Goal: Information Seeking & Learning: Learn about a topic

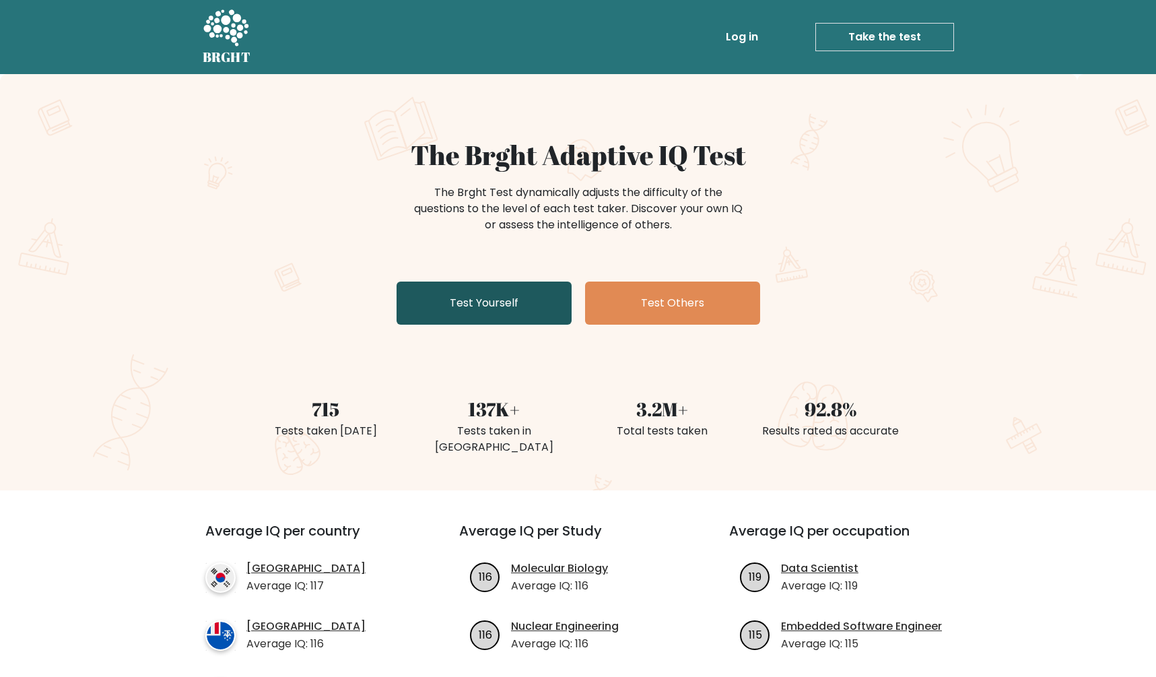
click at [475, 310] on link "Test Yourself" at bounding box center [484, 302] width 175 height 43
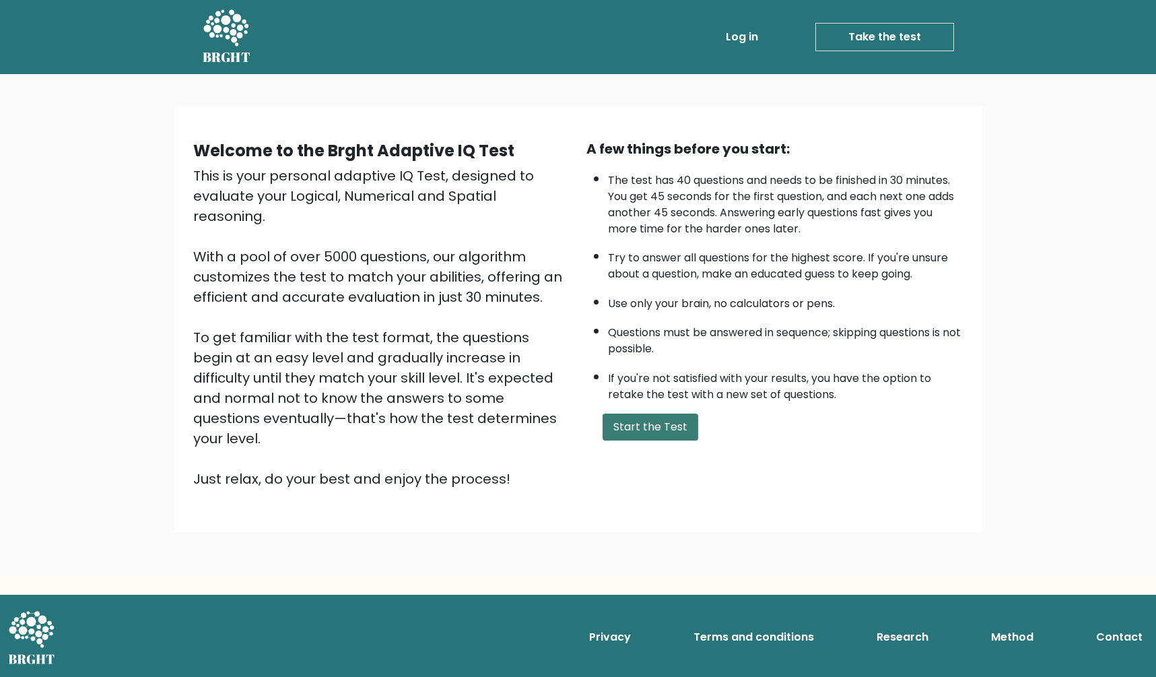
click at [631, 440] on button "Start the Test" at bounding box center [650, 426] width 96 height 27
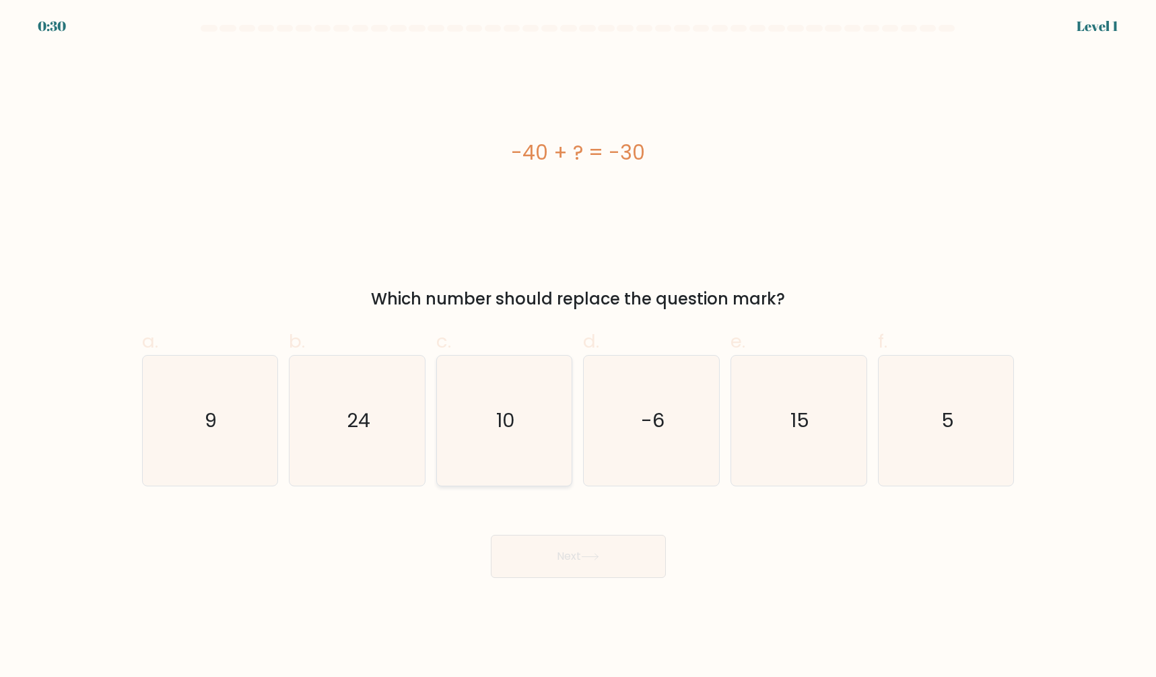
click at [513, 397] on icon "10" at bounding box center [505, 420] width 130 height 130
click at [578, 347] on input "c. 10" at bounding box center [578, 343] width 1 height 9
radio input "true"
click at [555, 555] on button "Next" at bounding box center [578, 556] width 175 height 43
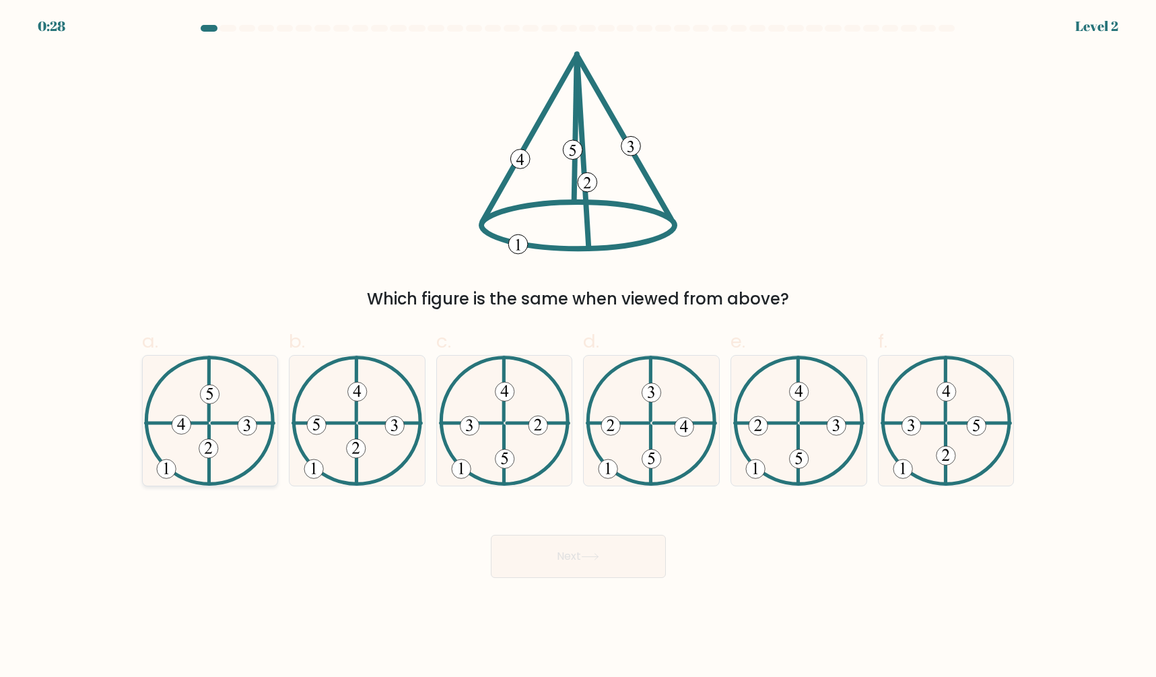
click at [204, 417] on icon at bounding box center [209, 420] width 131 height 130
click at [578, 347] on input "a." at bounding box center [578, 343] width 1 height 9
radio input "true"
click at [609, 567] on button "Next" at bounding box center [578, 556] width 175 height 43
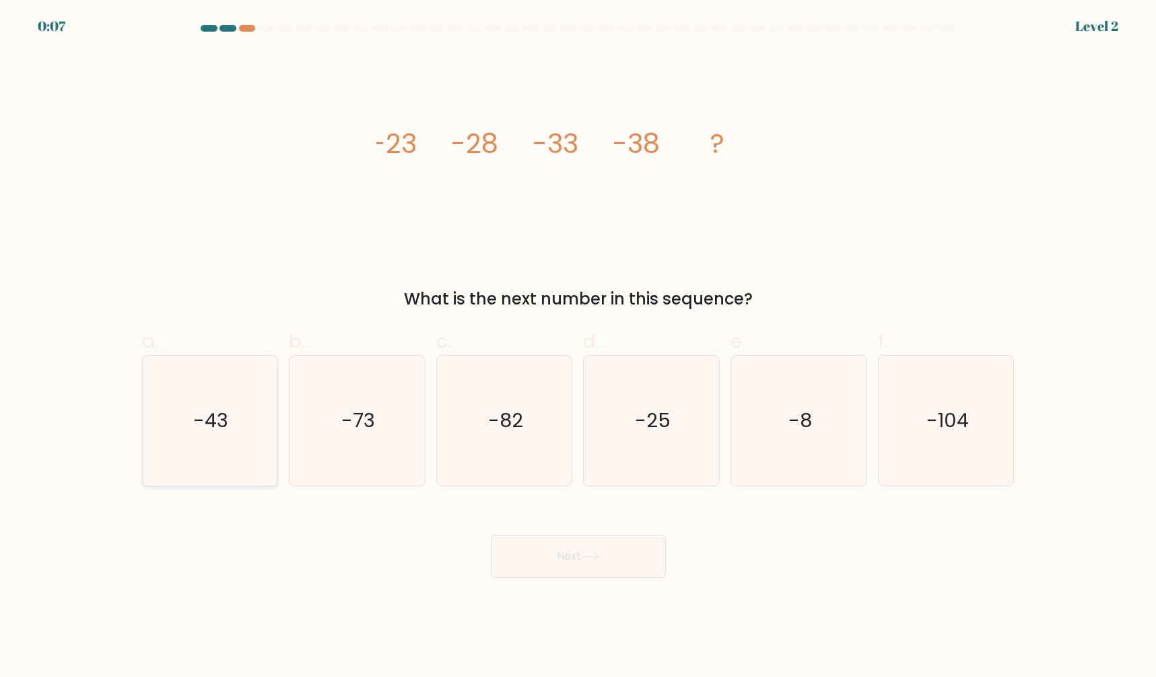
click at [180, 422] on icon "-43" at bounding box center [210, 420] width 130 height 130
click at [578, 347] on input "a. -43" at bounding box center [578, 343] width 1 height 9
radio input "true"
click at [557, 555] on button "Next" at bounding box center [578, 556] width 175 height 43
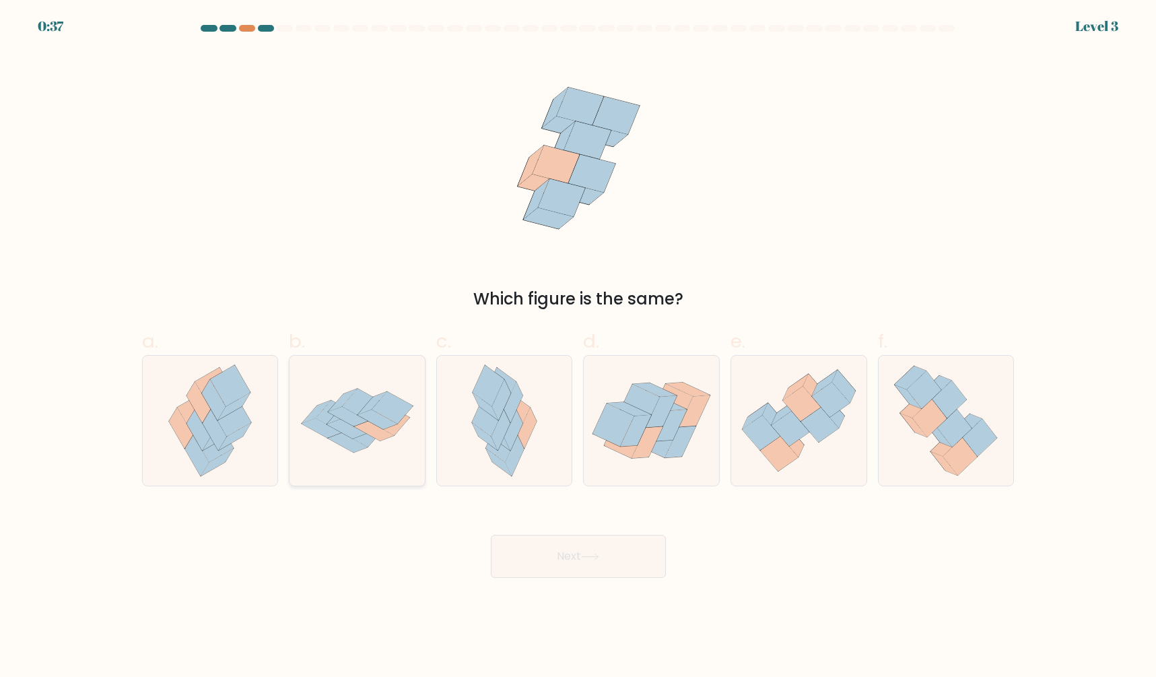
click at [348, 422] on icon at bounding box center [348, 416] width 40 height 20
click at [578, 347] on input "b." at bounding box center [578, 343] width 1 height 9
radio input "true"
click at [587, 550] on button "Next" at bounding box center [578, 556] width 175 height 43
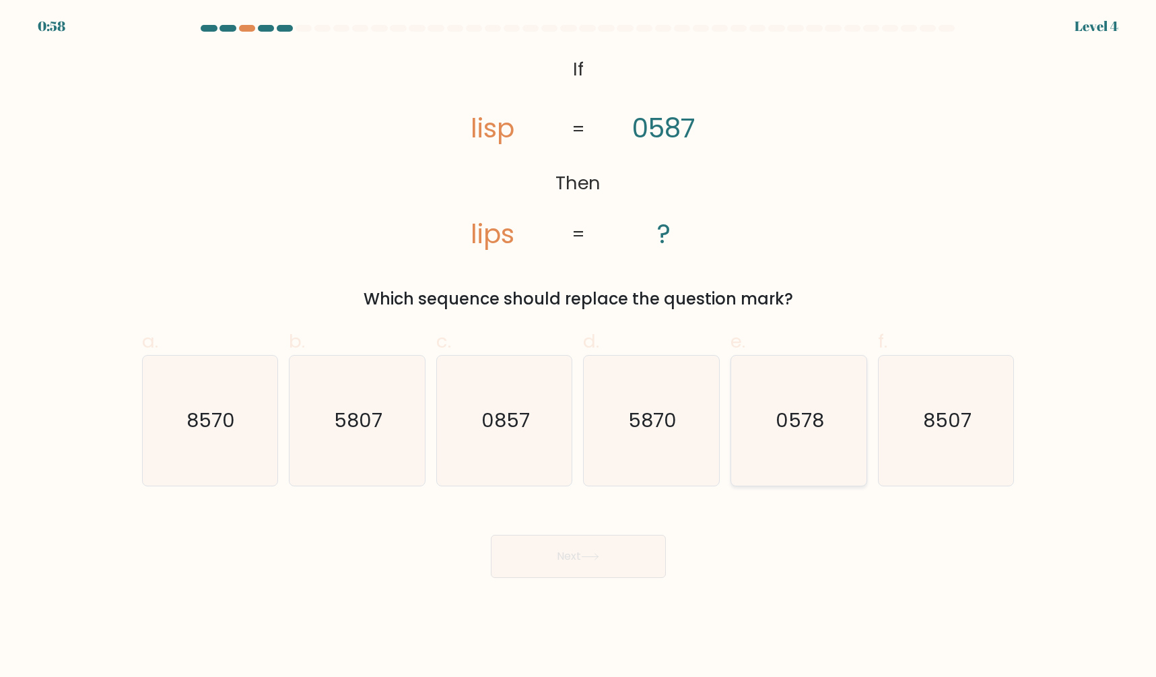
click at [798, 420] on text "0578" at bounding box center [800, 420] width 48 height 27
click at [579, 347] on input "e. 0578" at bounding box center [578, 343] width 1 height 9
radio input "true"
click at [582, 557] on button "Next" at bounding box center [578, 556] width 175 height 43
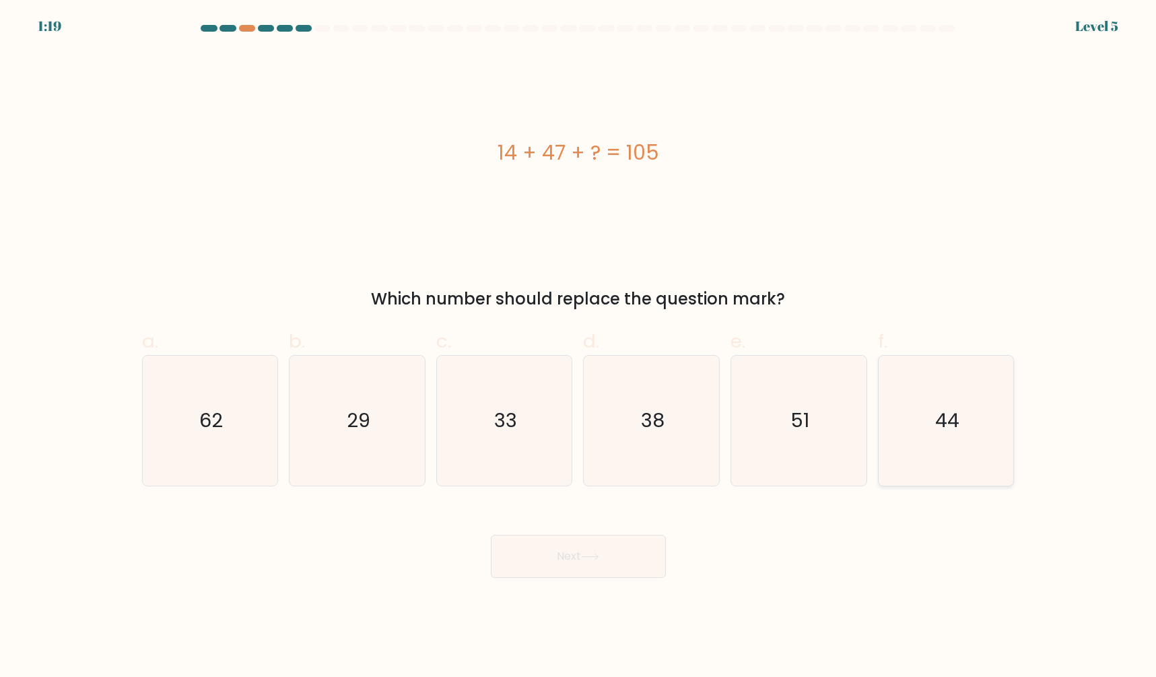
click at [993, 401] on icon "44" at bounding box center [946, 420] width 130 height 130
click at [579, 347] on input "f. 44" at bounding box center [578, 343] width 1 height 9
radio input "true"
click at [512, 559] on button "Next" at bounding box center [578, 556] width 175 height 43
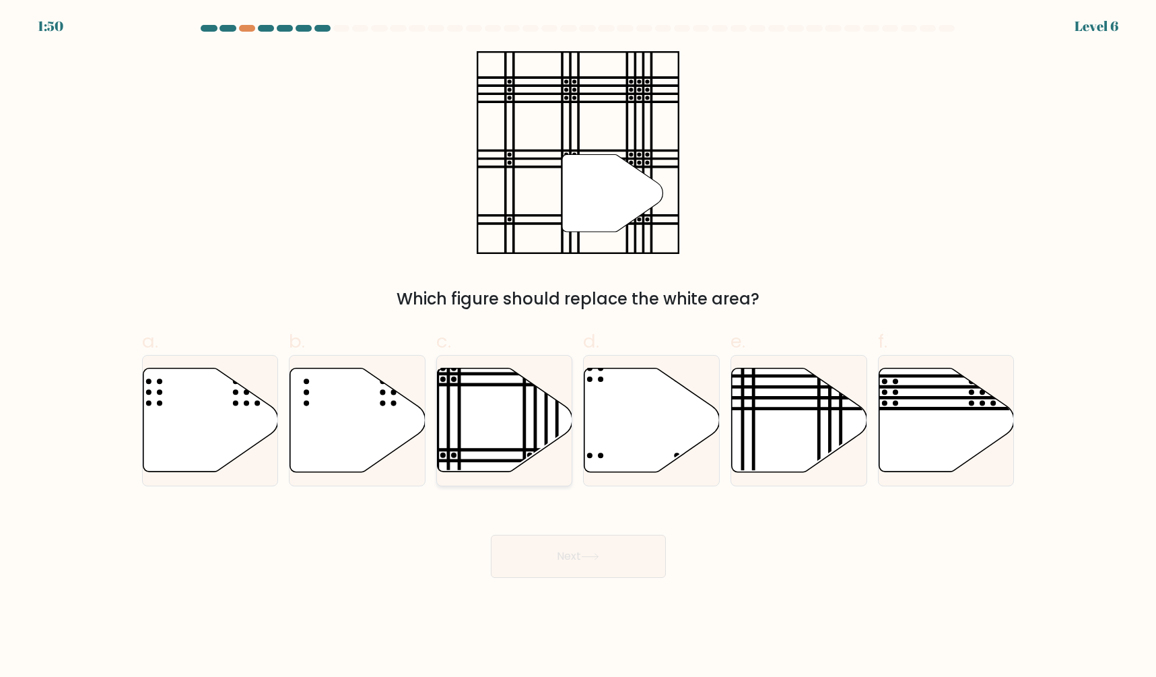
click at [480, 439] on icon at bounding box center [505, 420] width 135 height 104
click at [578, 347] on input "c." at bounding box center [578, 343] width 1 height 9
radio input "true"
click at [594, 571] on button "Next" at bounding box center [578, 556] width 175 height 43
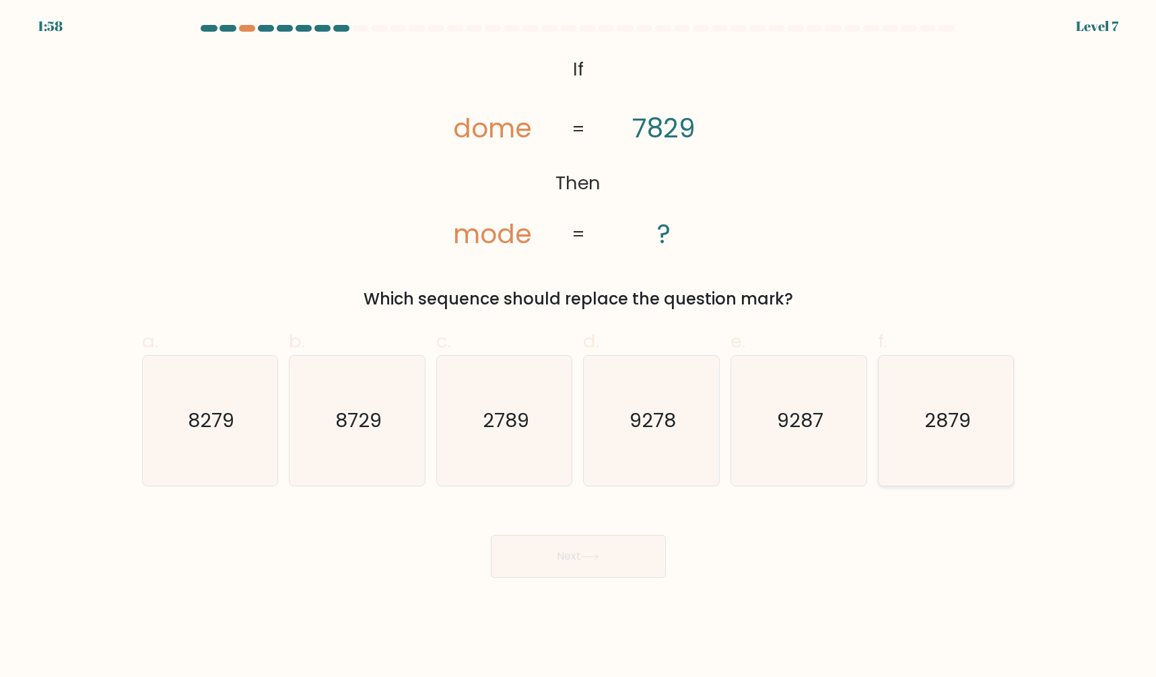
click at [968, 415] on text "2879" at bounding box center [947, 420] width 46 height 27
click at [579, 347] on input "f. 2879" at bounding box center [578, 343] width 1 height 9
radio input "true"
click at [557, 569] on button "Next" at bounding box center [578, 556] width 175 height 43
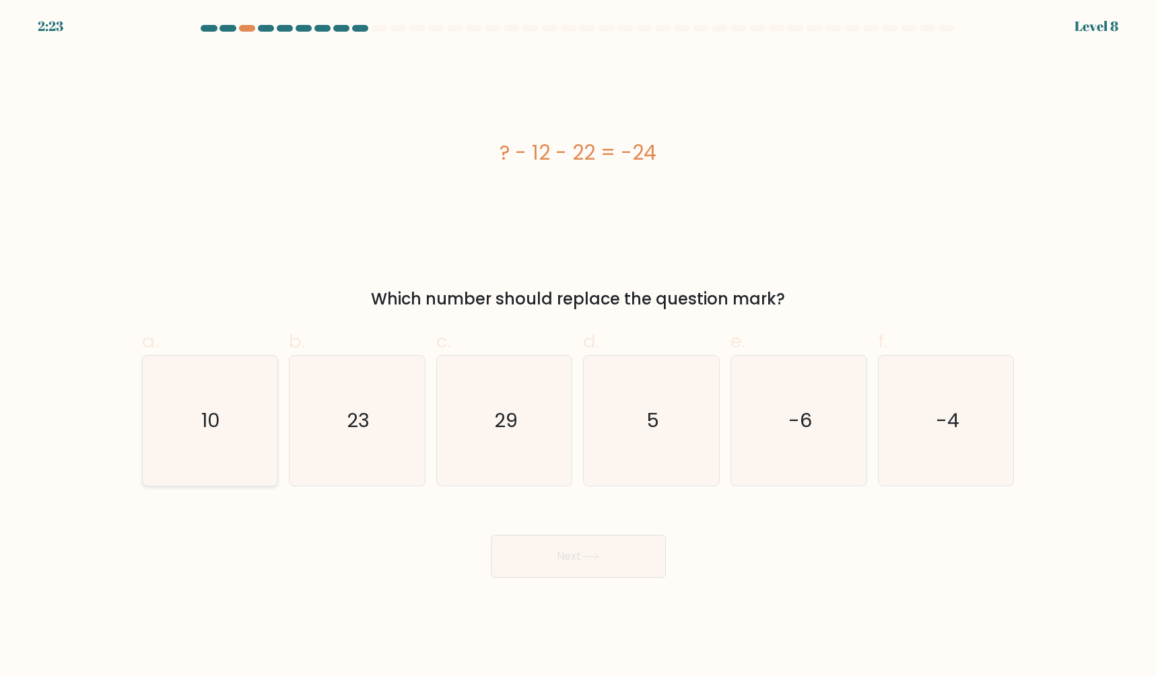
click at [217, 419] on text "10" at bounding box center [211, 420] width 19 height 27
click at [578, 347] on input "a. 10" at bounding box center [578, 343] width 1 height 9
radio input "true"
click at [567, 559] on button "Next" at bounding box center [578, 556] width 175 height 43
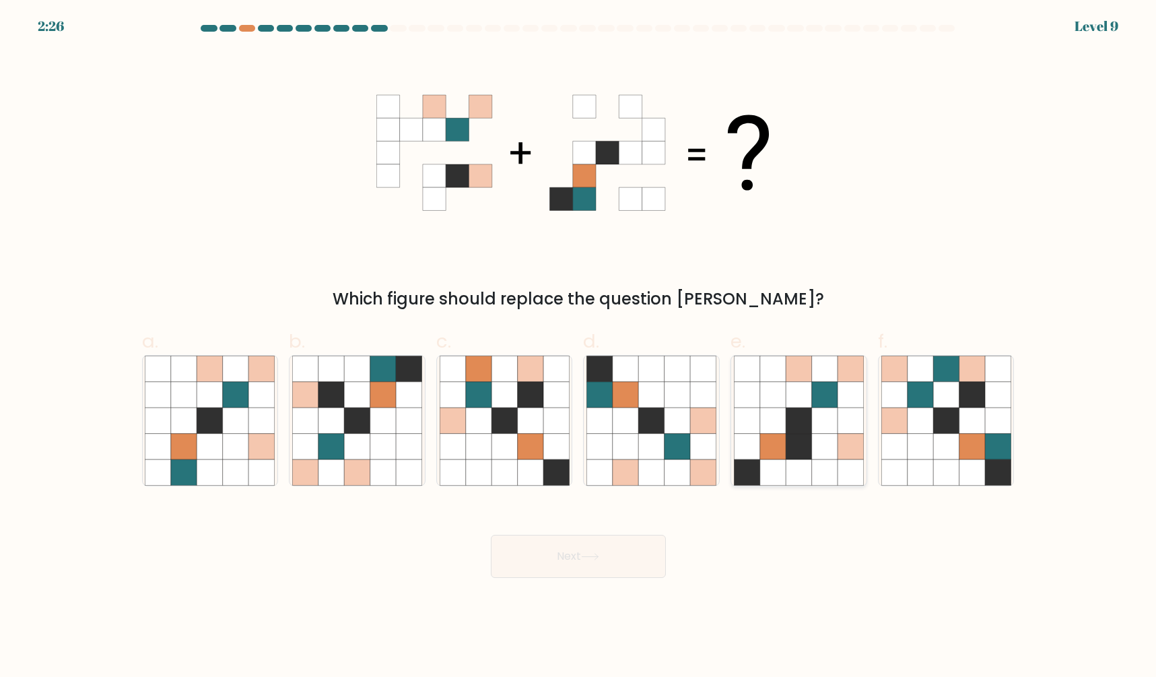
click at [829, 429] on icon at bounding box center [825, 420] width 26 height 26
click at [579, 347] on input "e." at bounding box center [578, 343] width 1 height 9
radio input "true"
click at [604, 554] on button "Next" at bounding box center [578, 556] width 175 height 43
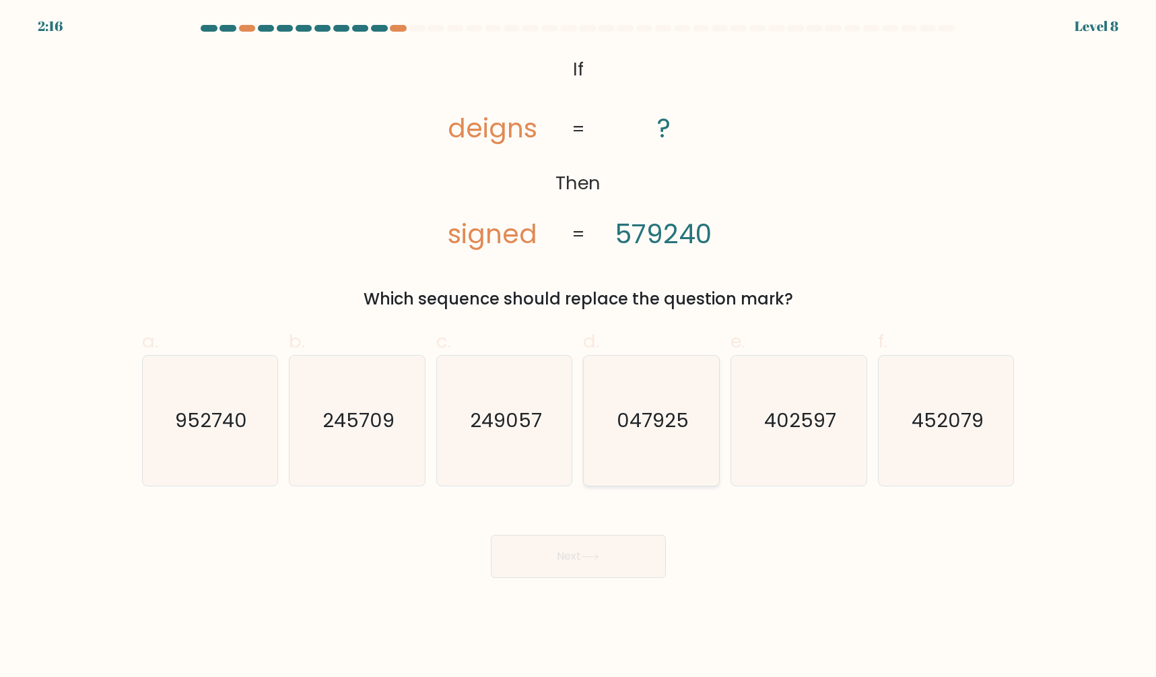
click at [641, 430] on icon "047925" at bounding box center [651, 420] width 130 height 130
click at [579, 347] on input "d. 047925" at bounding box center [578, 343] width 1 height 9
radio input "true"
click at [559, 589] on body "2:15 Level 8 If" at bounding box center [578, 338] width 1156 height 677
click at [565, 556] on button "Next" at bounding box center [578, 556] width 175 height 43
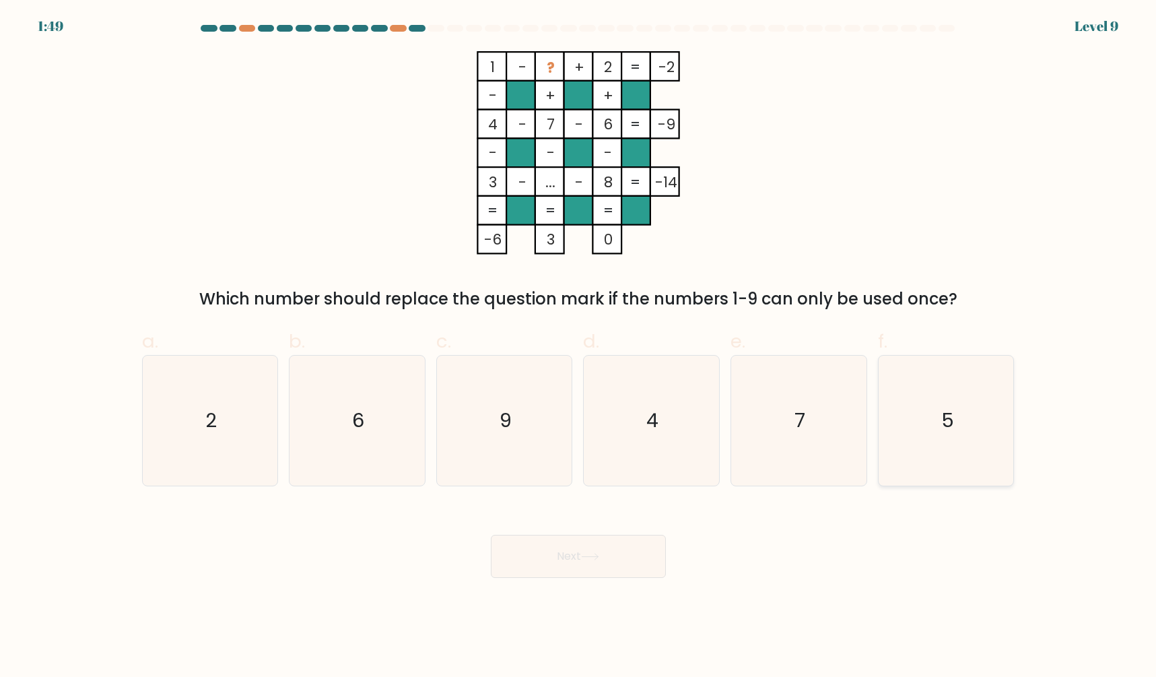
click at [938, 400] on icon "5" at bounding box center [946, 420] width 130 height 130
click at [579, 347] on input "f. 5" at bounding box center [578, 343] width 1 height 9
radio input "true"
click at [591, 558] on icon at bounding box center [590, 556] width 18 height 7
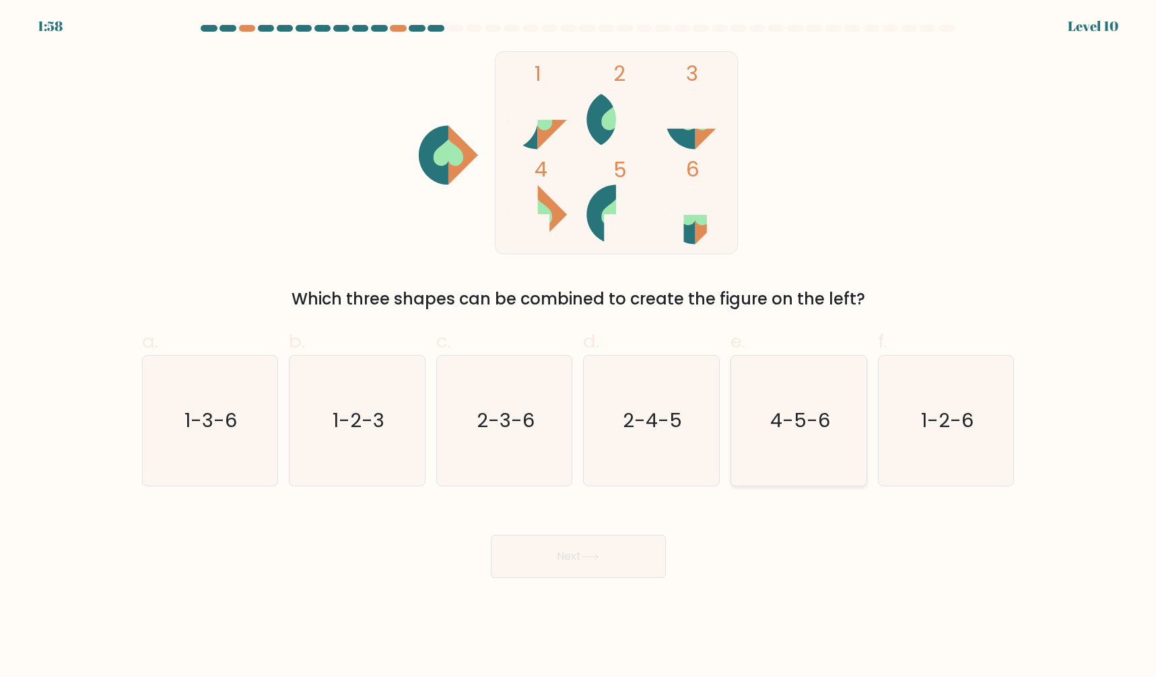
click at [850, 428] on icon "4-5-6" at bounding box center [799, 420] width 130 height 130
click at [579, 347] on input "e. 4-5-6" at bounding box center [578, 343] width 1 height 9
radio input "true"
click at [574, 560] on button "Next" at bounding box center [578, 556] width 175 height 43
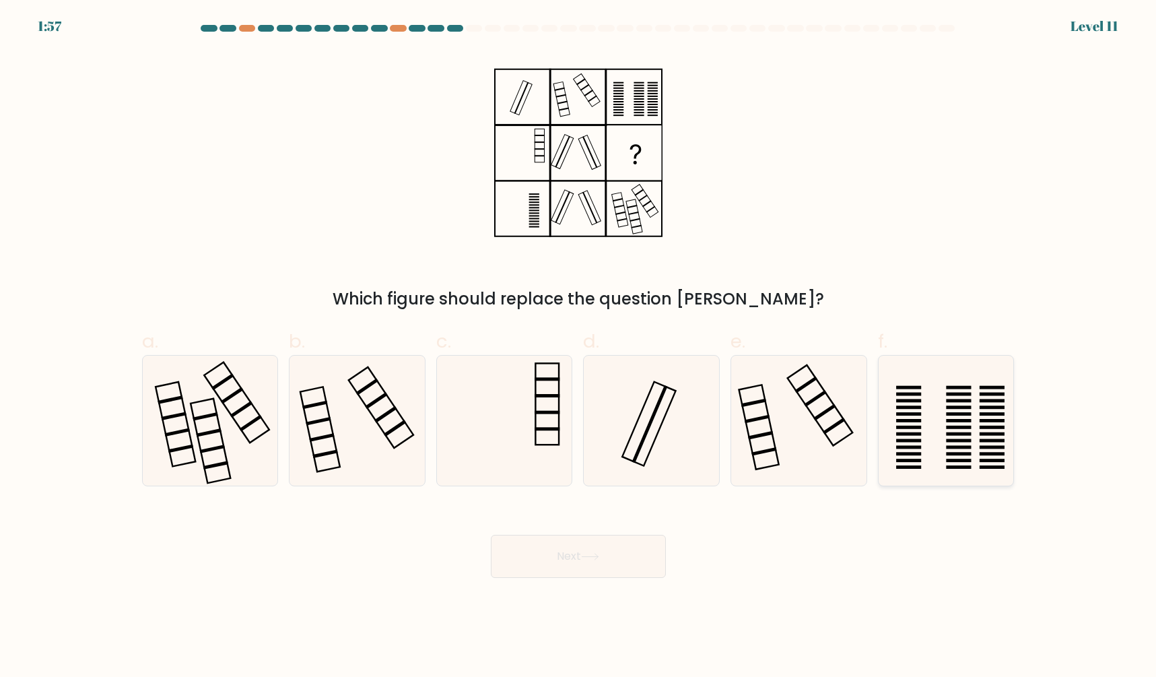
click at [960, 422] on icon at bounding box center [946, 420] width 130 height 130
click at [579, 347] on input "f." at bounding box center [578, 343] width 1 height 9
radio input "true"
click at [595, 559] on icon at bounding box center [590, 556] width 18 height 7
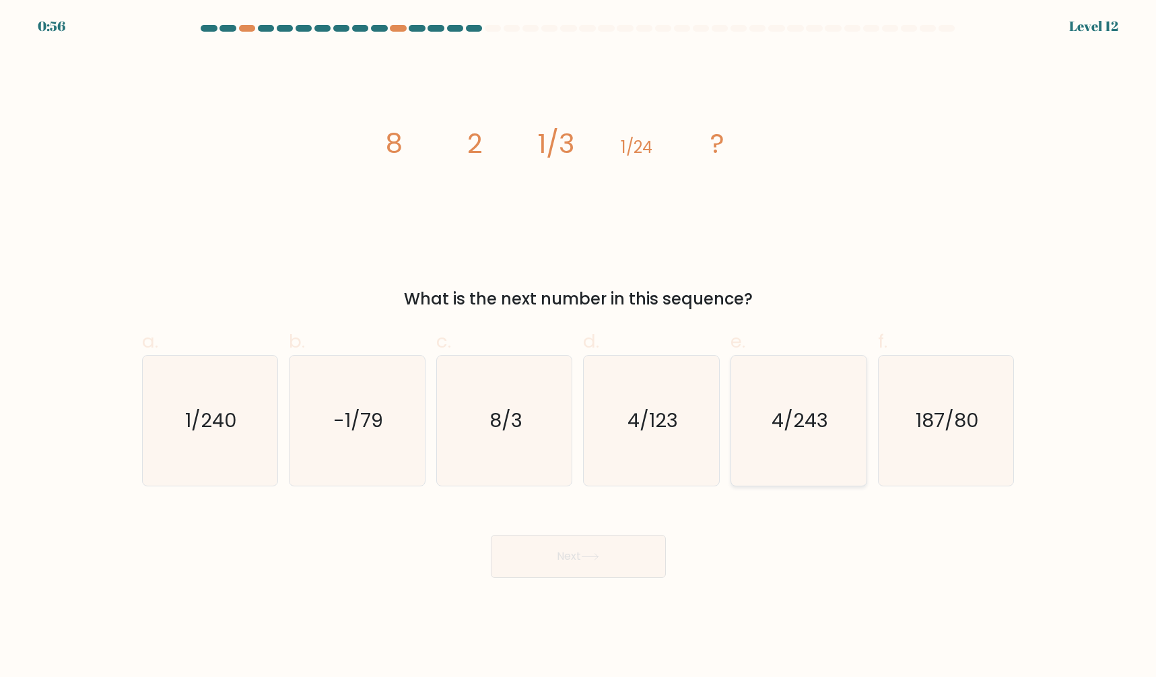
click at [776, 444] on icon "4/243" at bounding box center [799, 420] width 130 height 130
click at [579, 347] on input "e. 4/243" at bounding box center [578, 343] width 1 height 9
radio input "true"
click at [588, 556] on icon at bounding box center [590, 556] width 16 height 6
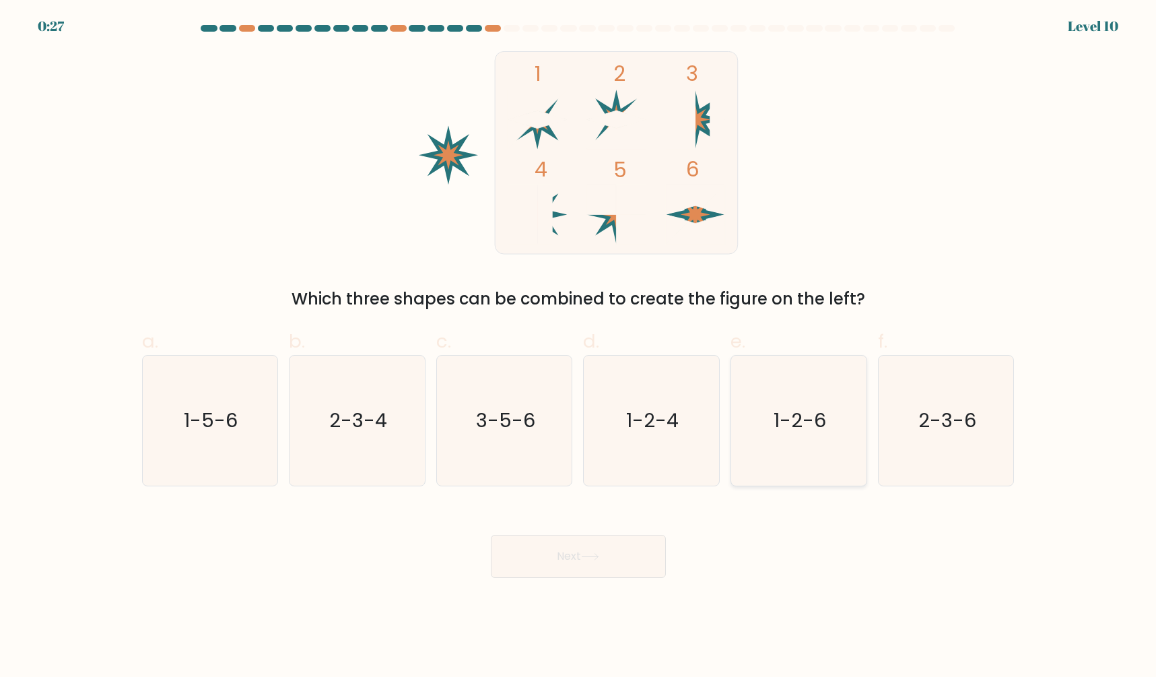
click at [799, 445] on icon "1-2-6" at bounding box center [799, 420] width 130 height 130
click at [579, 347] on input "e. 1-2-6" at bounding box center [578, 343] width 1 height 9
radio input "true"
click at [594, 560] on icon at bounding box center [590, 556] width 18 height 7
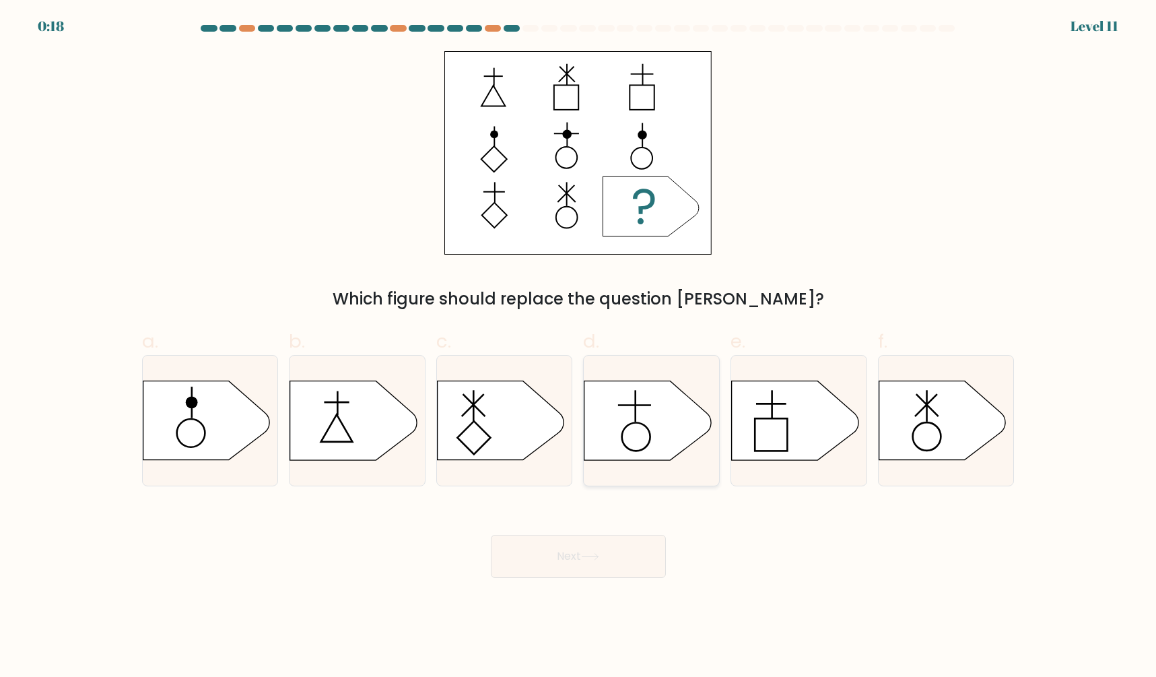
click at [638, 429] on icon at bounding box center [647, 420] width 127 height 79
click at [579, 347] on input "d." at bounding box center [578, 343] width 1 height 9
radio input "true"
click at [594, 561] on button "Next" at bounding box center [578, 556] width 175 height 43
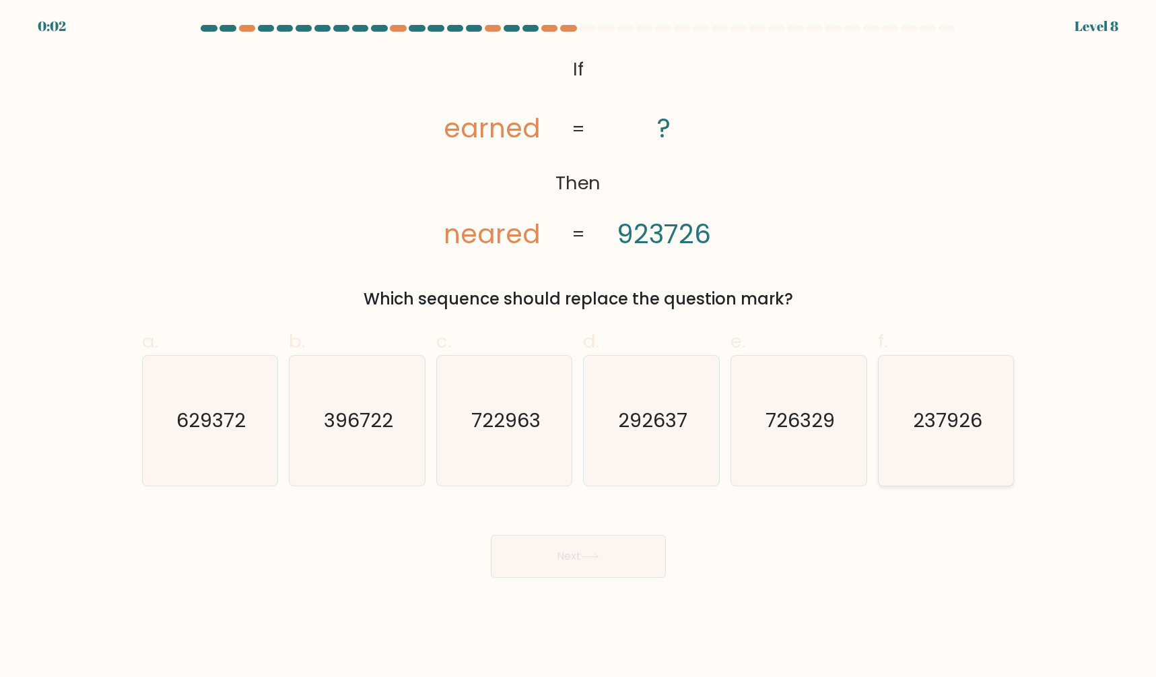
click at [938, 423] on text "237926" at bounding box center [947, 420] width 69 height 27
click at [579, 347] on input "f. 237926" at bounding box center [578, 343] width 1 height 9
radio input "true"
click at [548, 566] on button "Next" at bounding box center [578, 556] width 175 height 43
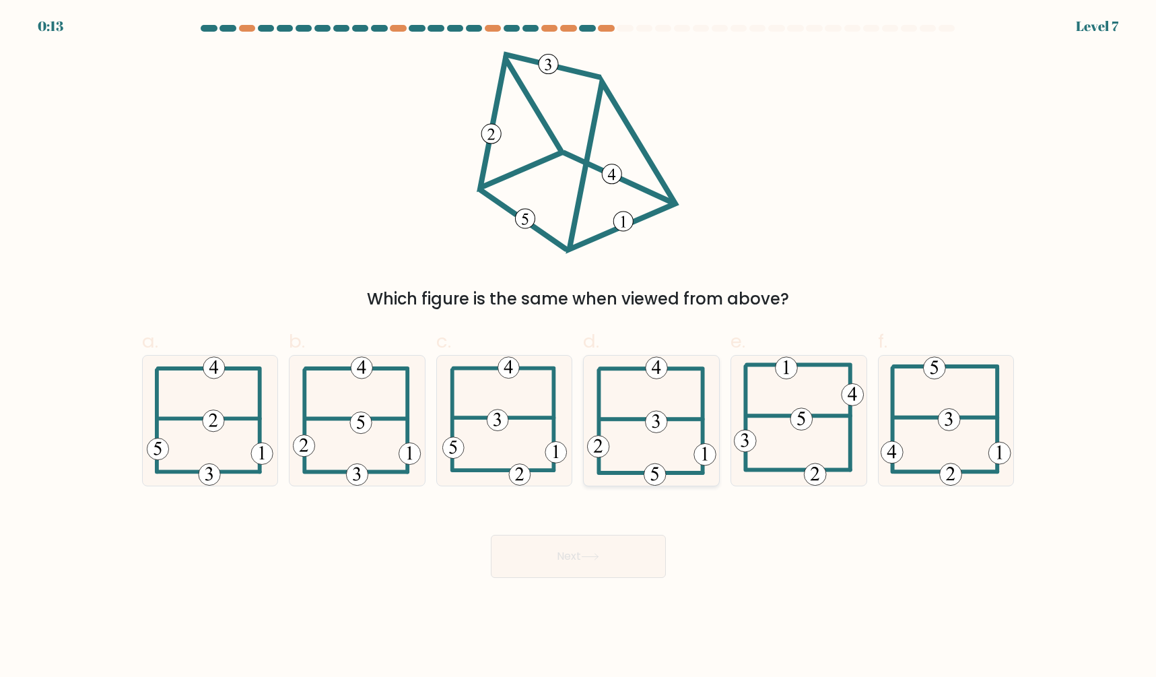
click at [667, 428] on icon at bounding box center [651, 420] width 129 height 130
click at [579, 347] on input "d." at bounding box center [578, 343] width 1 height 9
radio input "true"
click at [591, 559] on icon at bounding box center [590, 556] width 18 height 7
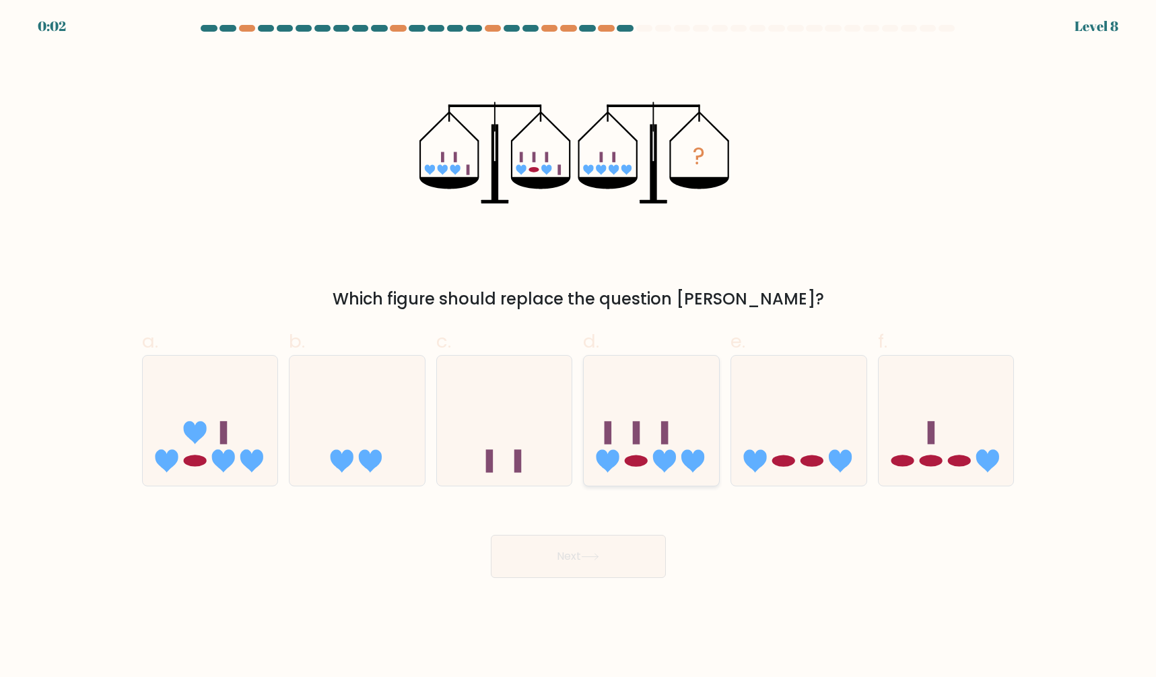
click at [681, 421] on icon at bounding box center [651, 420] width 135 height 112
click at [579, 347] on input "d." at bounding box center [578, 343] width 1 height 9
radio input "true"
click at [547, 564] on button "Next" at bounding box center [578, 556] width 175 height 43
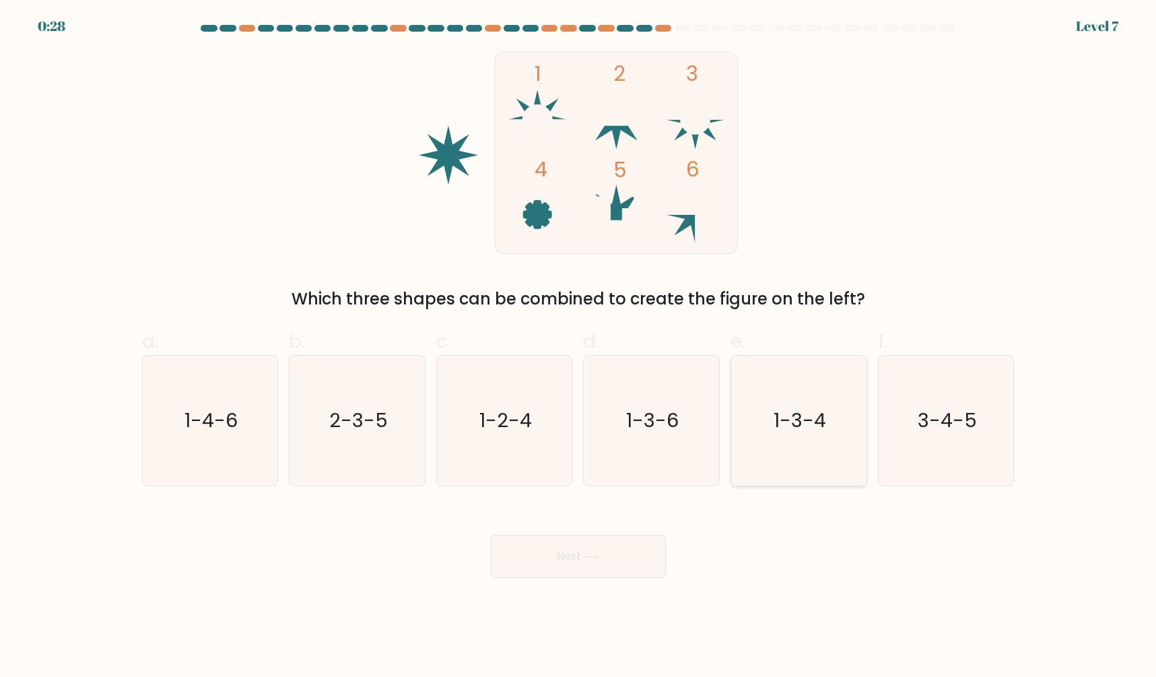
click at [801, 431] on icon "1-3-4" at bounding box center [799, 420] width 130 height 130
click at [579, 347] on input "e. 1-3-4" at bounding box center [578, 343] width 1 height 9
radio input "true"
click at [572, 553] on button "Next" at bounding box center [578, 556] width 175 height 43
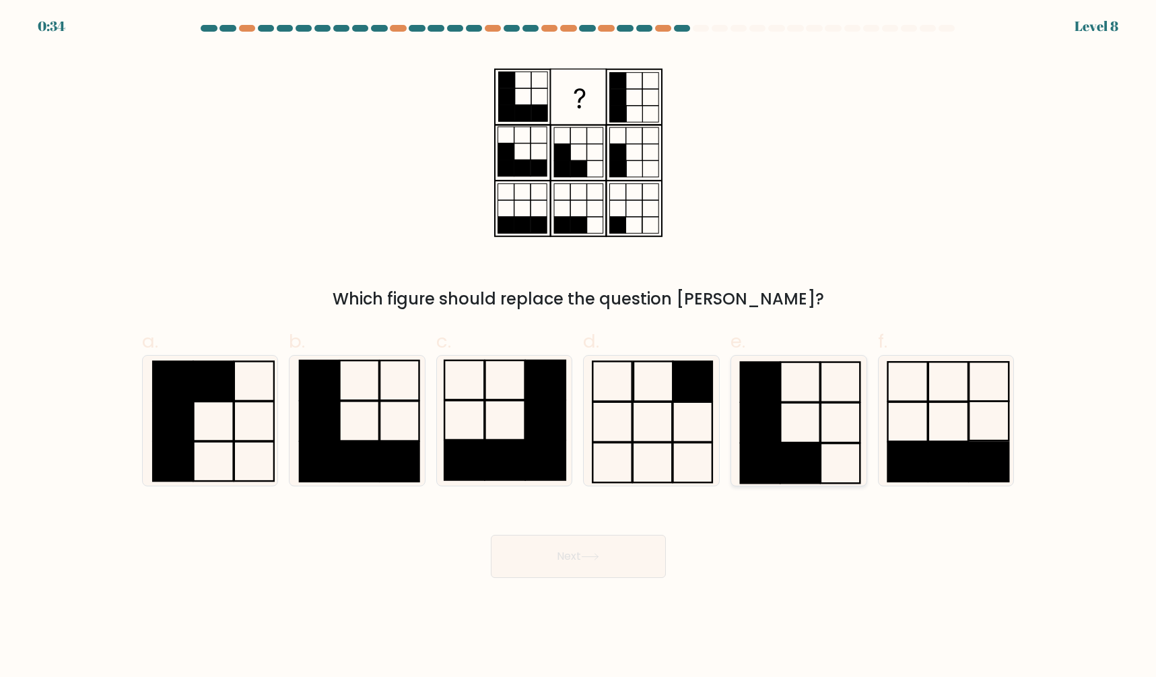
click at [790, 412] on icon at bounding box center [799, 420] width 130 height 130
click at [579, 347] on input "e." at bounding box center [578, 343] width 1 height 9
radio input "true"
click at [552, 557] on button "Next" at bounding box center [578, 556] width 175 height 43
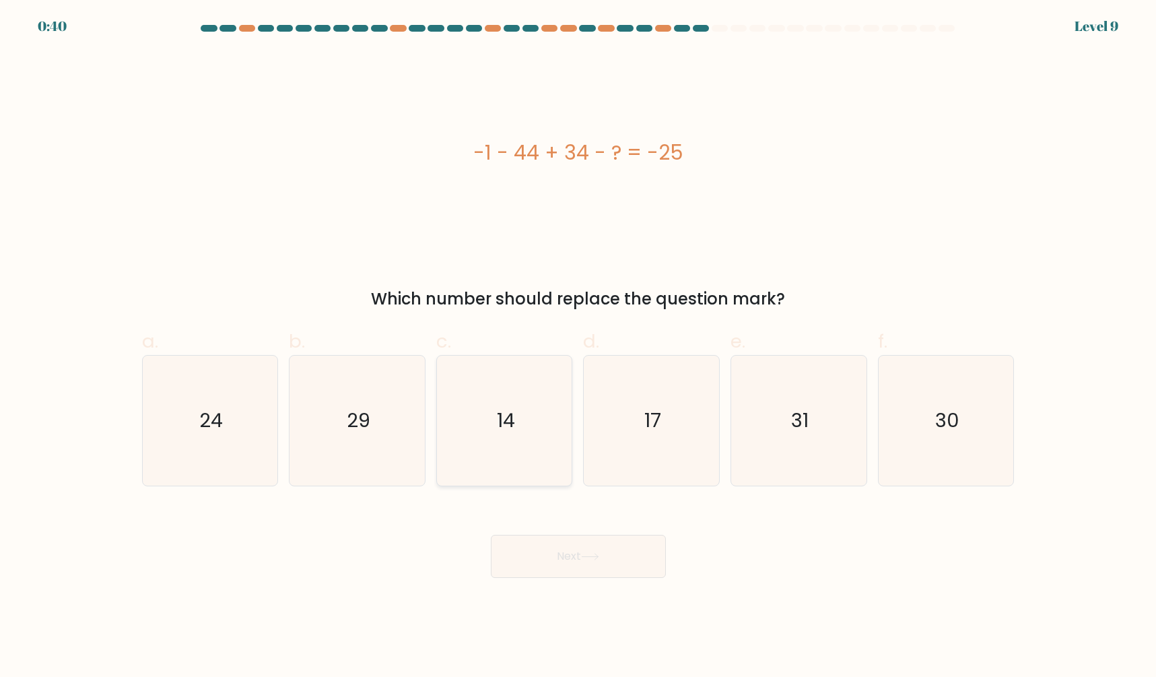
click at [508, 379] on icon "14" at bounding box center [505, 420] width 130 height 130
click at [578, 347] on input "c. 14" at bounding box center [578, 343] width 1 height 9
radio input "true"
click at [552, 558] on button "Next" at bounding box center [578, 556] width 175 height 43
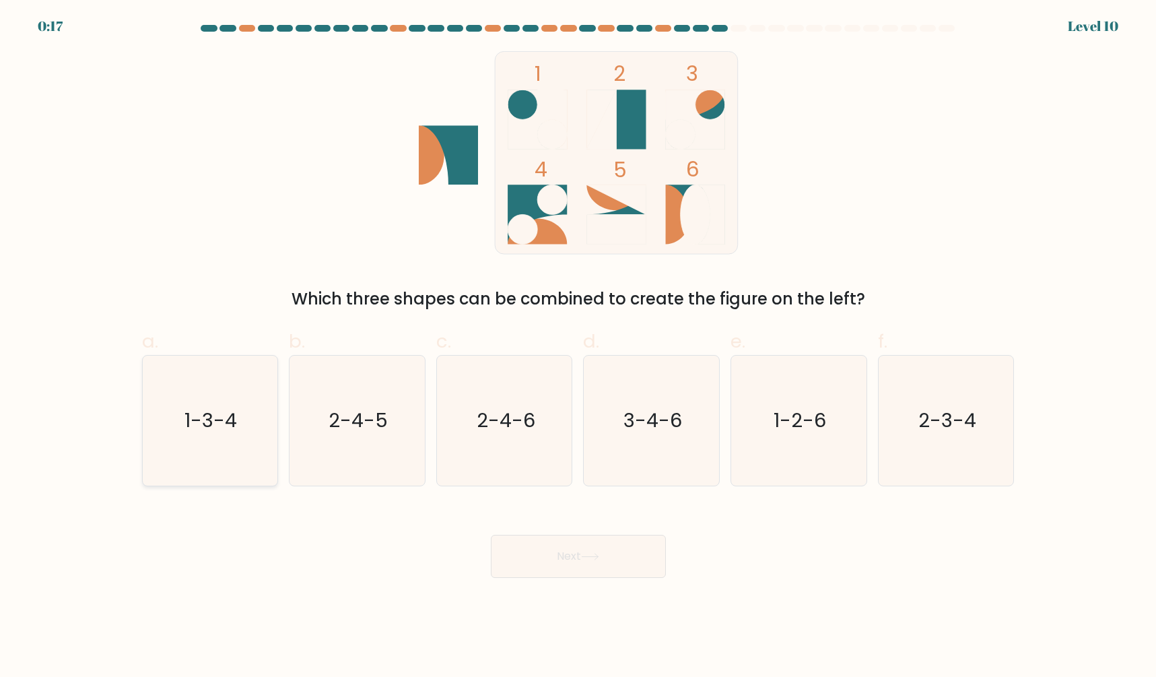
click at [193, 413] on text "1-3-4" at bounding box center [211, 420] width 53 height 27
click at [578, 347] on input "a. 1-3-4" at bounding box center [578, 343] width 1 height 9
radio input "true"
click at [584, 561] on button "Next" at bounding box center [578, 556] width 175 height 43
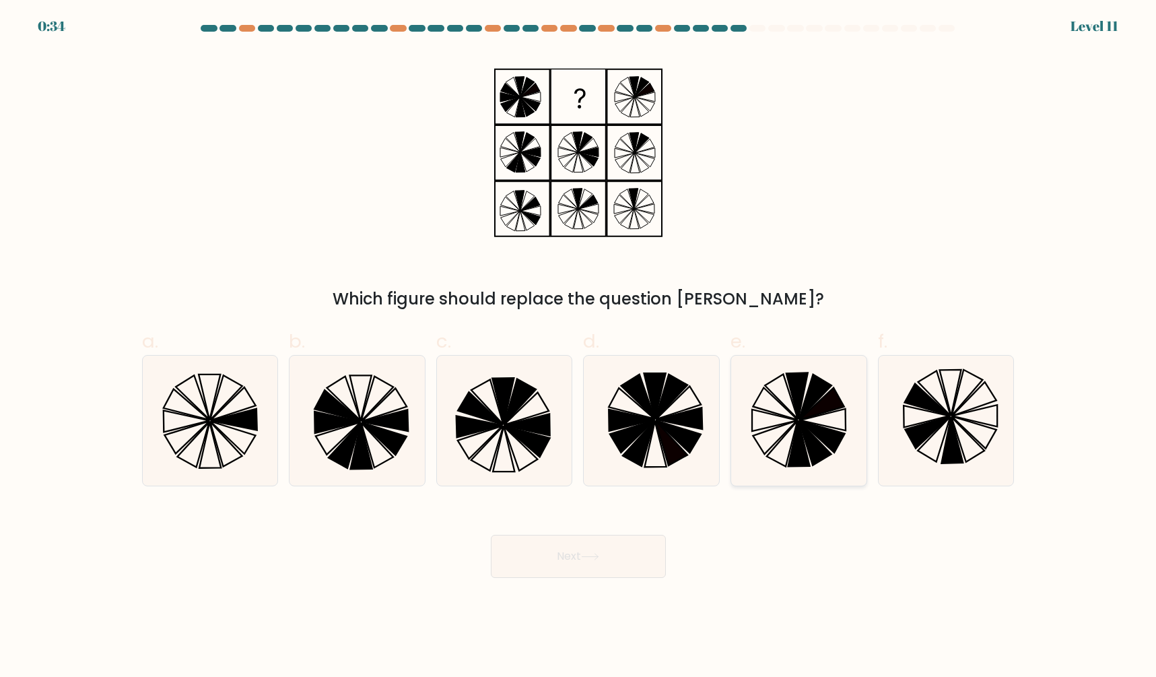
click at [781, 424] on icon at bounding box center [775, 420] width 46 height 22
click at [579, 347] on input "e." at bounding box center [578, 343] width 1 height 9
radio input "true"
click at [580, 559] on button "Next" at bounding box center [578, 556] width 175 height 43
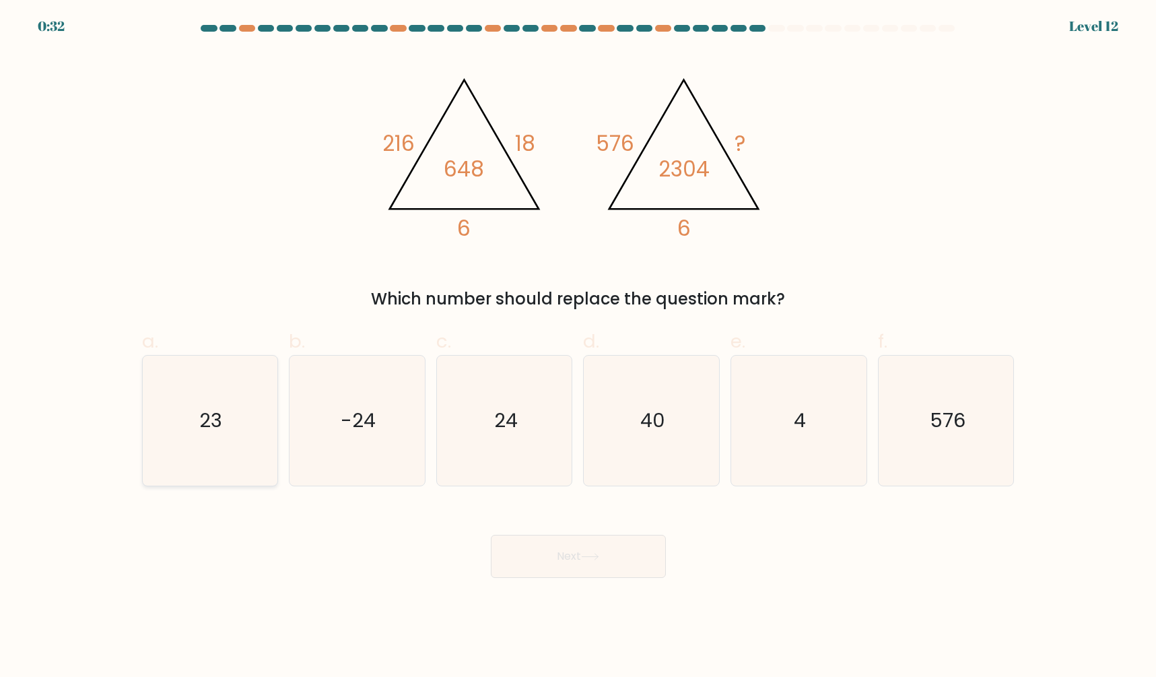
click at [232, 427] on icon "23" at bounding box center [210, 420] width 130 height 130
click at [578, 347] on input "a. 23" at bounding box center [578, 343] width 1 height 9
radio input "true"
click at [549, 555] on button "Next" at bounding box center [578, 556] width 175 height 43
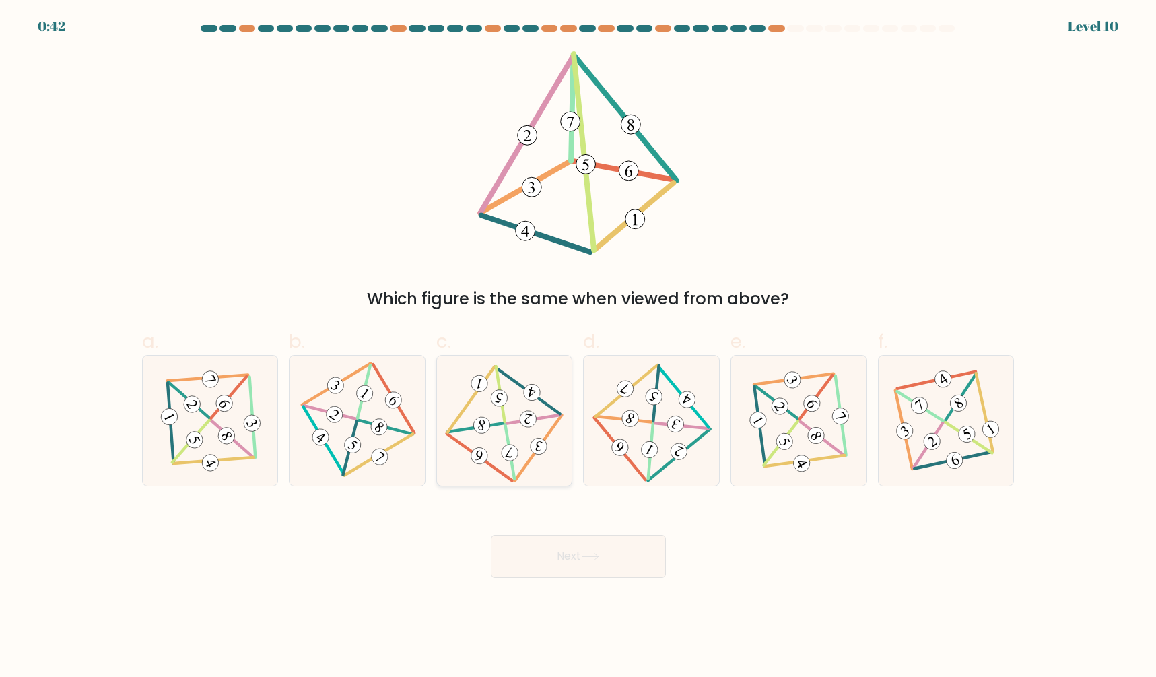
click at [514, 419] on icon at bounding box center [504, 420] width 106 height 104
click at [578, 347] on input "c." at bounding box center [578, 343] width 1 height 9
radio input "true"
click at [565, 555] on button "Next" at bounding box center [578, 556] width 175 height 43
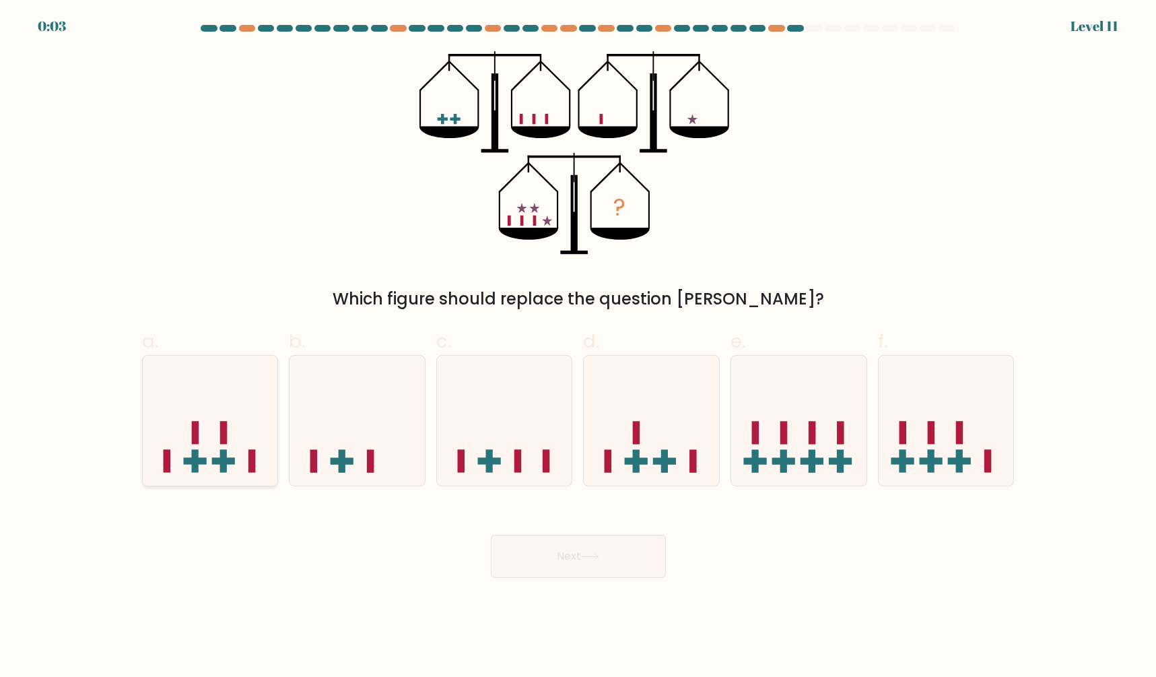
click at [206, 436] on icon at bounding box center [210, 420] width 135 height 112
click at [578, 347] on input "a." at bounding box center [578, 343] width 1 height 9
radio input "true"
click at [621, 561] on button "Next" at bounding box center [578, 556] width 175 height 43
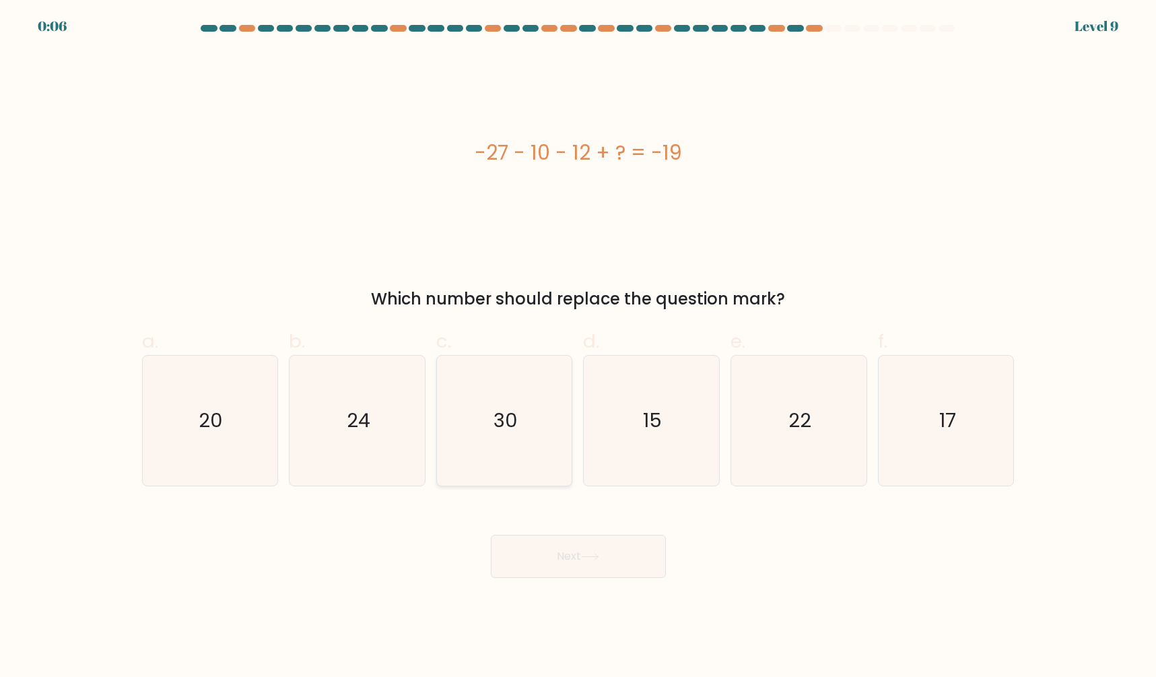
click at [514, 417] on text "30" at bounding box center [505, 420] width 24 height 27
click at [578, 347] on input "c. 30" at bounding box center [578, 343] width 1 height 9
radio input "true"
click at [547, 560] on button "Next" at bounding box center [578, 556] width 175 height 43
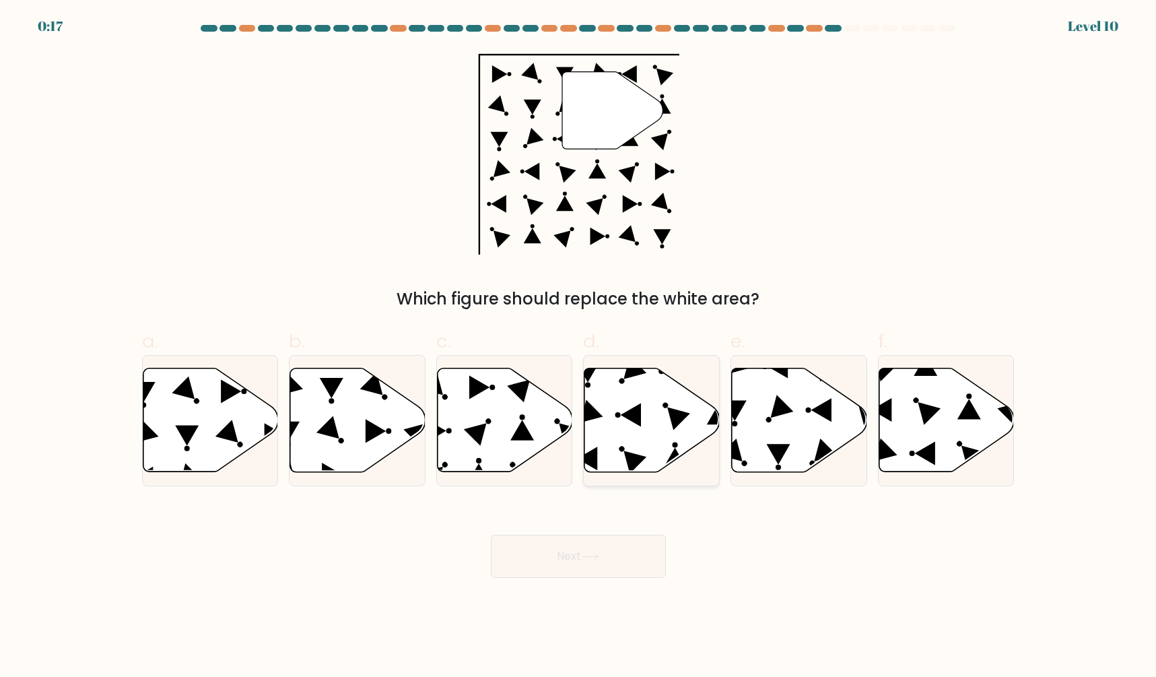
click at [654, 419] on icon at bounding box center [651, 420] width 135 height 104
click at [579, 347] on input "d." at bounding box center [578, 343] width 1 height 9
radio input "true"
click at [583, 560] on button "Next" at bounding box center [578, 556] width 175 height 43
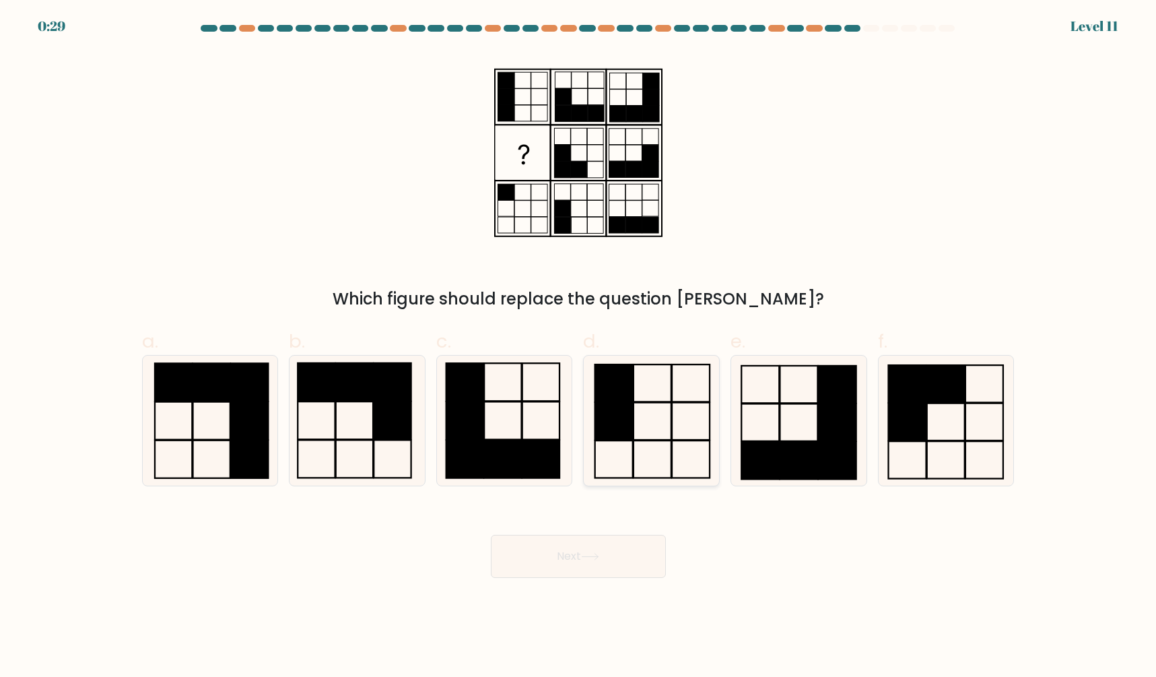
click at [635, 413] on icon at bounding box center [651, 420] width 130 height 130
click at [579, 347] on input "d." at bounding box center [578, 343] width 1 height 9
radio input "true"
click at [584, 561] on button "Next" at bounding box center [578, 556] width 175 height 43
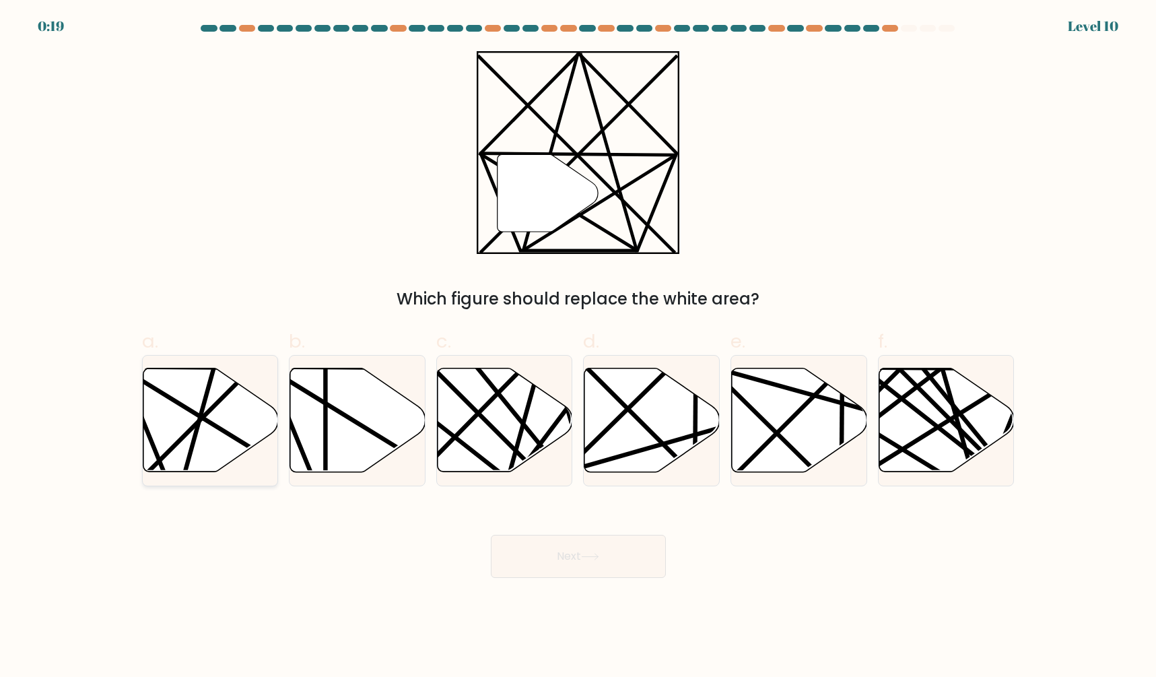
click at [226, 427] on icon at bounding box center [210, 420] width 135 height 104
click at [578, 347] on input "a." at bounding box center [578, 343] width 1 height 9
radio input "true"
click at [576, 569] on button "Next" at bounding box center [578, 556] width 175 height 43
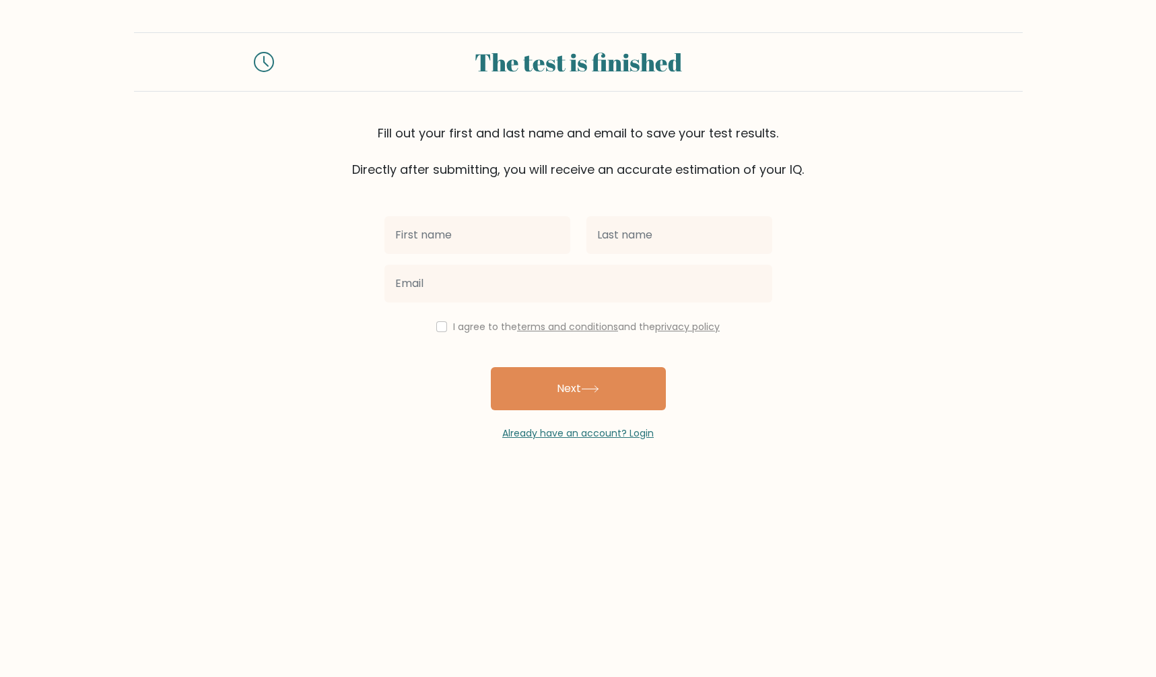
click at [695, 330] on link "privacy policy" at bounding box center [687, 326] width 65 height 13
click at [442, 236] on input "text" at bounding box center [477, 235] width 186 height 38
click at [462, 238] on input "text" at bounding box center [477, 235] width 186 height 38
type input "[PERSON_NAME]"
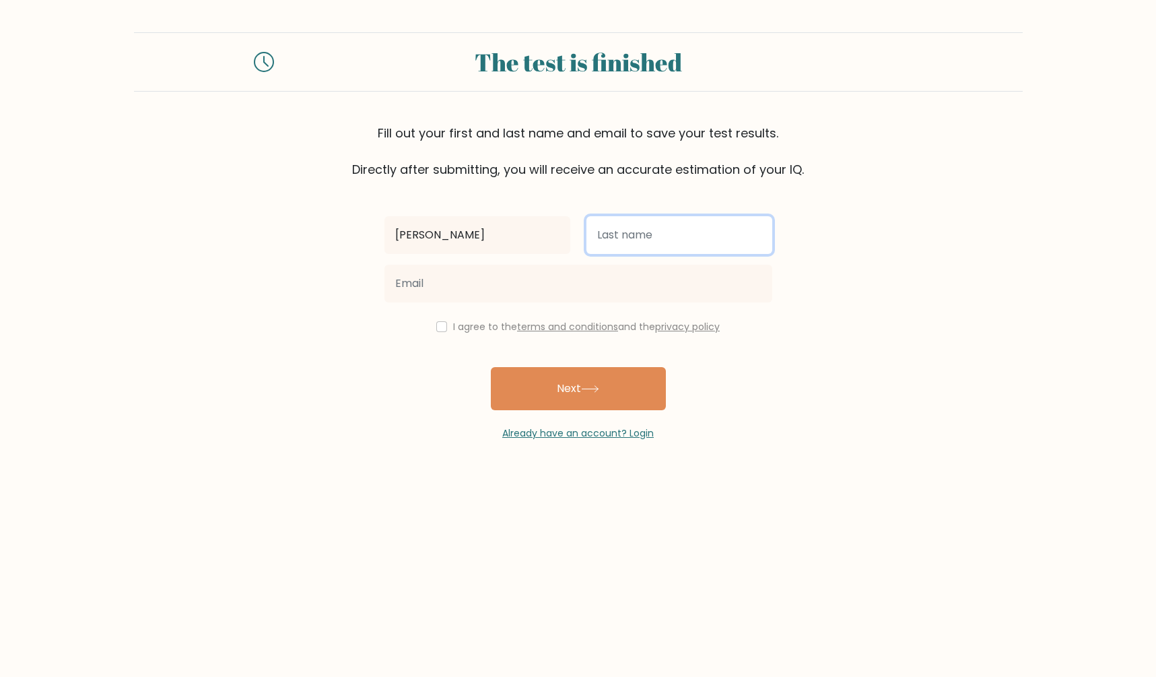
click at [675, 234] on input "text" at bounding box center [679, 235] width 186 height 38
type input "[PERSON_NAME]"
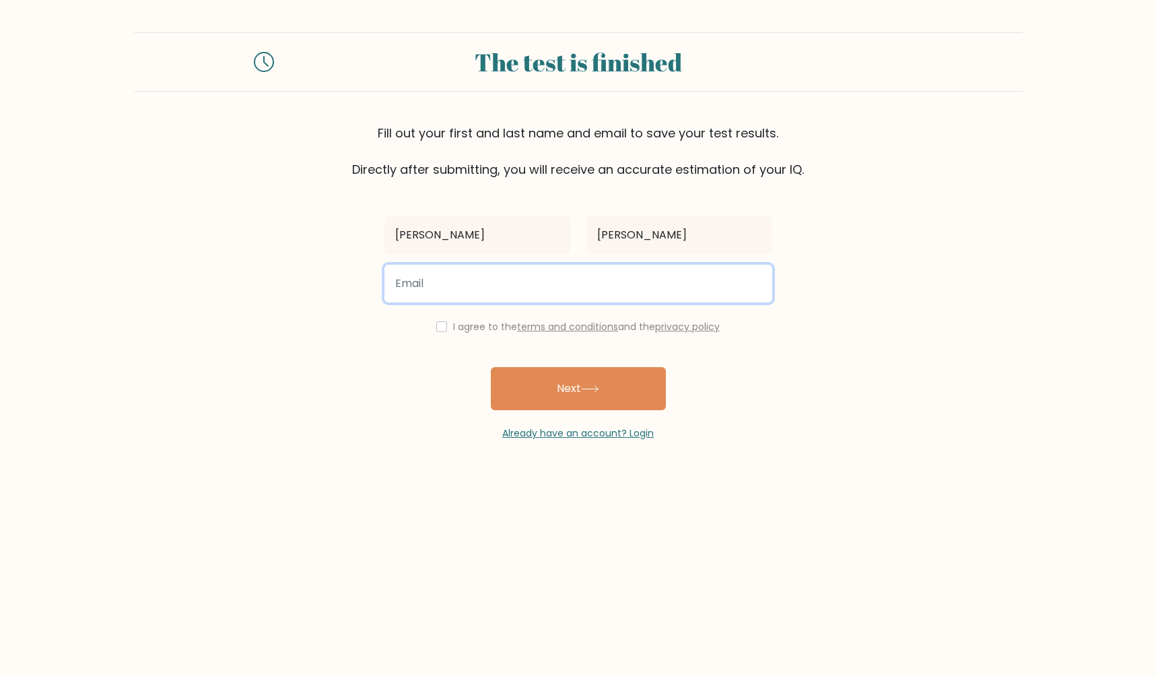
click at [448, 289] on input "email" at bounding box center [578, 284] width 388 height 38
type input "n33pkz53@proton.me"
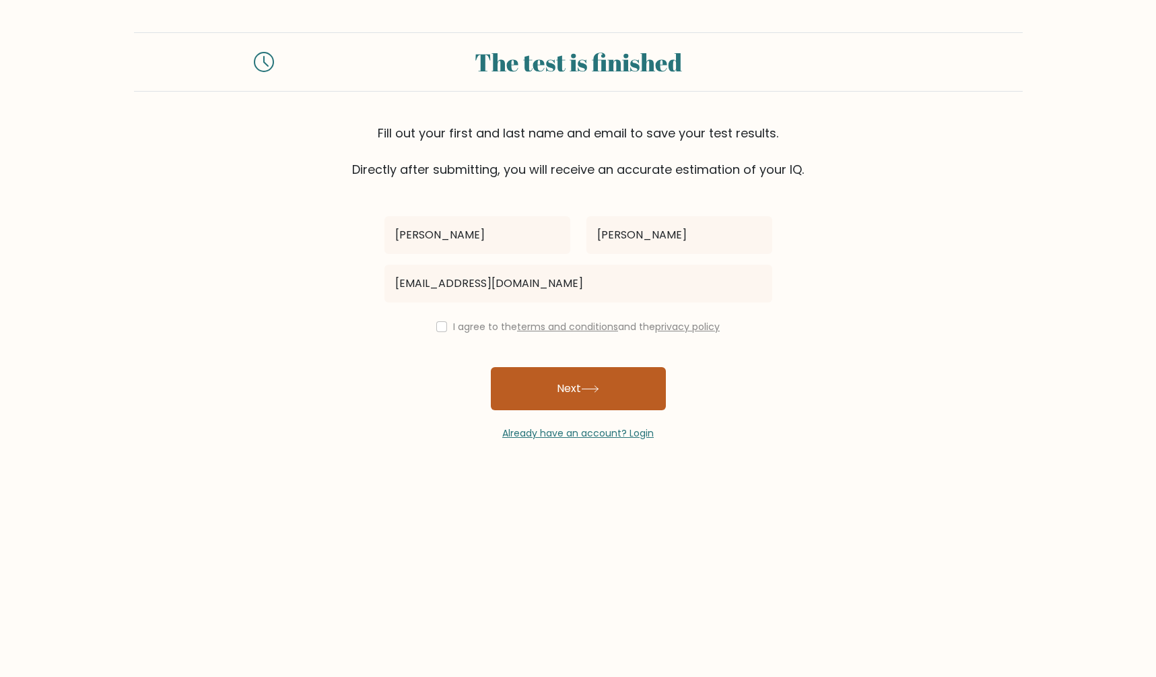
click at [619, 390] on button "Next" at bounding box center [578, 388] width 175 height 43
click at [441, 327] on input "checkbox" at bounding box center [441, 326] width 11 height 11
checkbox input "true"
click at [561, 389] on button "Next" at bounding box center [578, 388] width 175 height 43
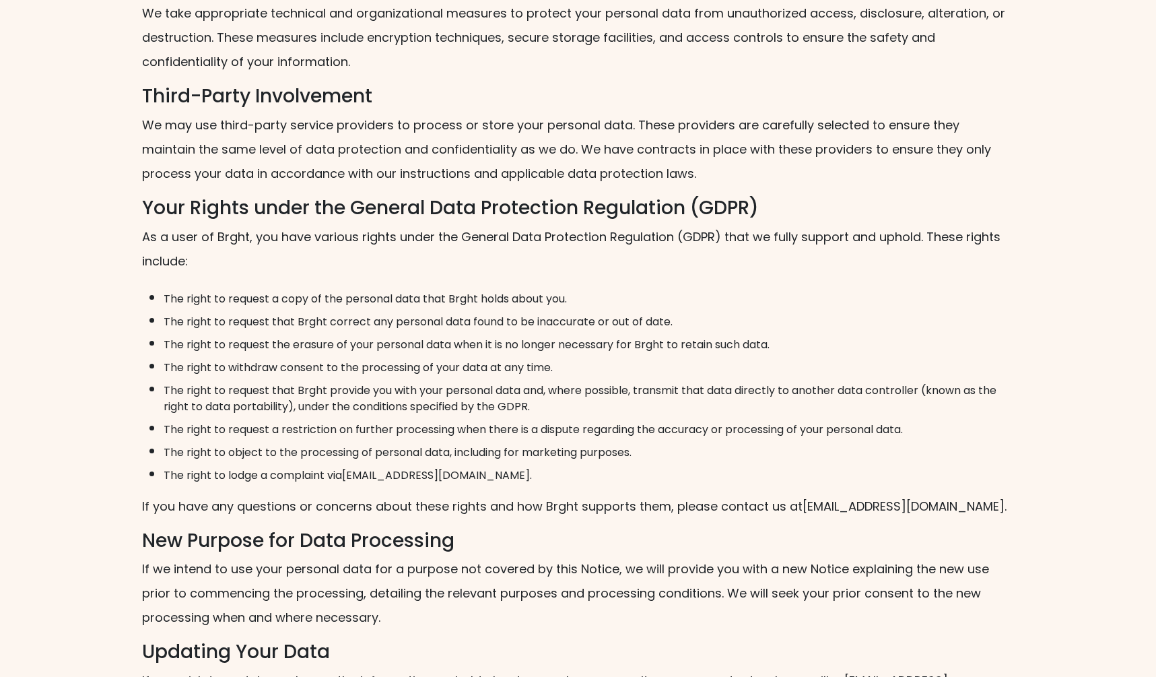
scroll to position [1842, 0]
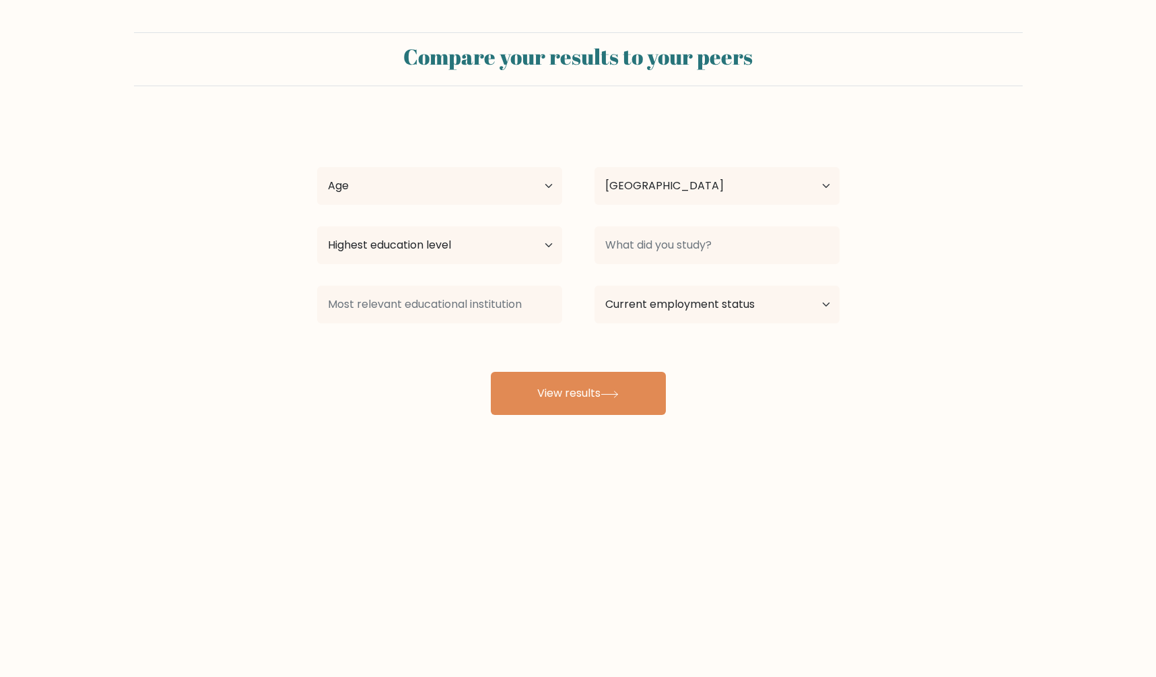
select select "US"
click at [317, 167] on select "Age Under [DEMOGRAPHIC_DATA] [DEMOGRAPHIC_DATA] [DEMOGRAPHIC_DATA] [DEMOGRAPHIC…" at bounding box center [439, 186] width 245 height 38
select select "55_64"
click option "[DEMOGRAPHIC_DATA]" at bounding box center [0, 0] width 0 height 0
click at [317, 226] on select "Highest education level No schooling Primary Lower Secondary Upper Secondary Oc…" at bounding box center [439, 245] width 245 height 38
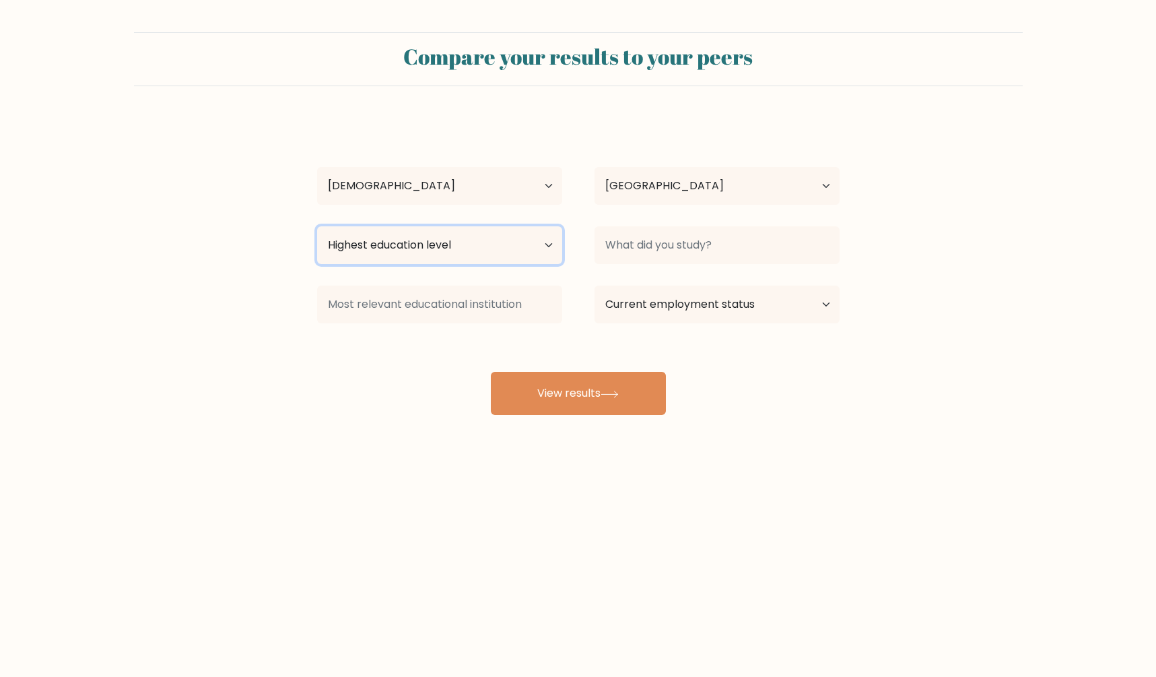
select select "bachelors_degree"
click option "Bachelor's degree" at bounding box center [0, 0] width 0 height 0
click at [594, 167] on select "Country [GEOGRAPHIC_DATA] [GEOGRAPHIC_DATA] [GEOGRAPHIC_DATA] [US_STATE] [GEOGR…" at bounding box center [716, 186] width 245 height 38
click at [826, 184] on select "Country [GEOGRAPHIC_DATA] [GEOGRAPHIC_DATA] [GEOGRAPHIC_DATA] [US_STATE] [GEOGR…" at bounding box center [716, 186] width 245 height 38
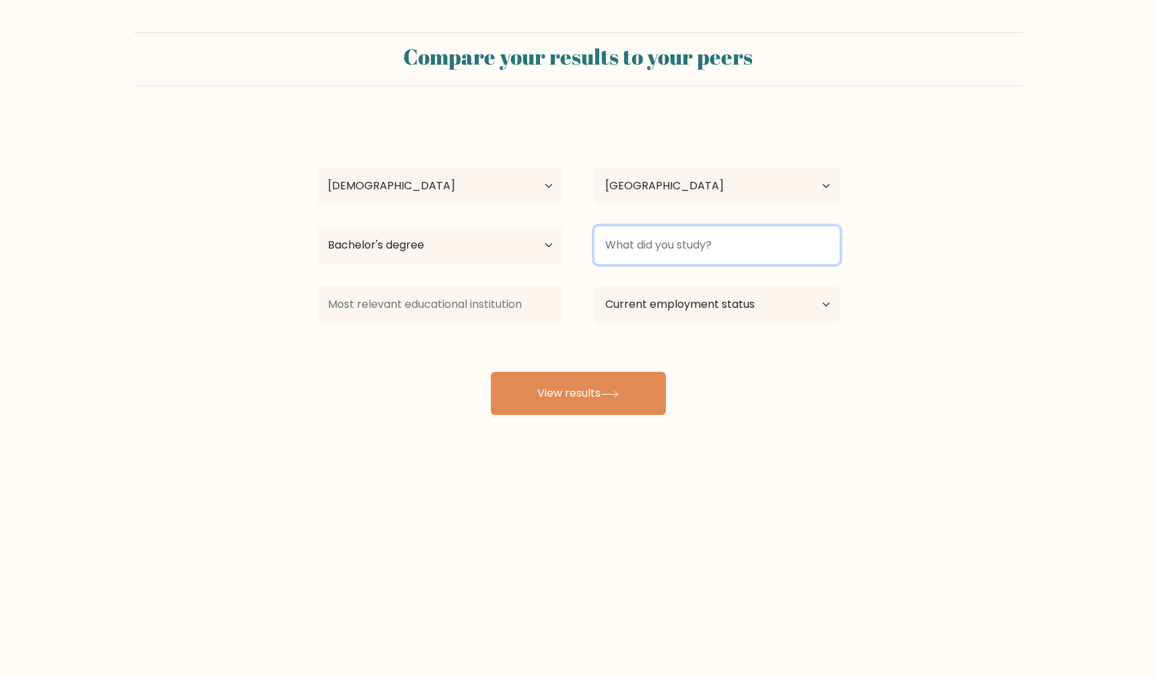
click at [763, 244] on input at bounding box center [716, 245] width 245 height 38
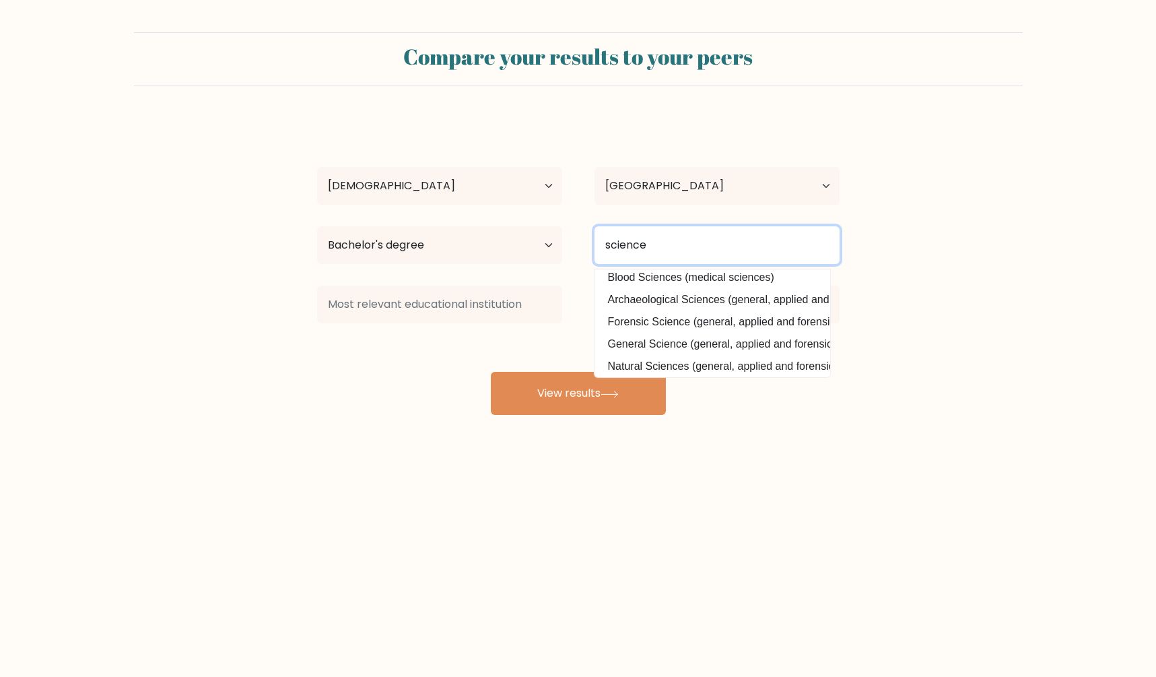
scroll to position [77, 0]
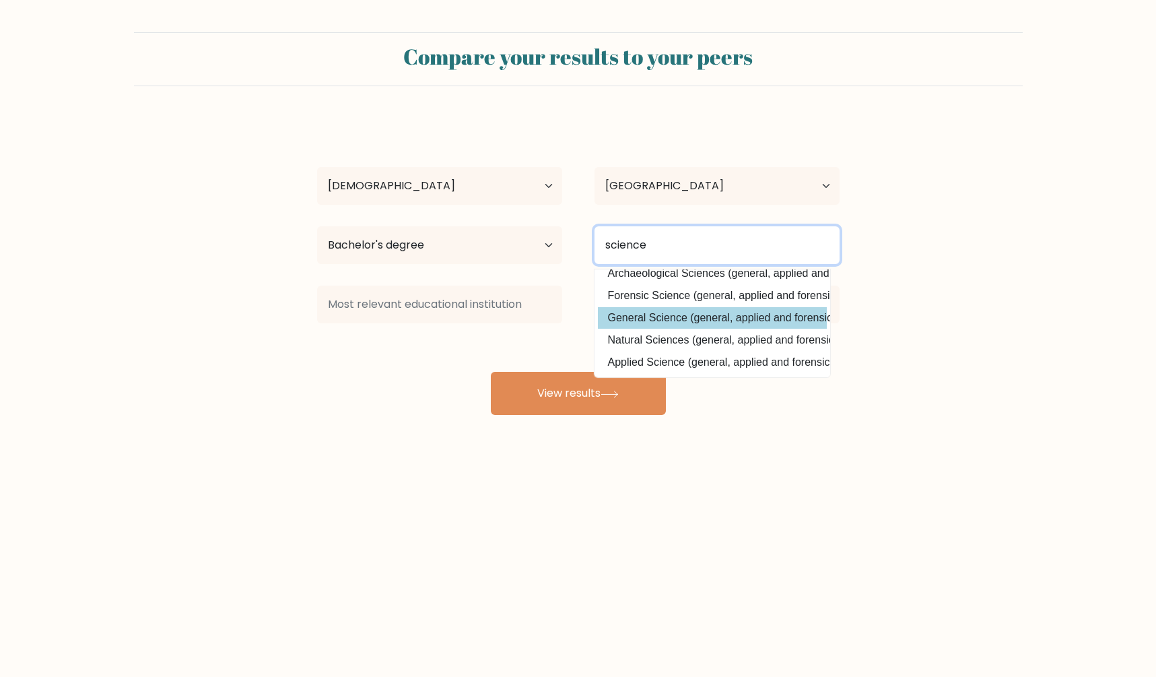
type input "science"
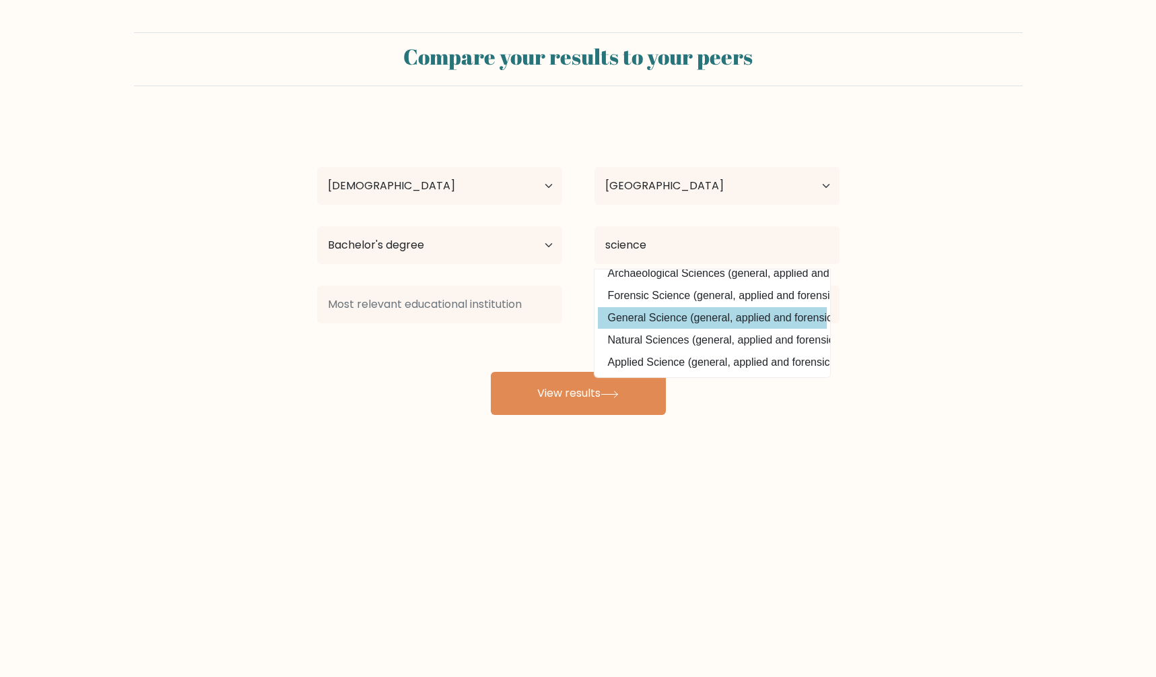
click at [740, 321] on div "[PERSON_NAME] Age Under [DEMOGRAPHIC_DATA] [DEMOGRAPHIC_DATA] [DEMOGRAPHIC_DATA…" at bounding box center [578, 266] width 539 height 296
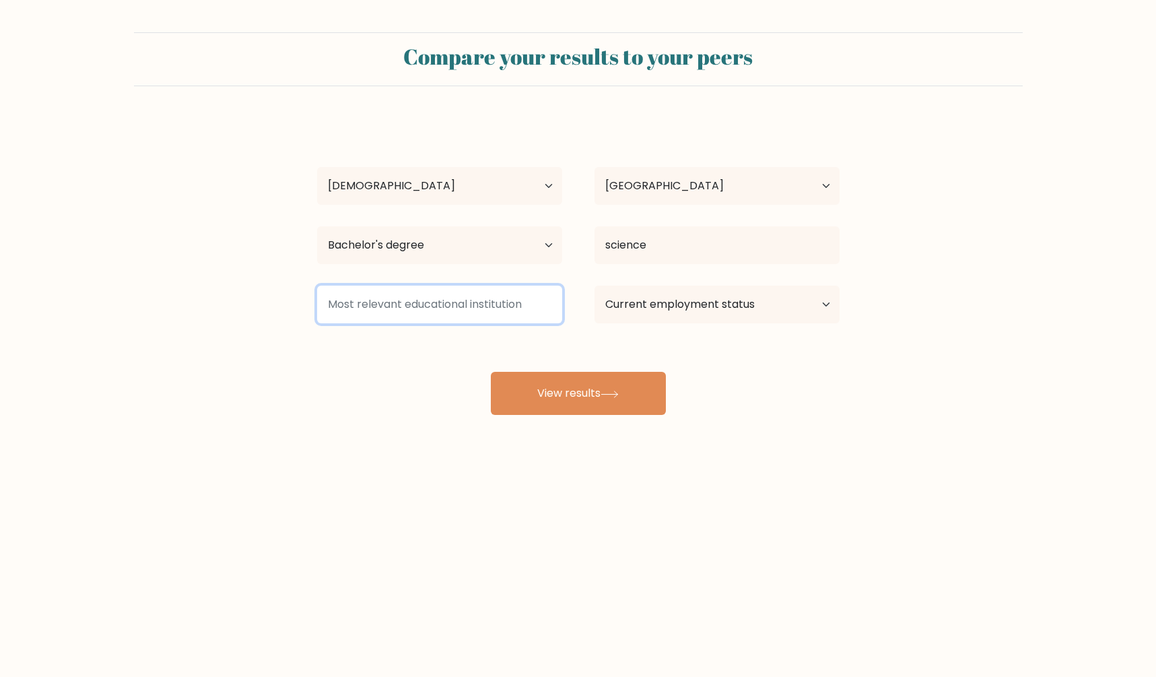
click at [438, 310] on input at bounding box center [439, 304] width 245 height 38
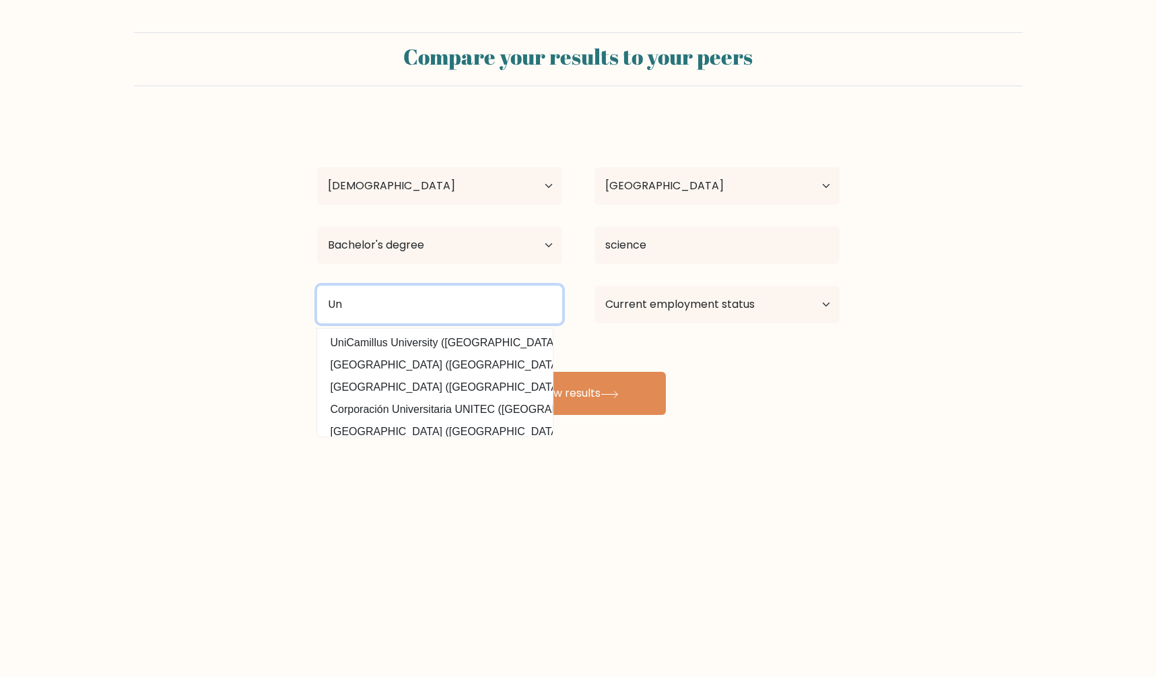
type input "U"
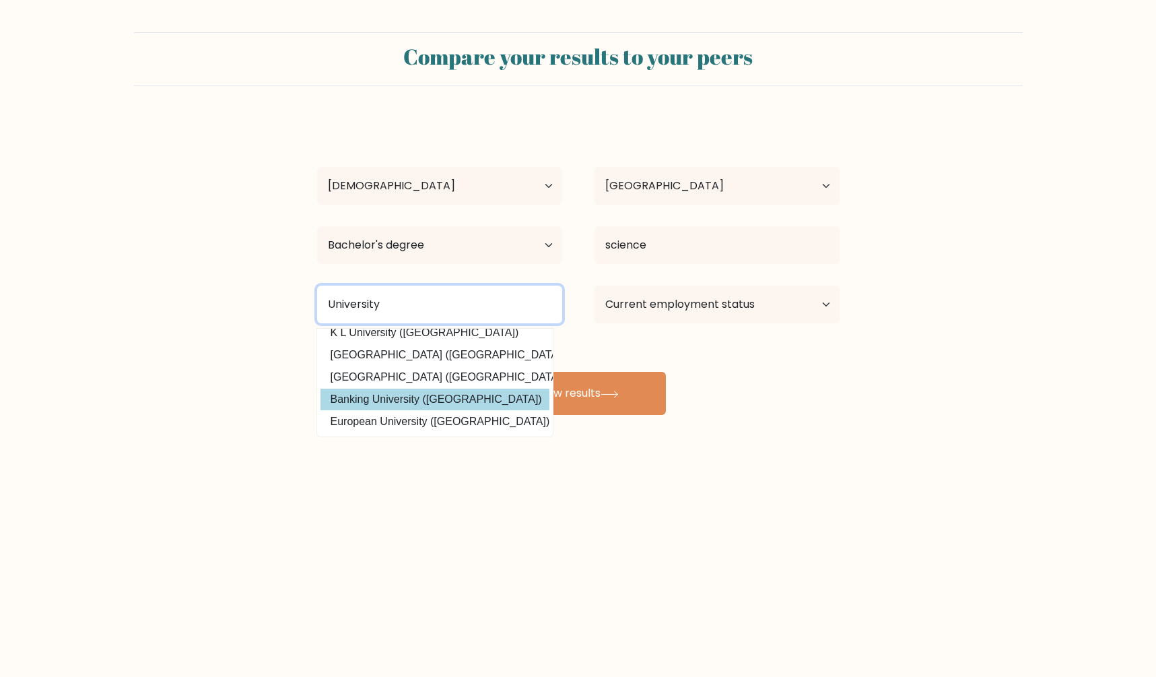
scroll to position [0, 0]
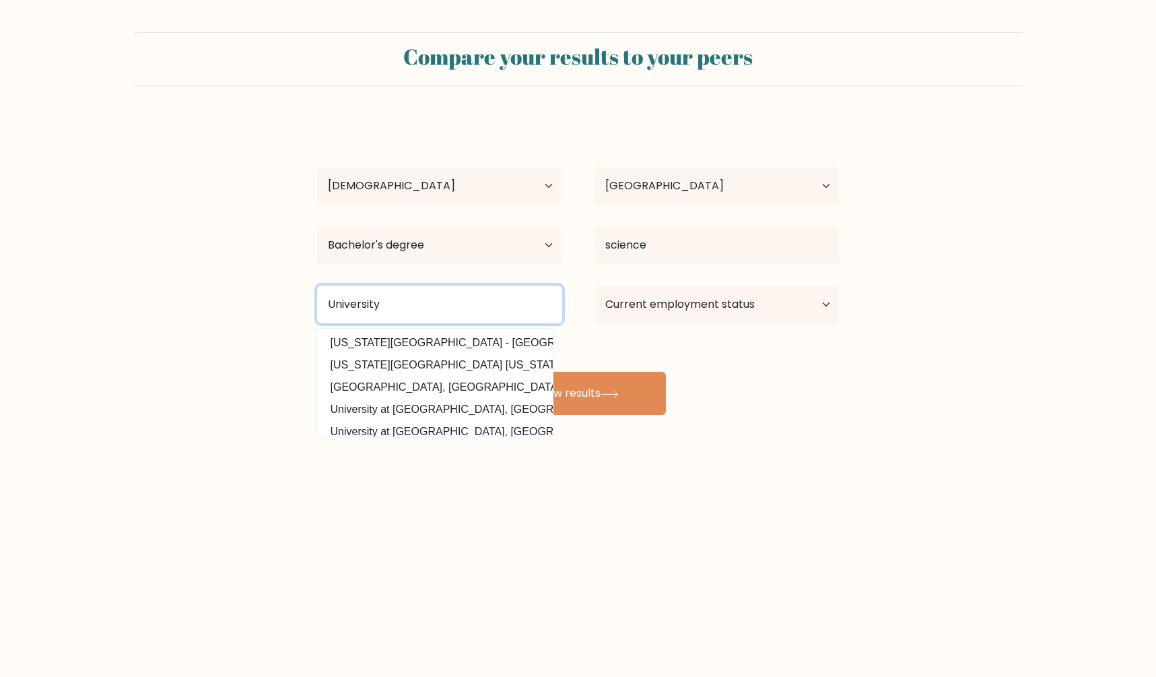
type input "University"
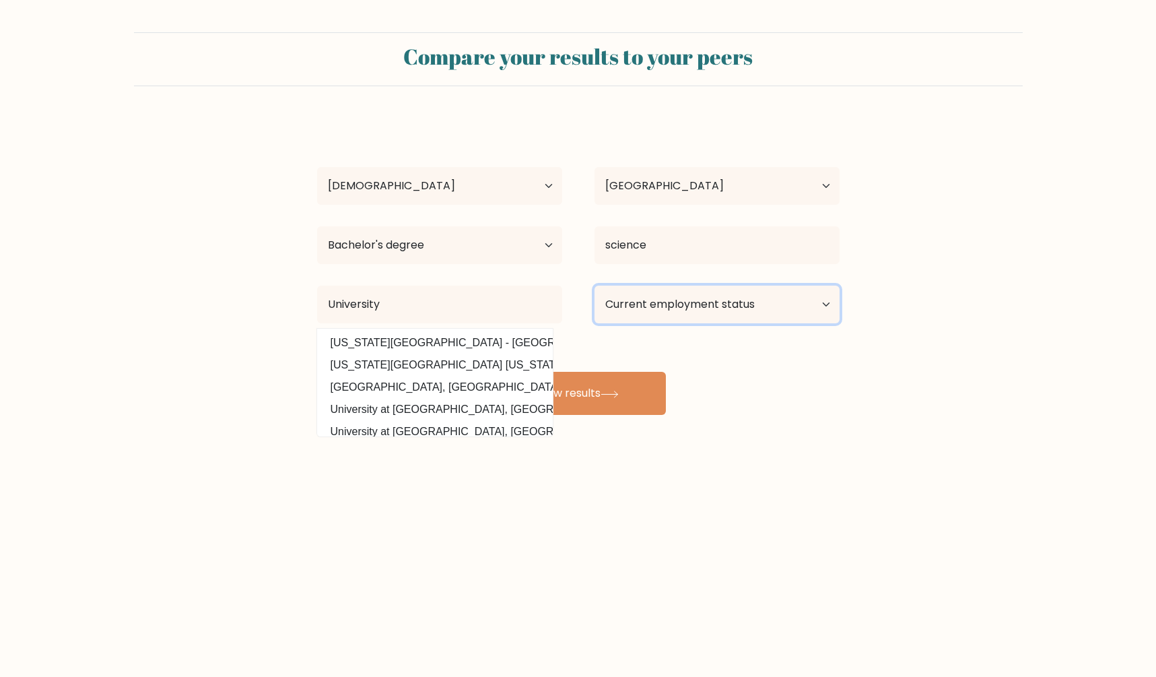
click at [594, 285] on select "Current employment status Employed Student Retired Other / prefer not to answer" at bounding box center [716, 304] width 245 height 38
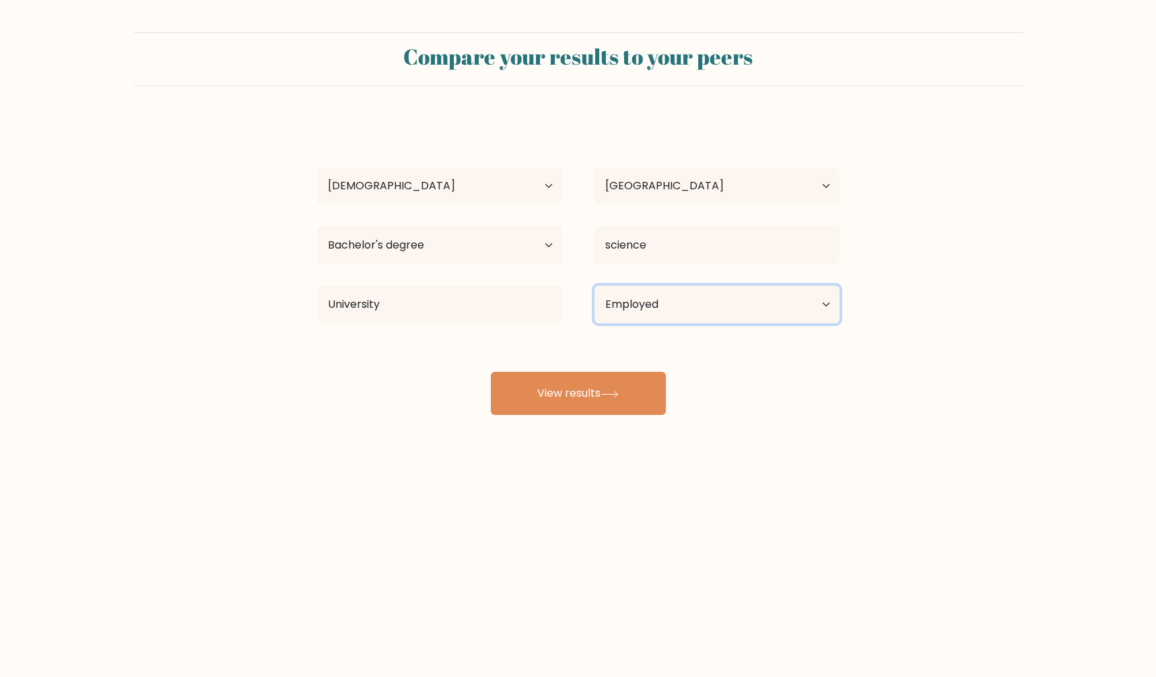
click option "Employed" at bounding box center [0, 0] width 0 height 0
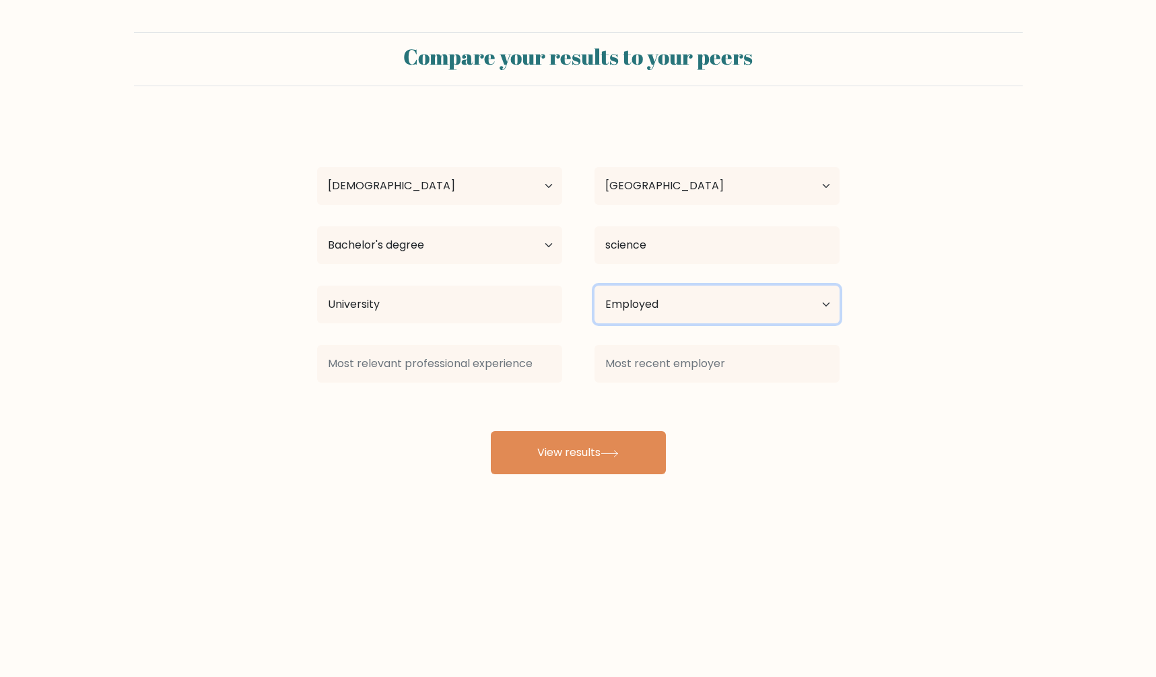
click at [594, 285] on select "Current employment status Employed Student Retired Other / prefer not to answer" at bounding box center [716, 304] width 245 height 38
select select "other"
click option "Other / prefer not to answer" at bounding box center [0, 0] width 0 height 0
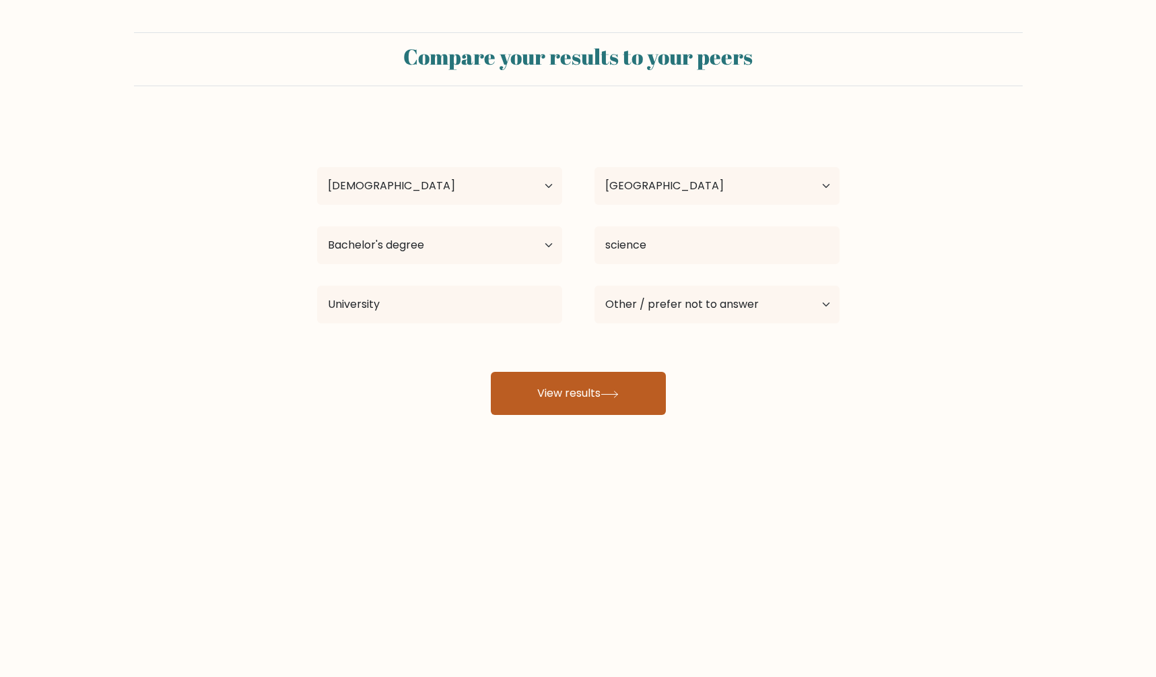
click at [601, 403] on button "View results" at bounding box center [578, 393] width 175 height 43
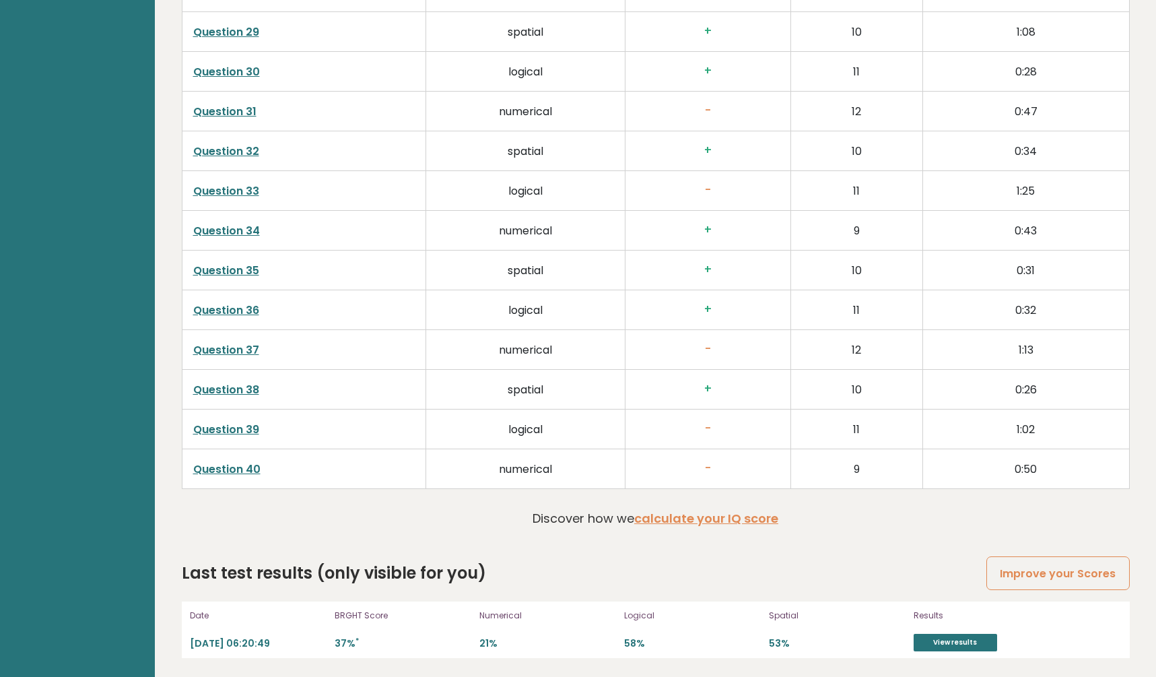
scroll to position [3303, 0]
click at [946, 640] on link "View results" at bounding box center [955, 641] width 83 height 18
click at [1044, 578] on link "Improve your Scores" at bounding box center [1057, 572] width 143 height 34
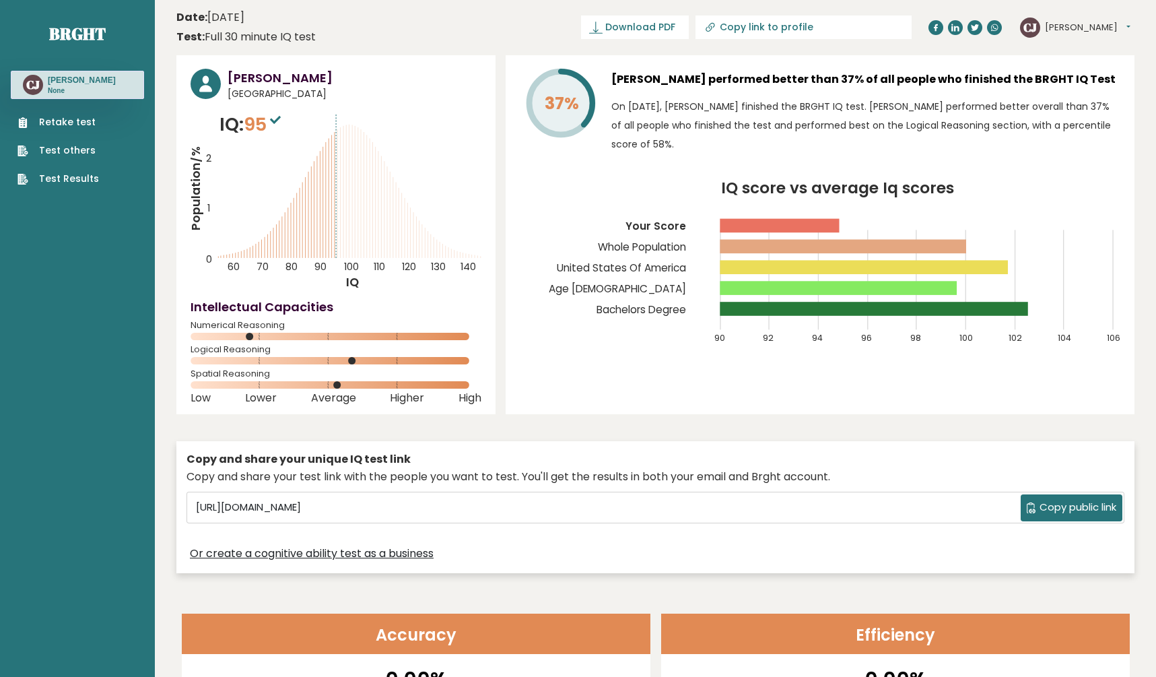
scroll to position [0, 0]
click at [644, 31] on span "Download PDF" at bounding box center [640, 28] width 70 height 14
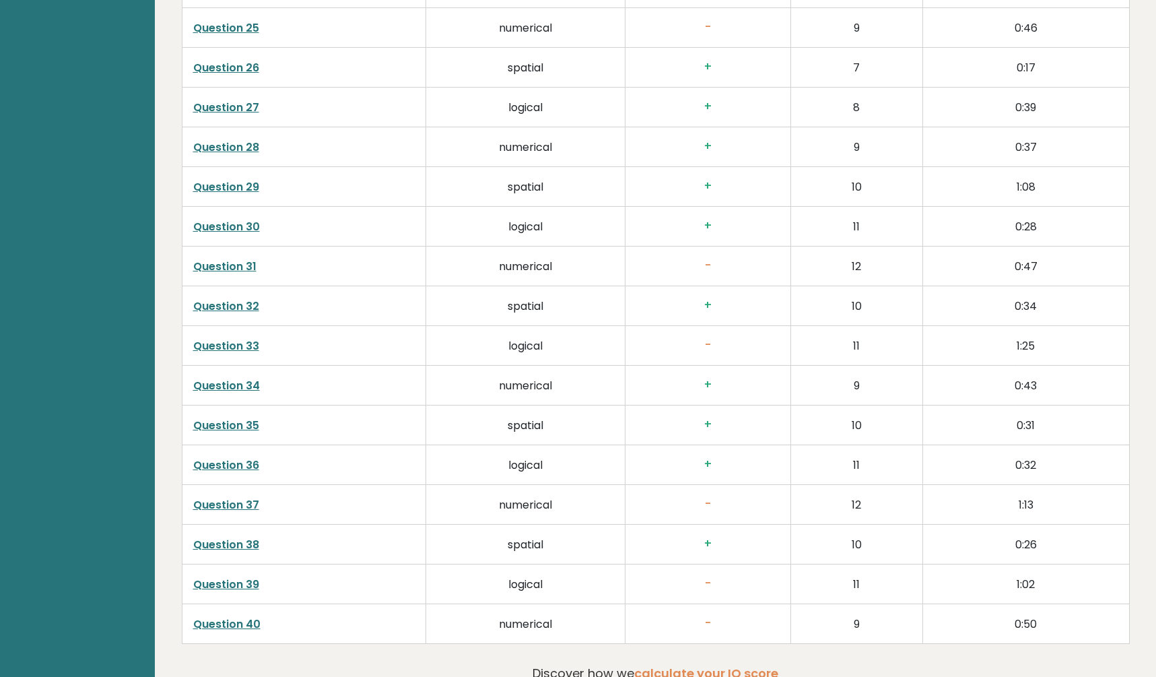
scroll to position [3303, 0]
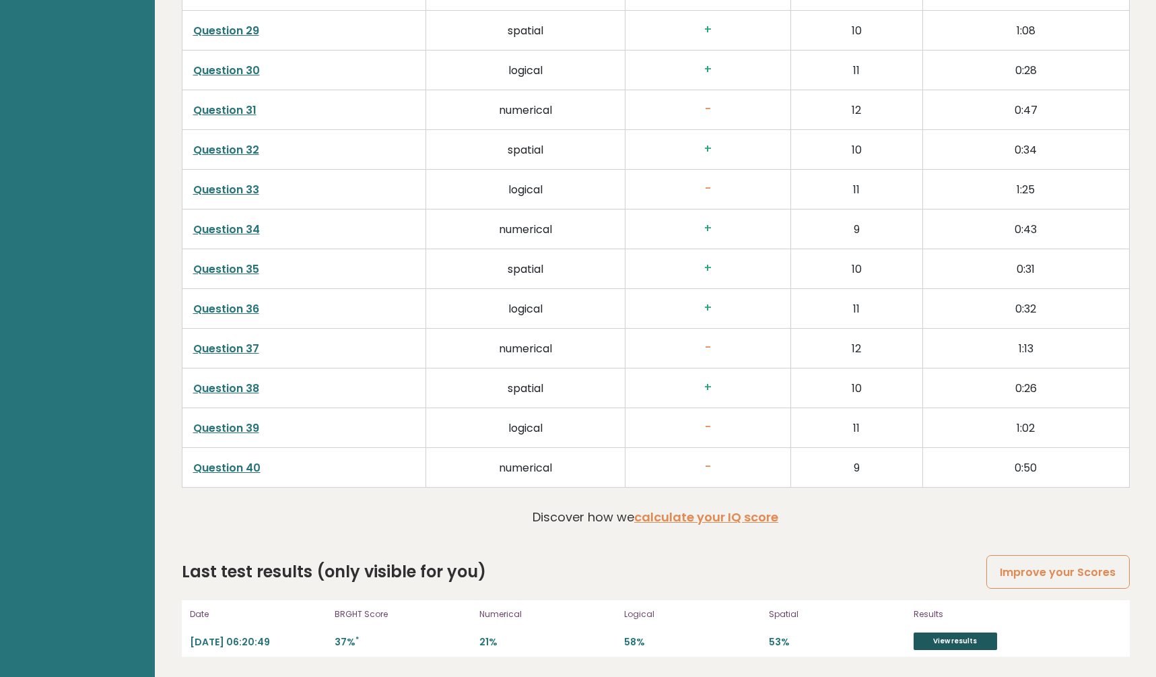
click at [930, 643] on link "View results" at bounding box center [955, 641] width 83 height 18
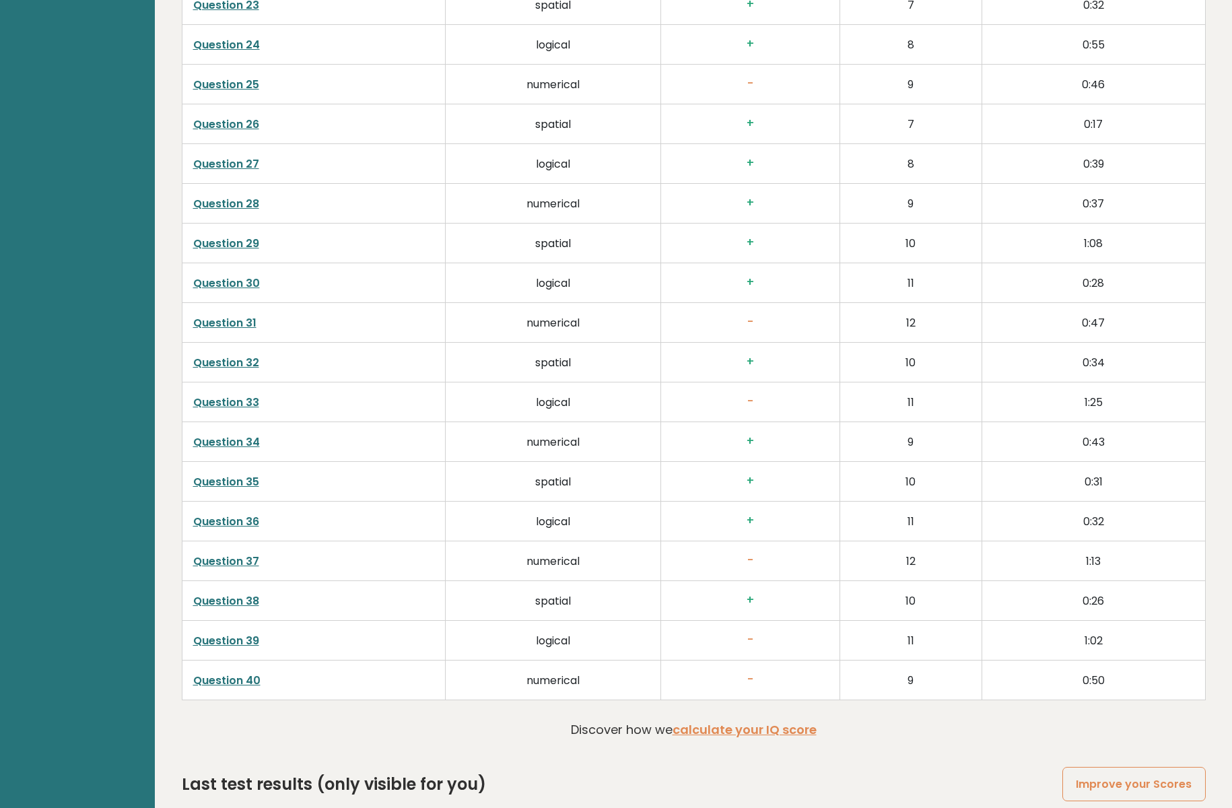
scroll to position [3228, 0]
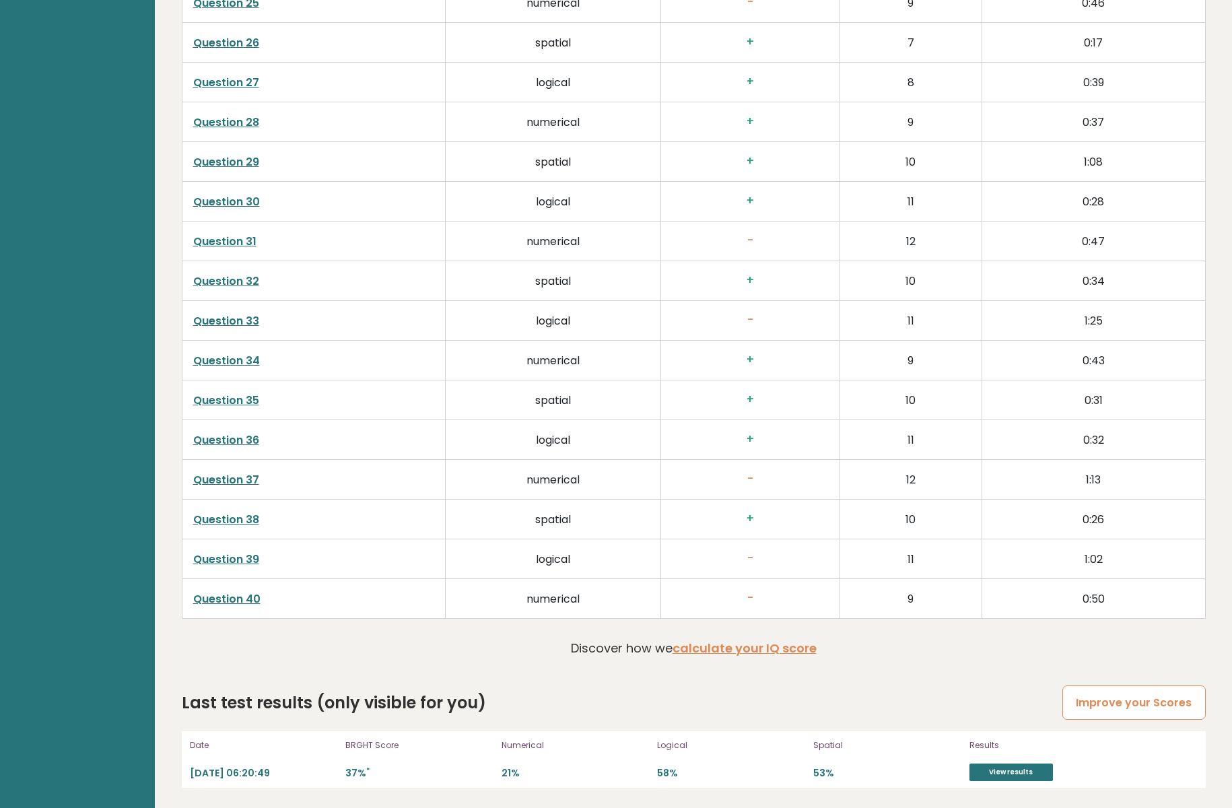
click at [1094, 676] on link "Improve your Scores" at bounding box center [1133, 702] width 143 height 34
click at [995, 676] on link "View results" at bounding box center [1010, 772] width 83 height 18
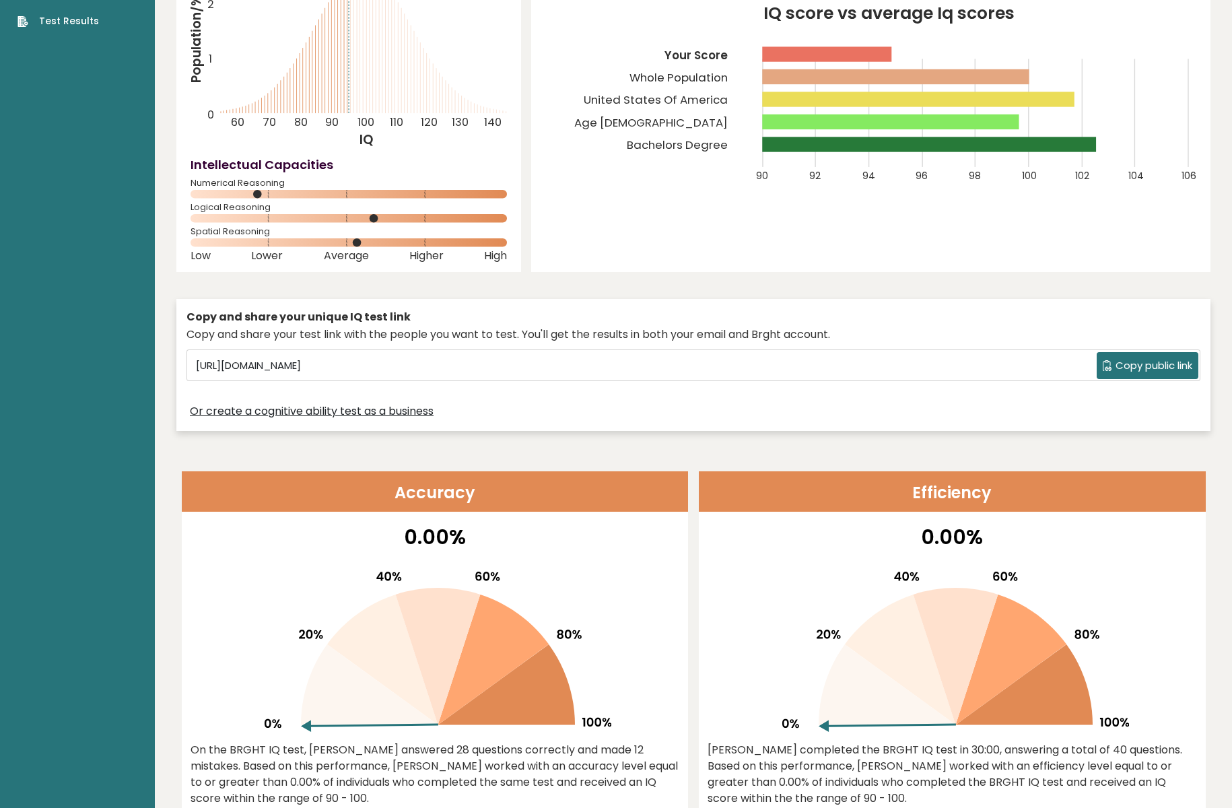
scroll to position [0, 0]
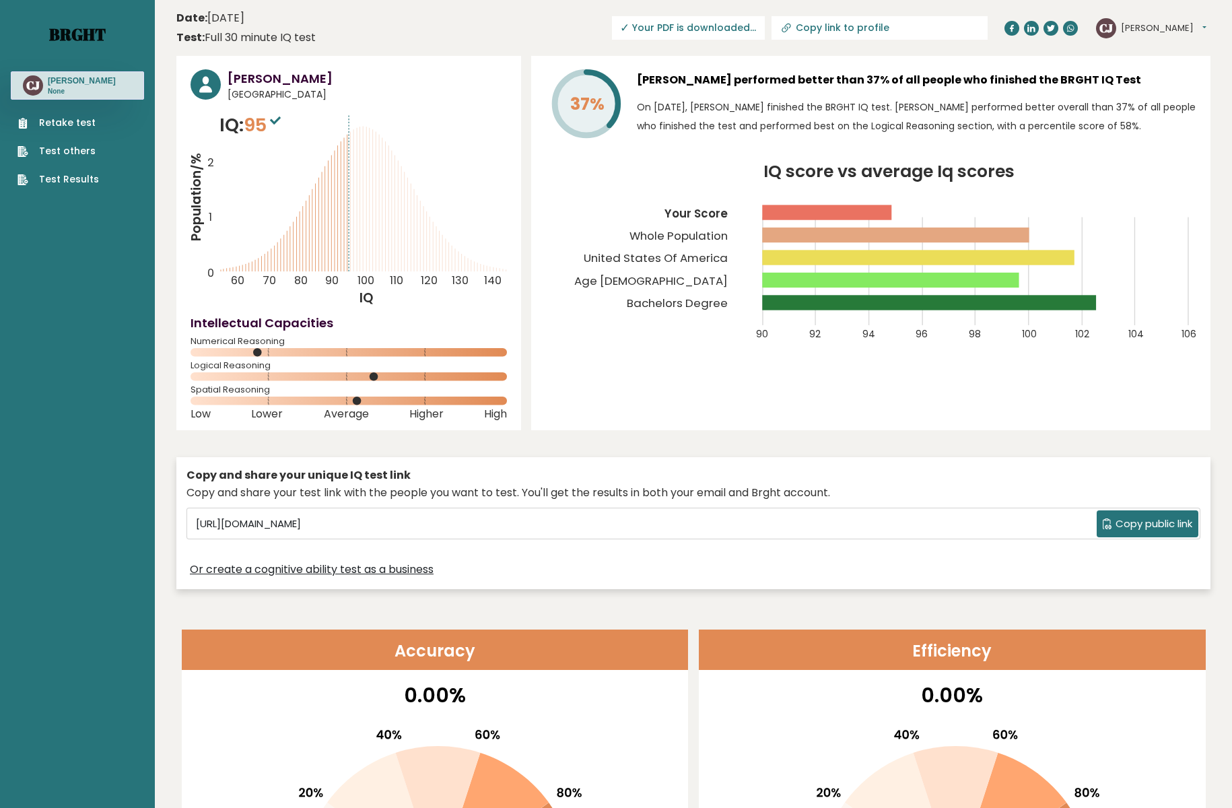
click at [81, 36] on link "Brght" at bounding box center [77, 35] width 57 height 22
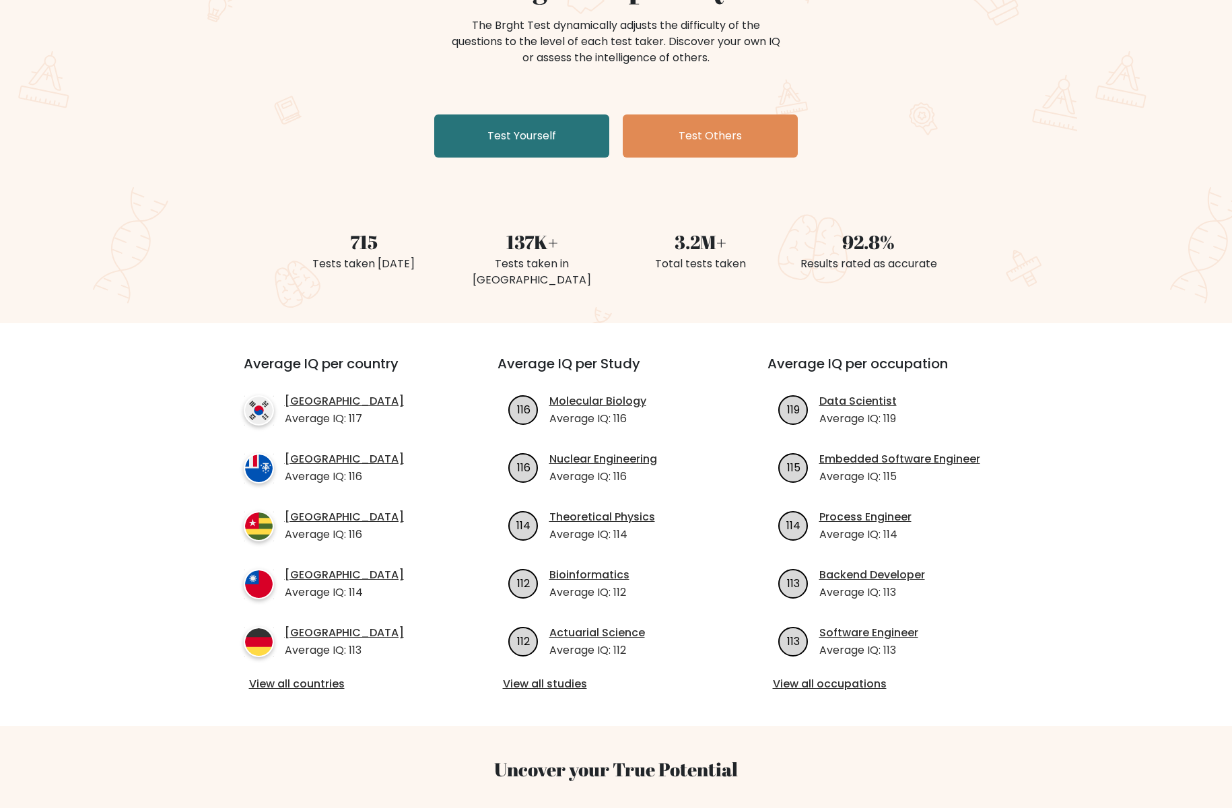
scroll to position [153, 0]
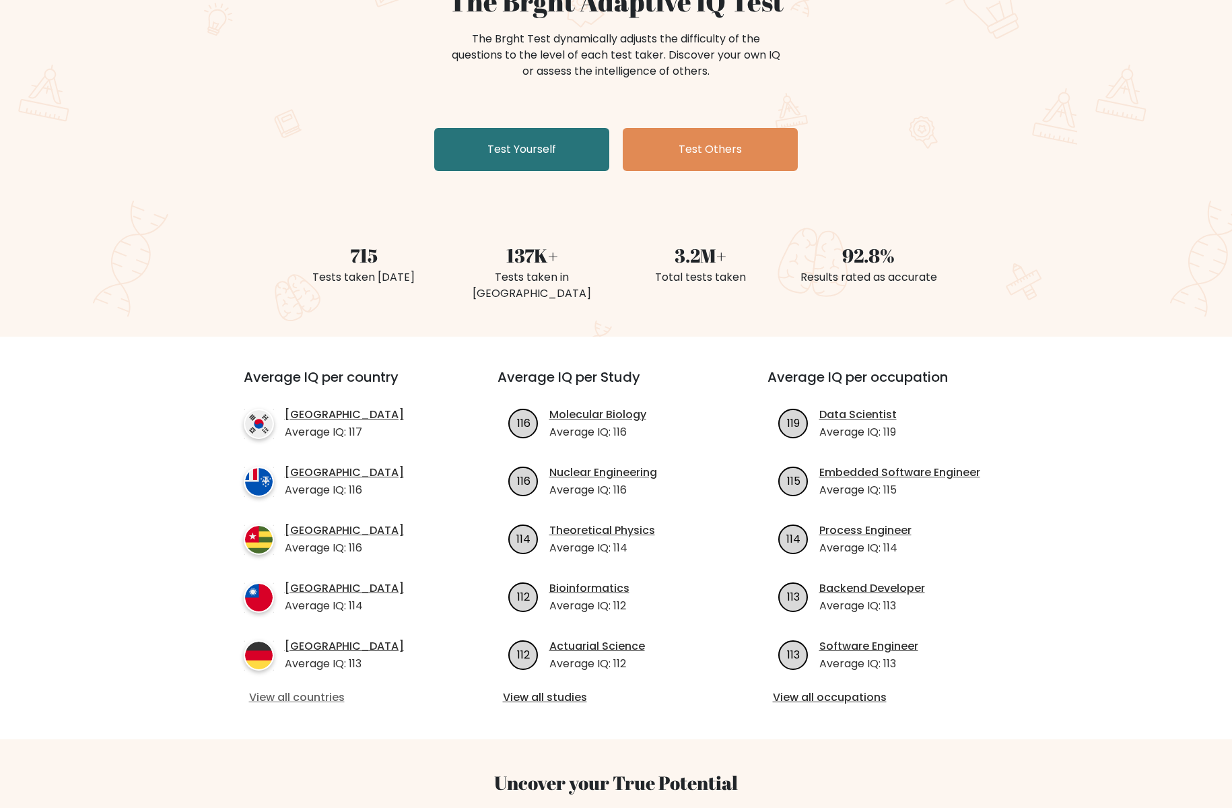
click at [312, 689] on link "View all countries" at bounding box center [346, 697] width 195 height 16
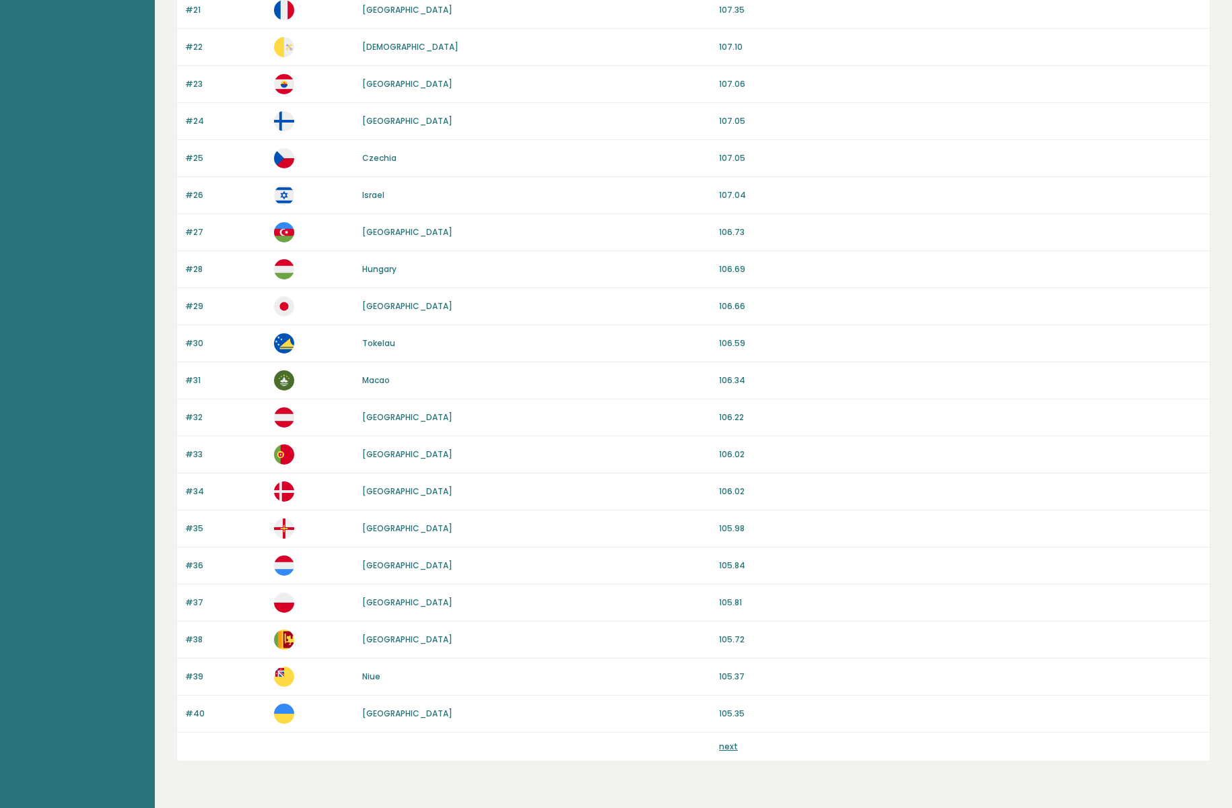
scroll to position [961, 0]
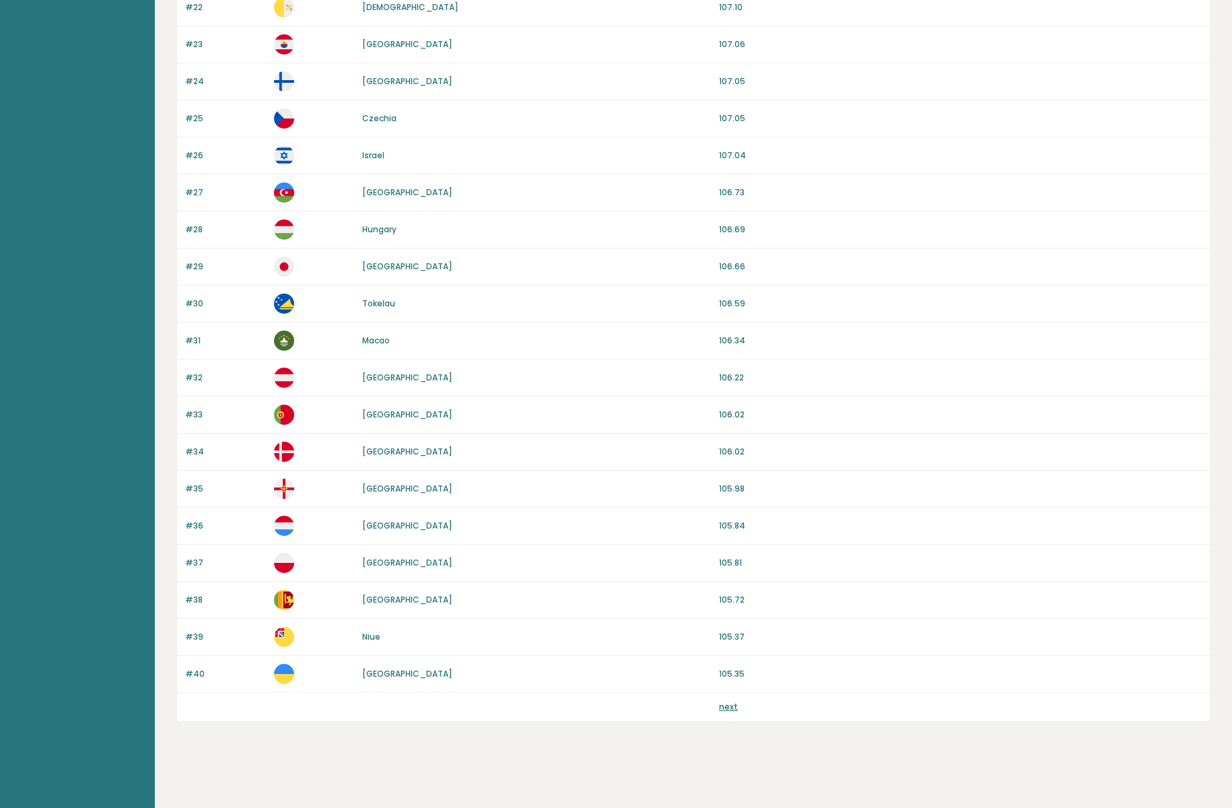
click at [732, 711] on link "next" at bounding box center [728, 706] width 19 height 11
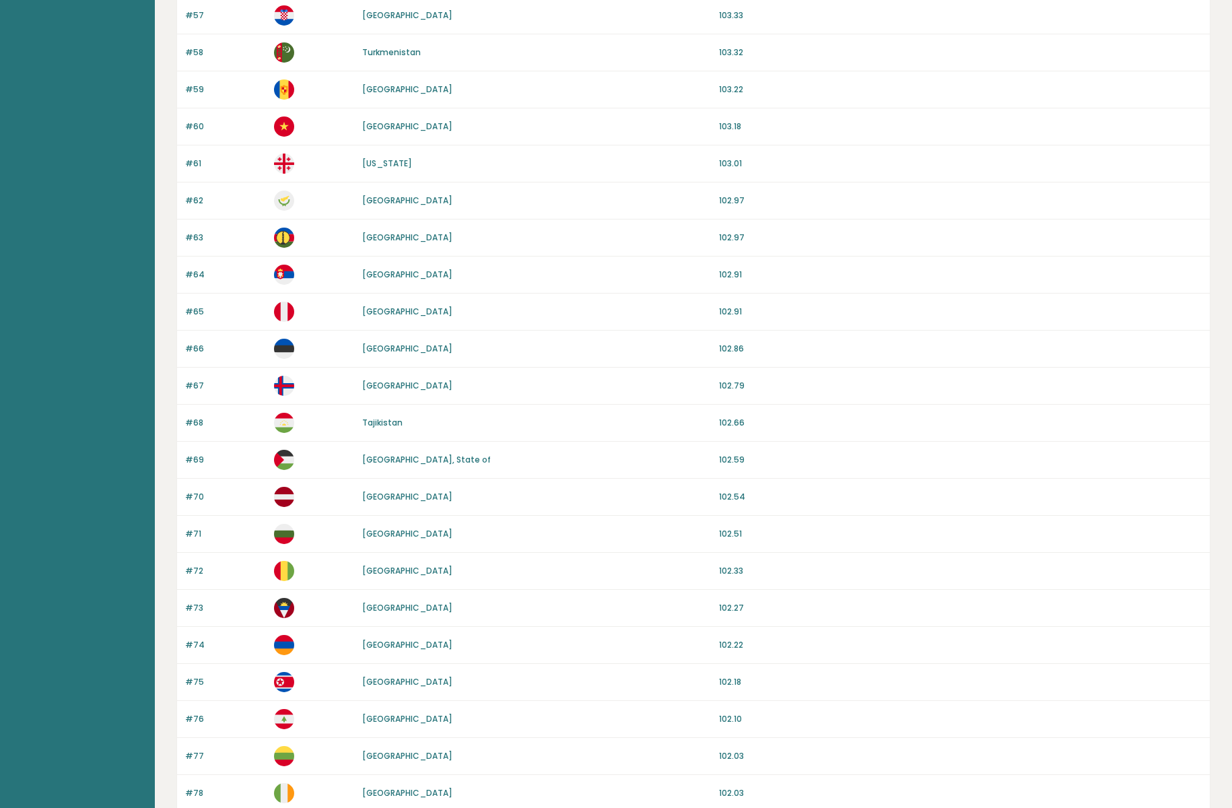
scroll to position [961, 0]
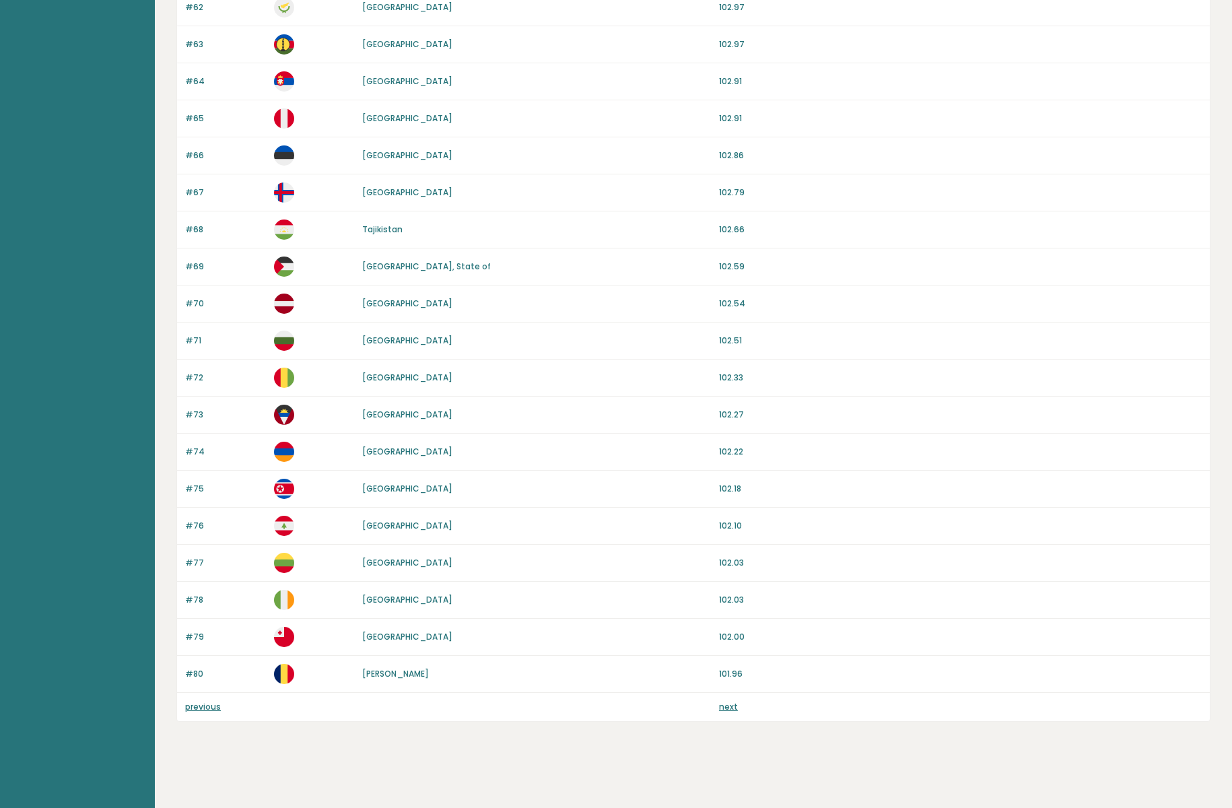
click at [723, 708] on link "next" at bounding box center [728, 706] width 19 height 11
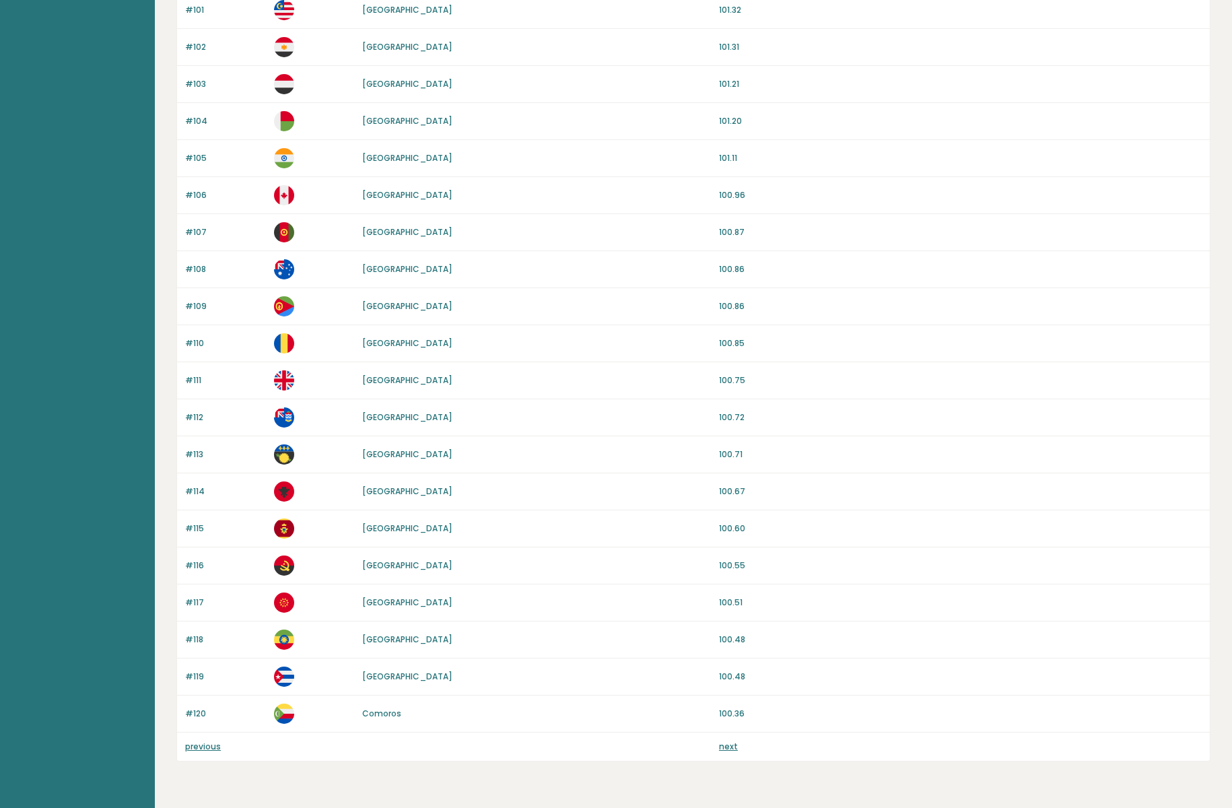
scroll to position [961, 0]
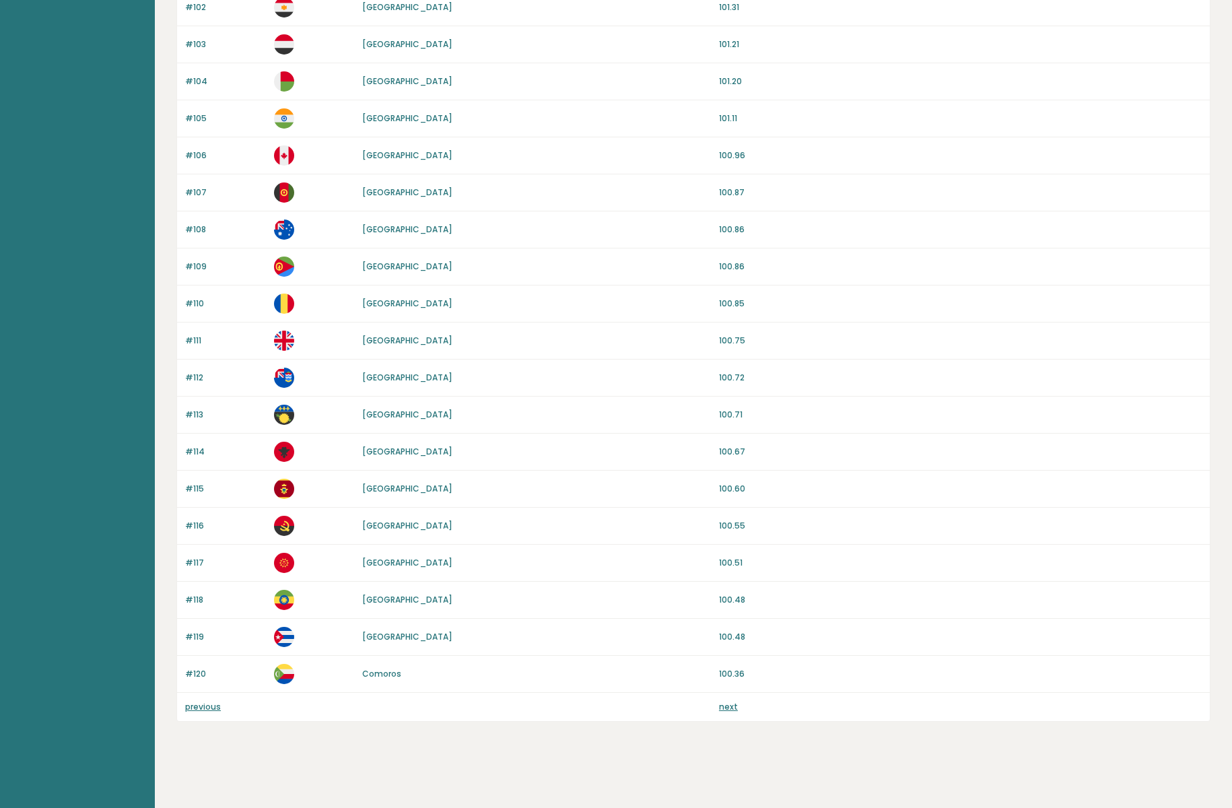
click at [727, 705] on link "next" at bounding box center [728, 706] width 19 height 11
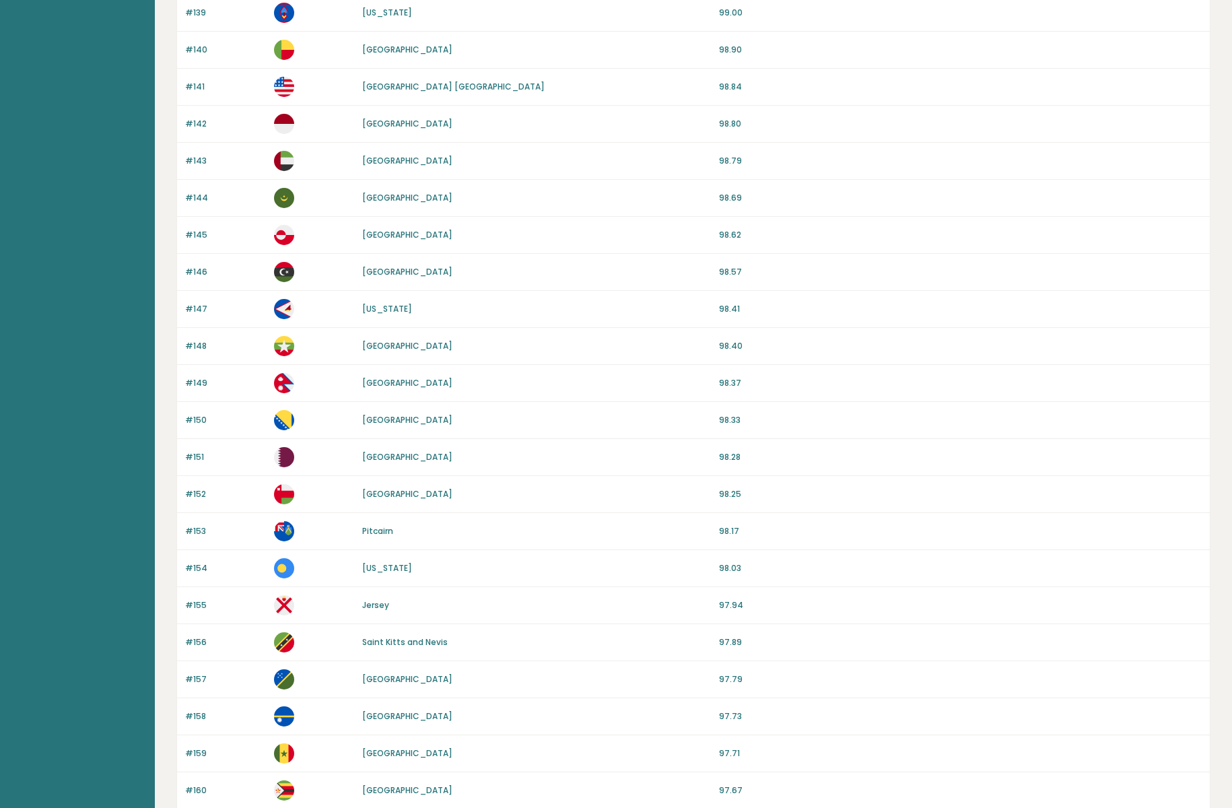
scroll to position [961, 0]
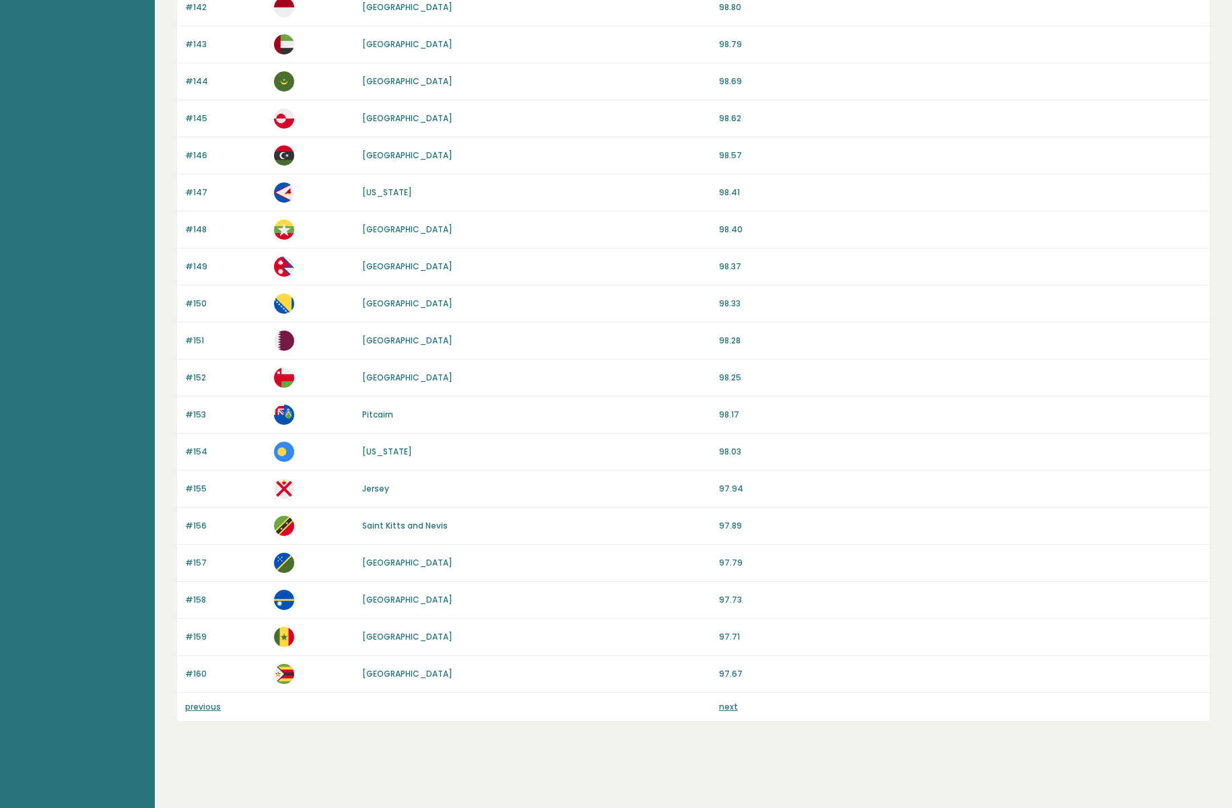
click at [729, 708] on link "next" at bounding box center [728, 706] width 19 height 11
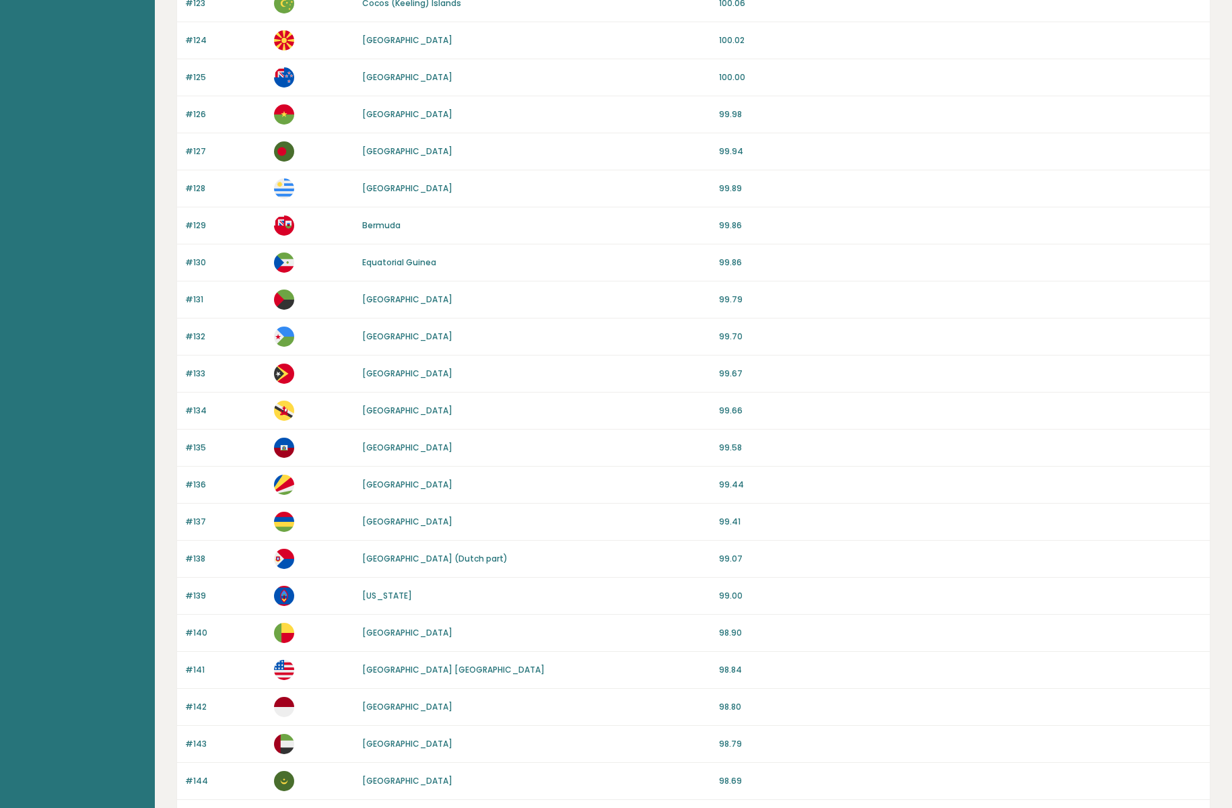
scroll to position [77, 0]
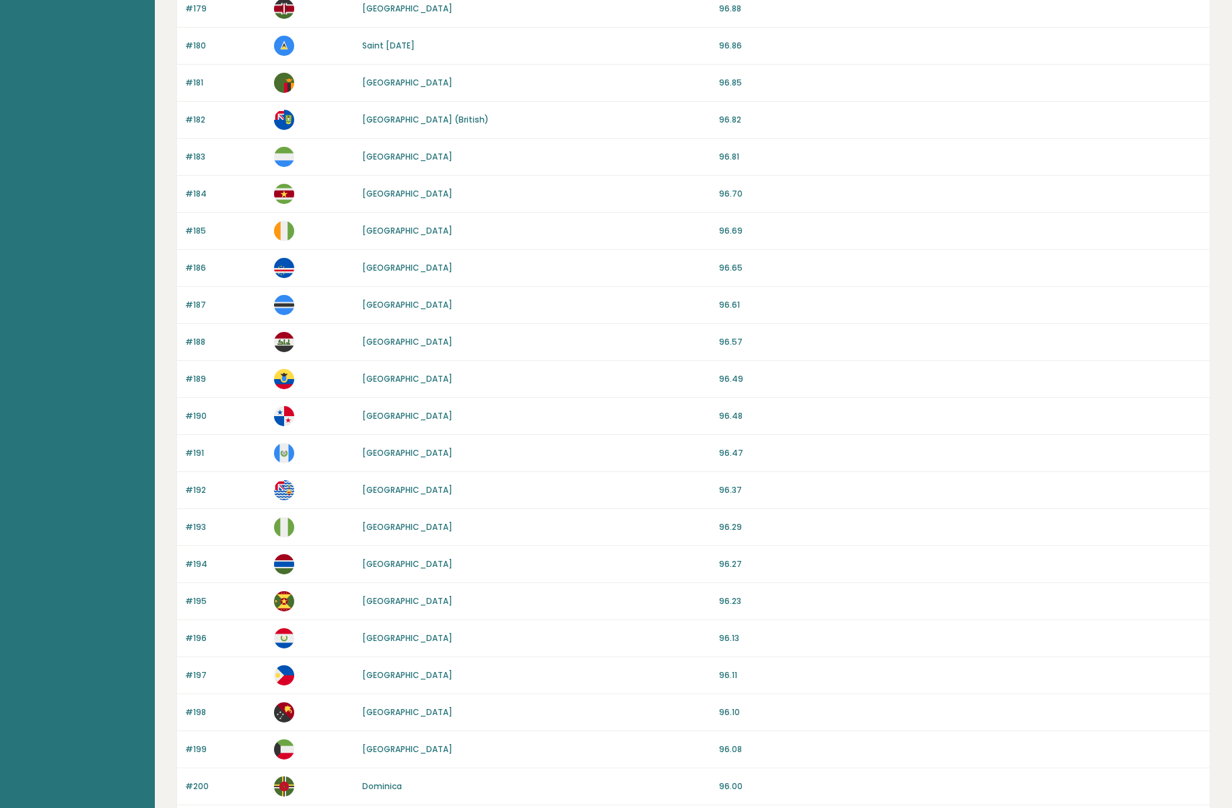
scroll to position [961, 0]
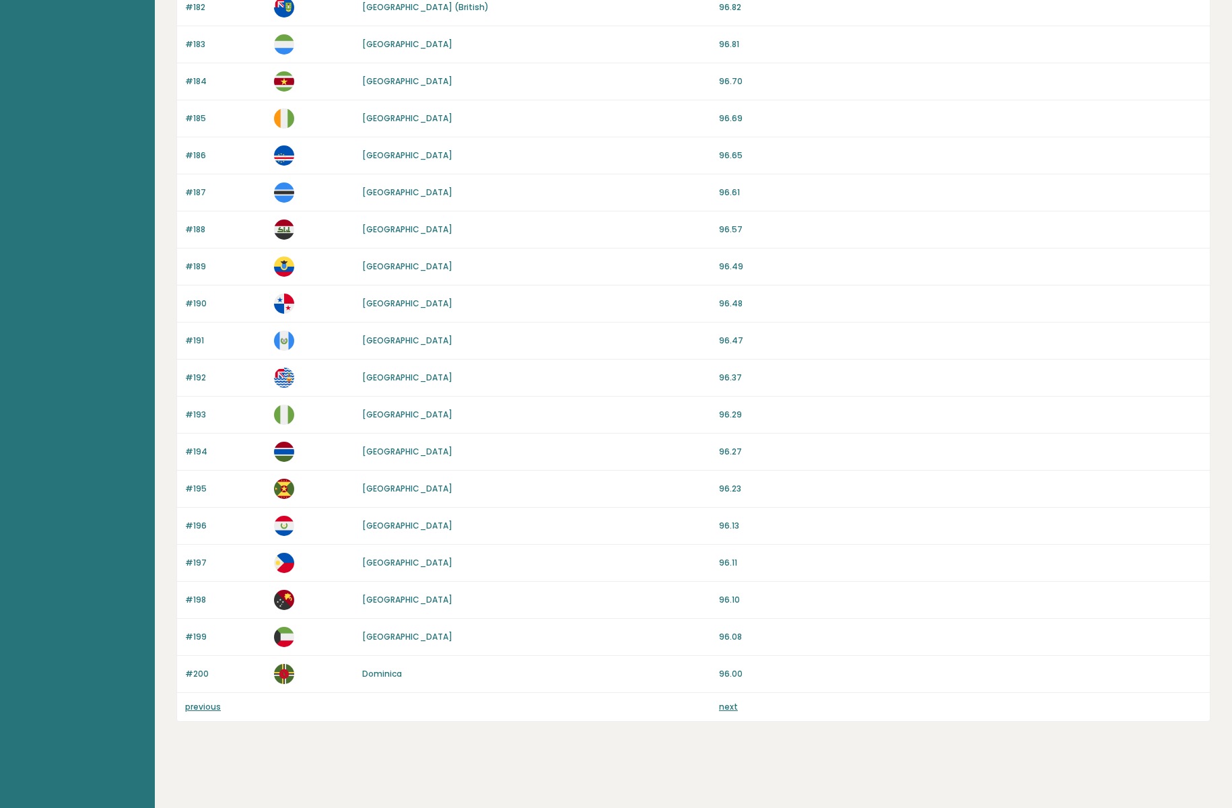
click at [725, 707] on link "next" at bounding box center [728, 706] width 19 height 11
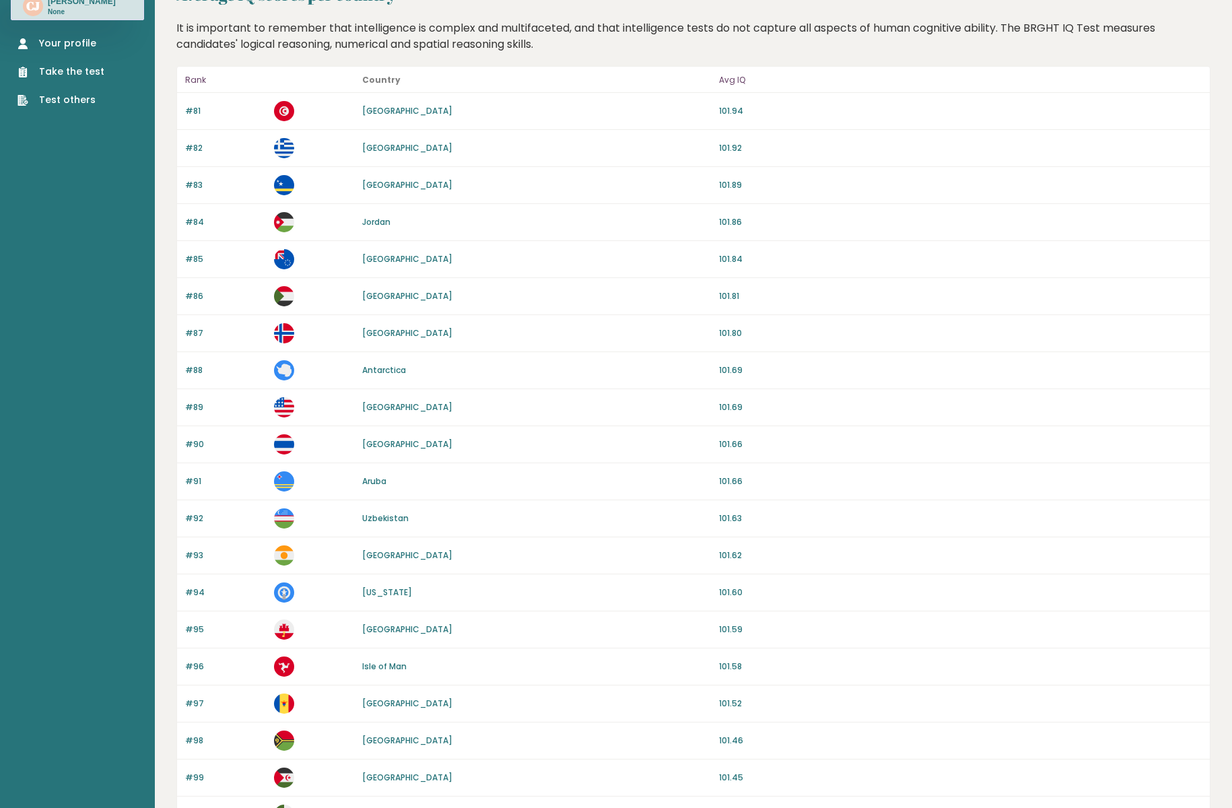
scroll to position [40, 0]
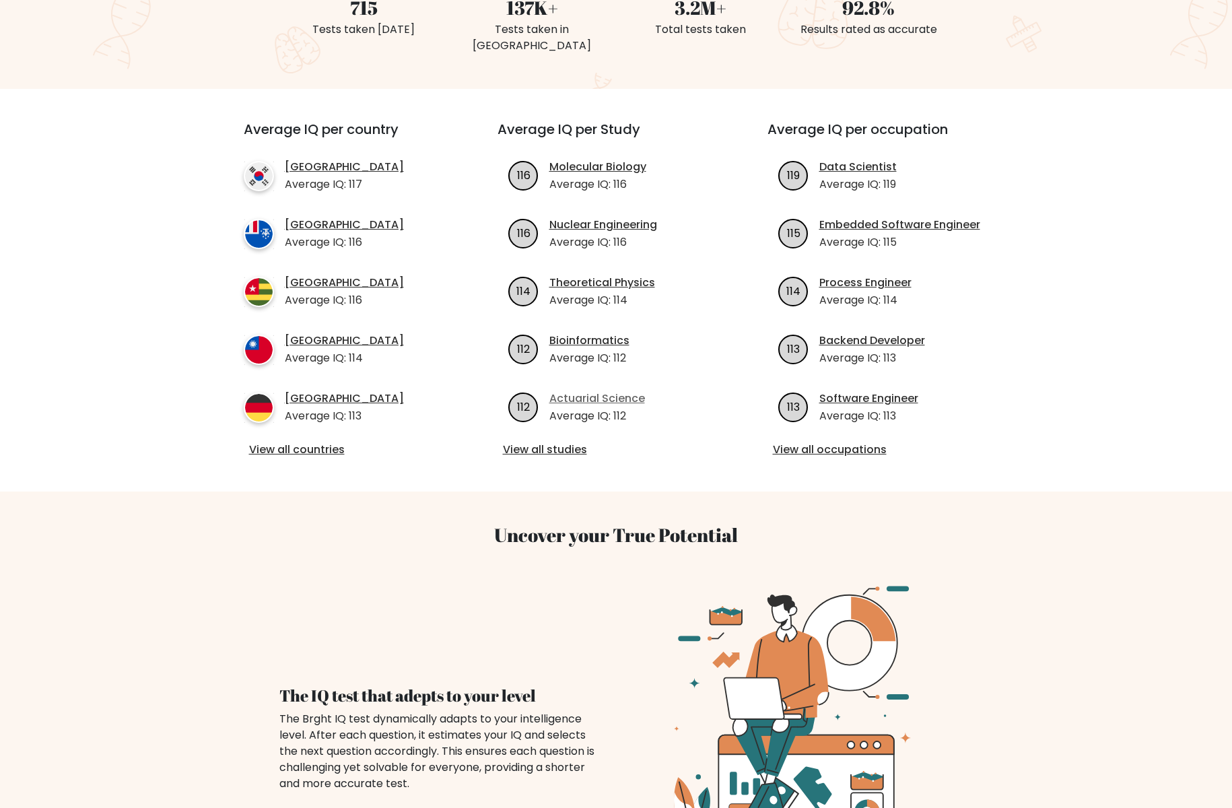
scroll to position [307, 0]
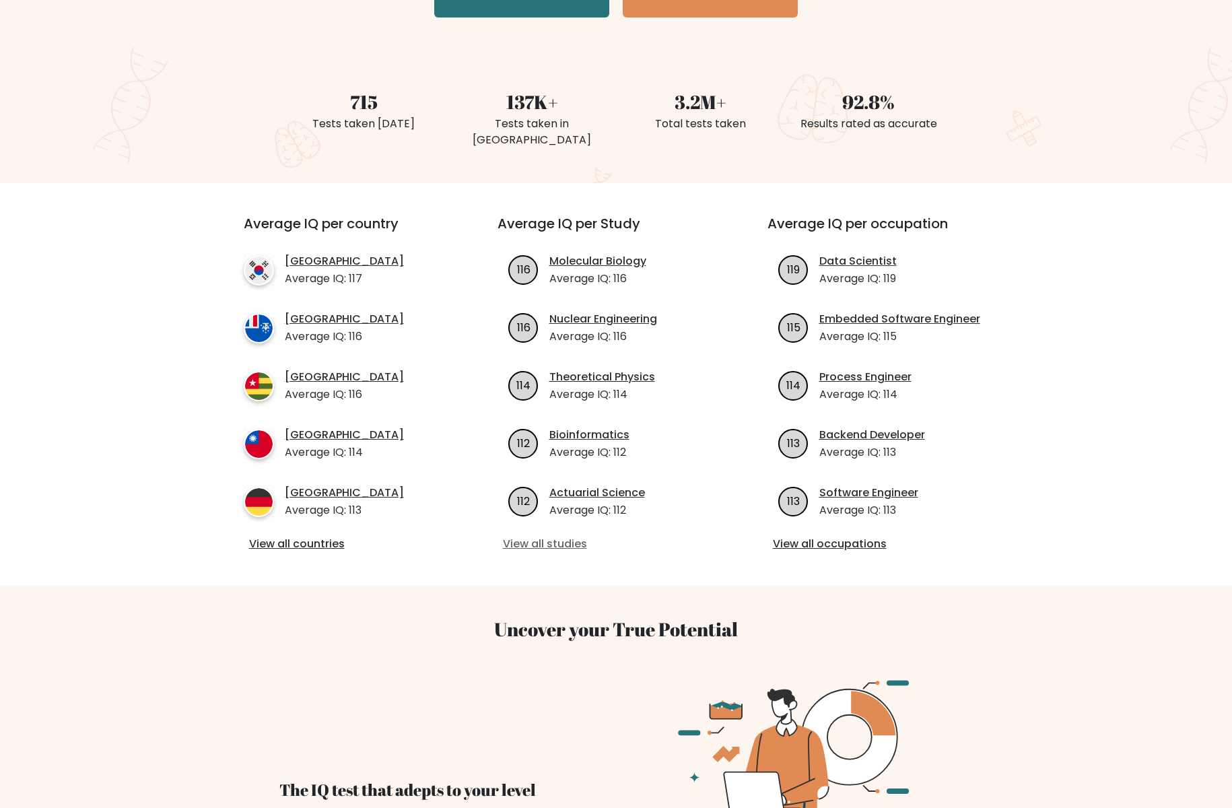
click at [543, 536] on link "View all studies" at bounding box center [616, 544] width 227 height 16
click at [862, 536] on link "View all occupations" at bounding box center [886, 544] width 227 height 16
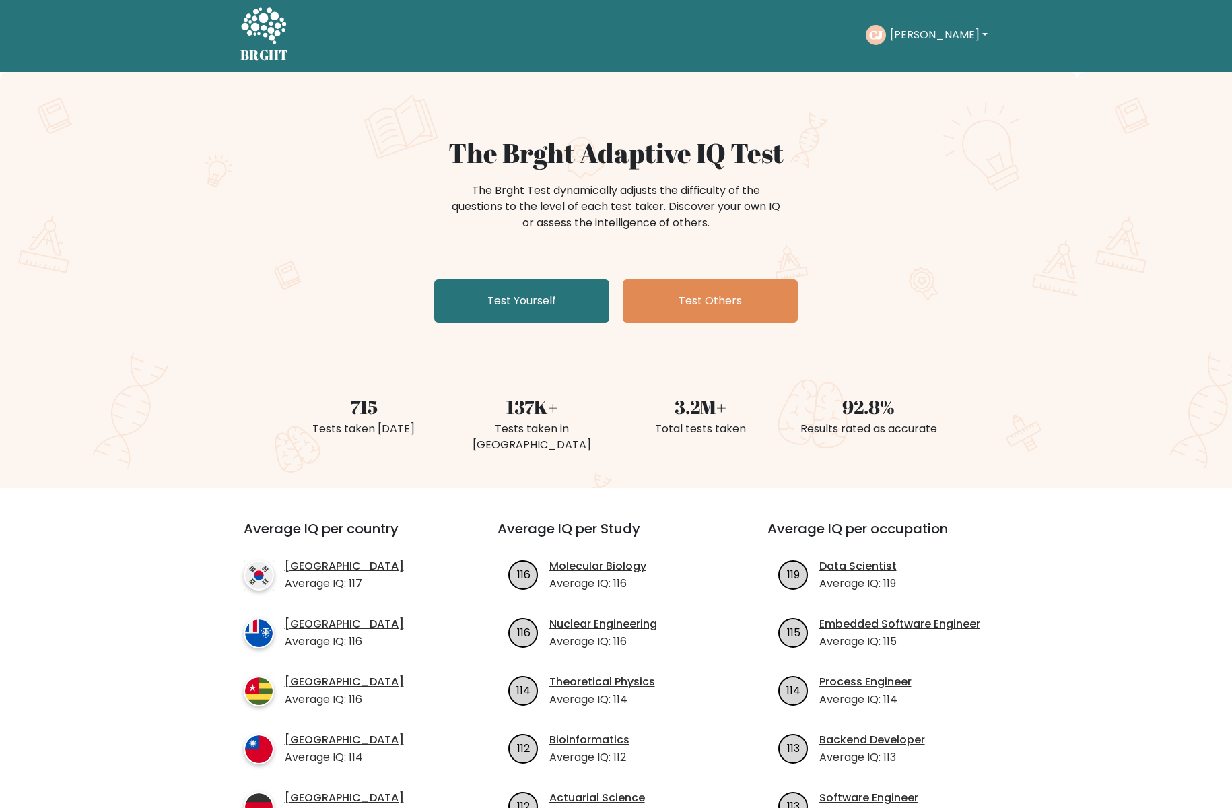
scroll to position [0, 0]
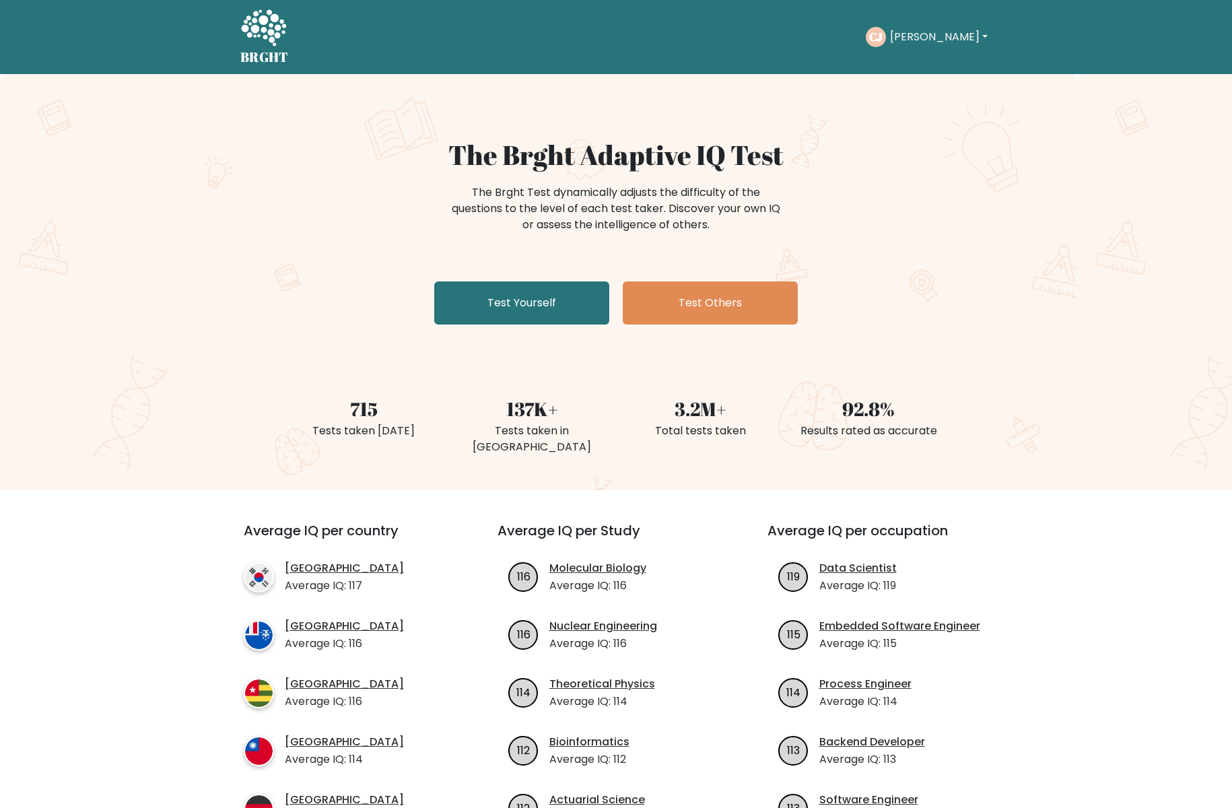
click at [911, 36] on button "[PERSON_NAME]" at bounding box center [939, 37] width 106 height 18
click at [203, 150] on div "The Brght Adaptive IQ Test The Brght Test dynamically adjusts the difficulty of…" at bounding box center [616, 282] width 1232 height 416
click at [483, 307] on link "Test Yourself" at bounding box center [521, 302] width 175 height 43
click at [944, 38] on button "[PERSON_NAME]" at bounding box center [939, 37] width 106 height 18
click at [929, 84] on link "Profile" at bounding box center [919, 87] width 106 height 22
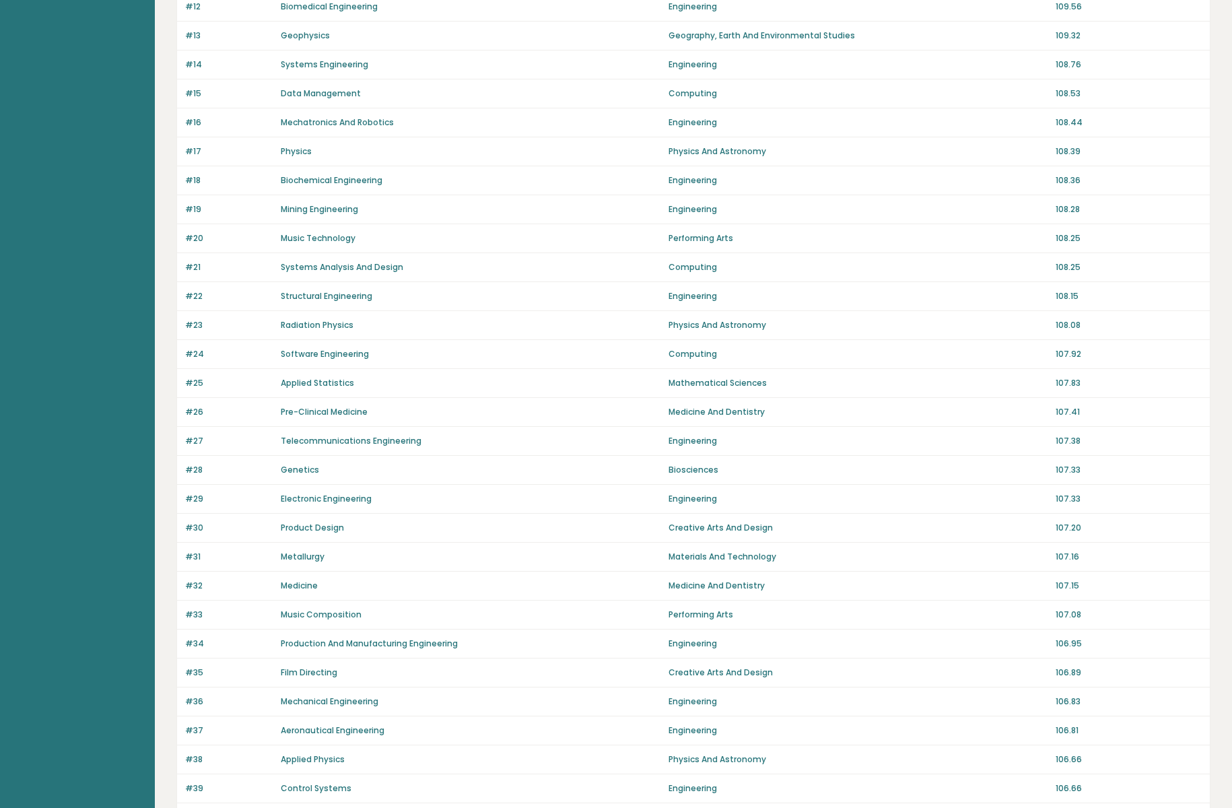
scroll to position [637, 0]
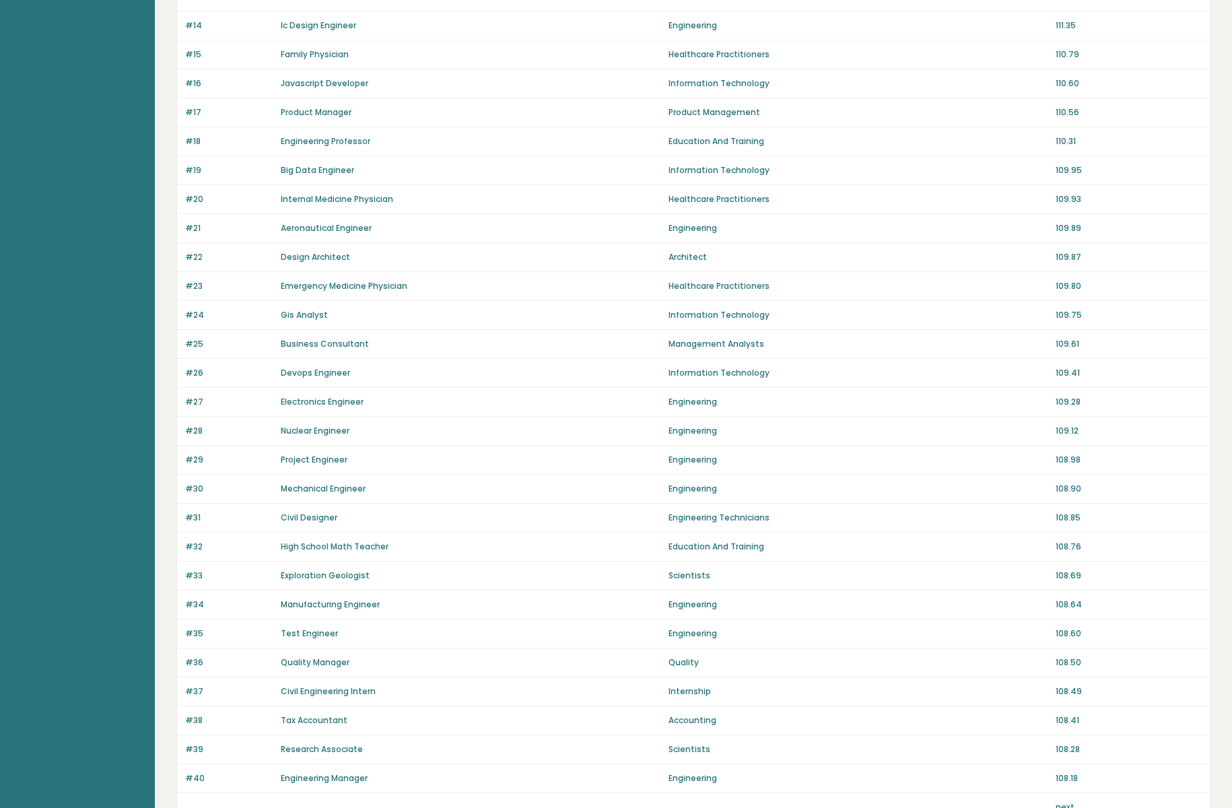
scroll to position [637, 0]
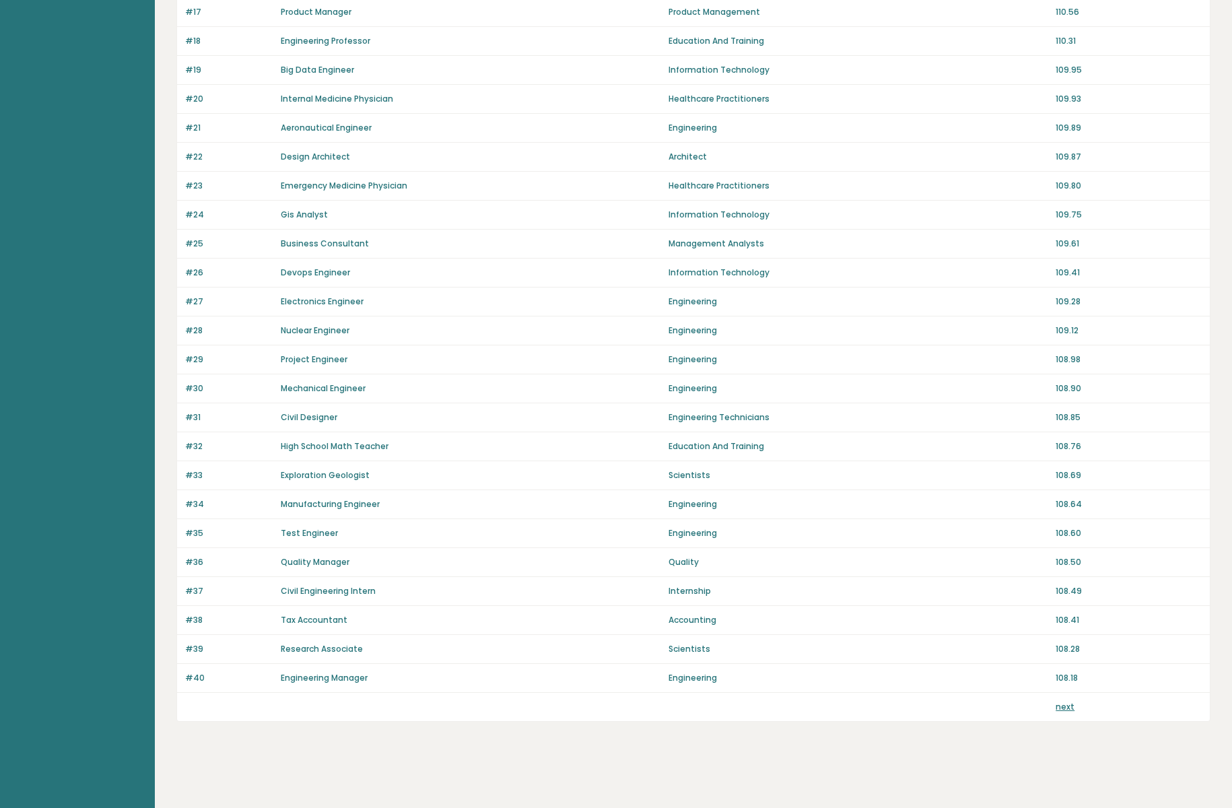
click at [1062, 709] on link "next" at bounding box center [1065, 706] width 19 height 11
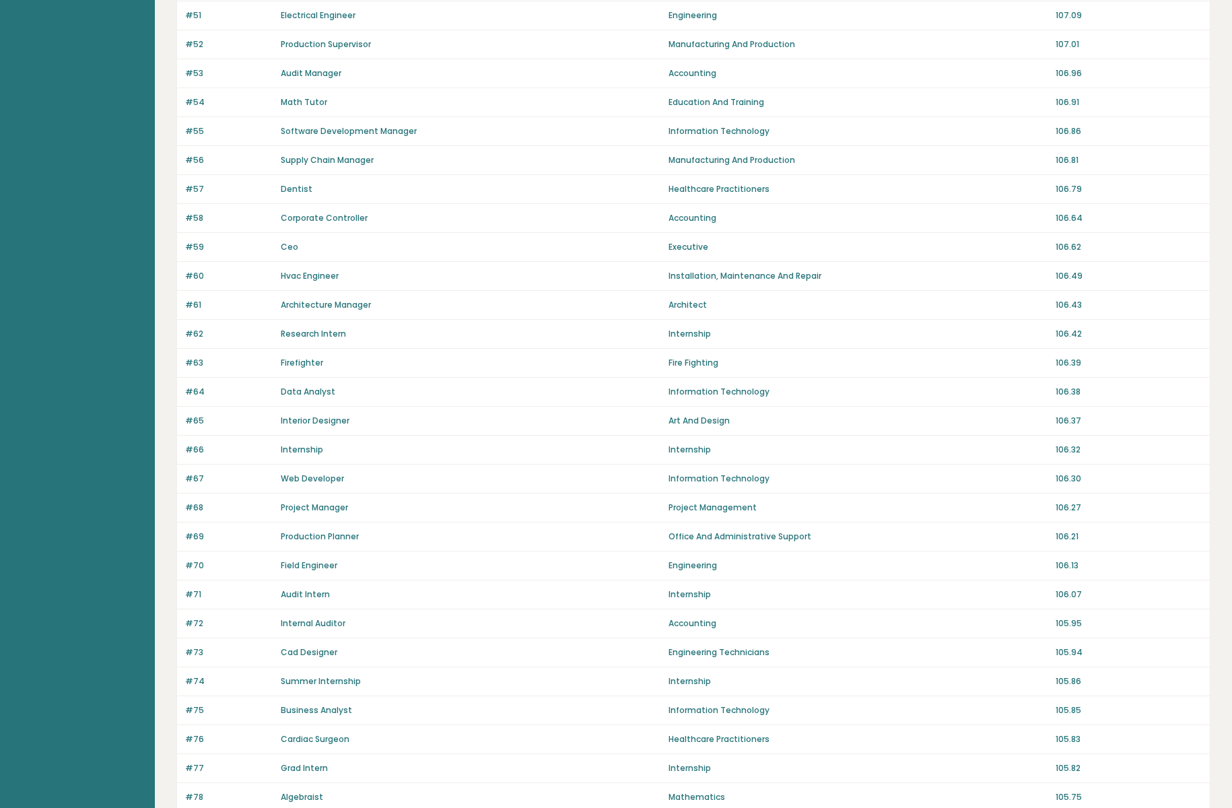
scroll to position [637, 0]
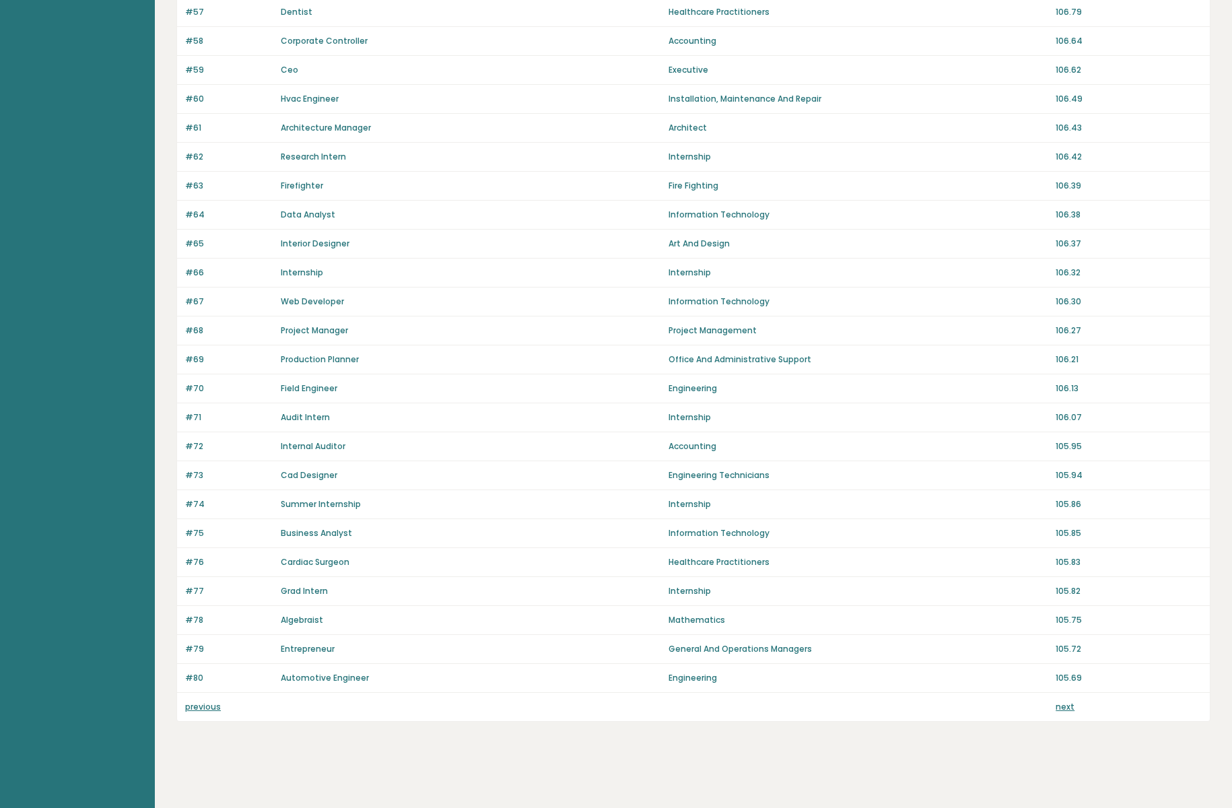
click at [1068, 712] on link "next" at bounding box center [1065, 706] width 19 height 11
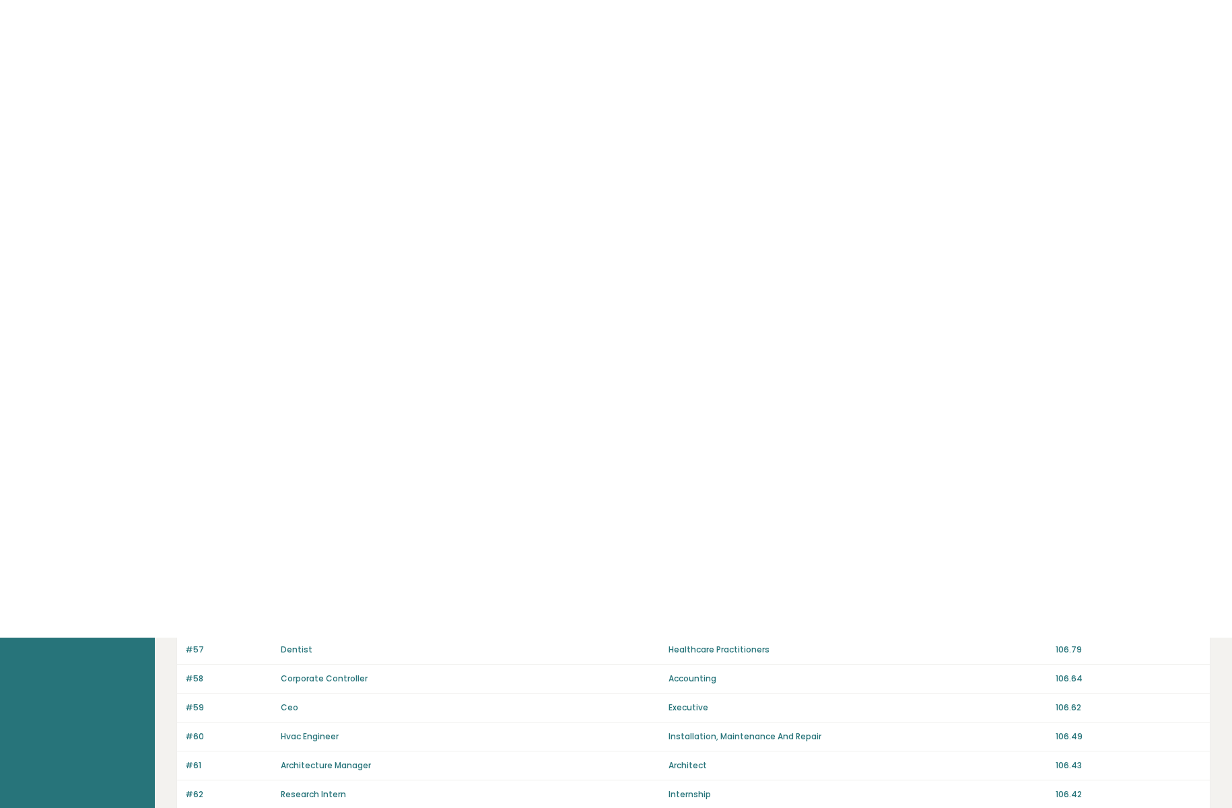
scroll to position [0, 0]
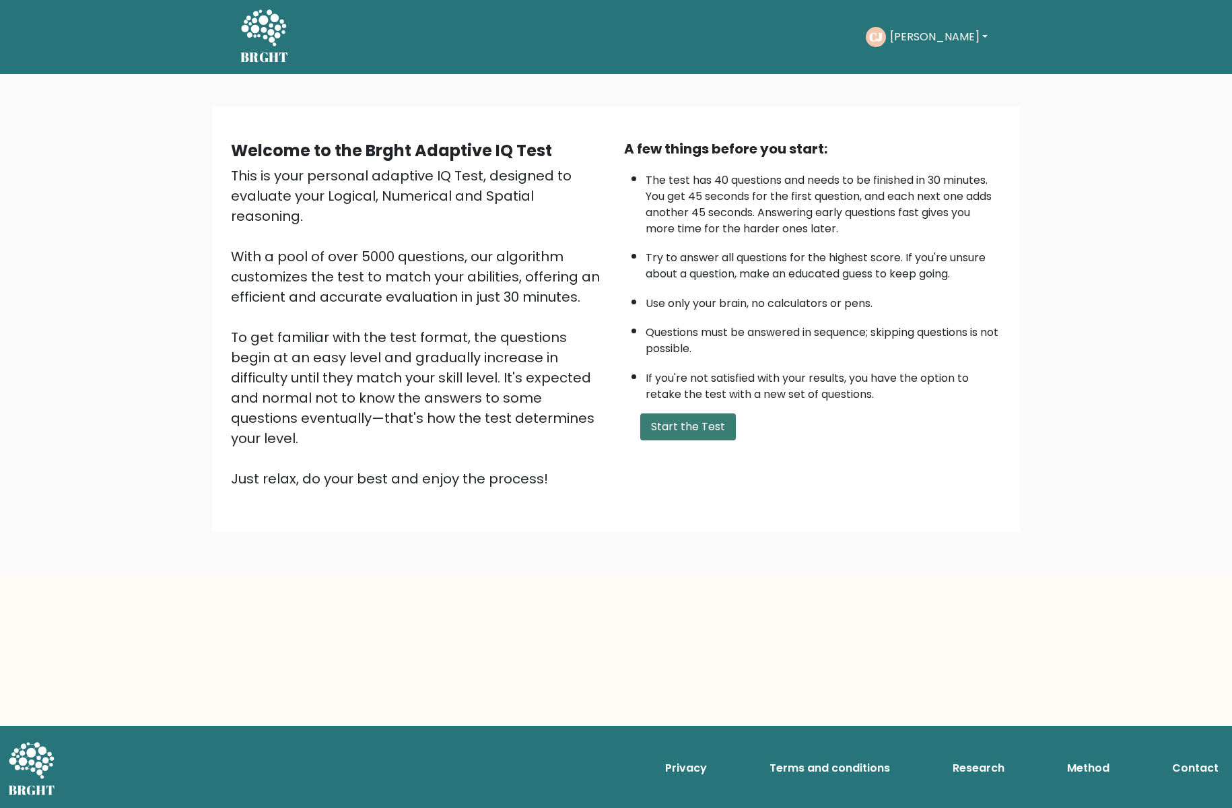
click at [668, 440] on button "Start the Test" at bounding box center [688, 426] width 96 height 27
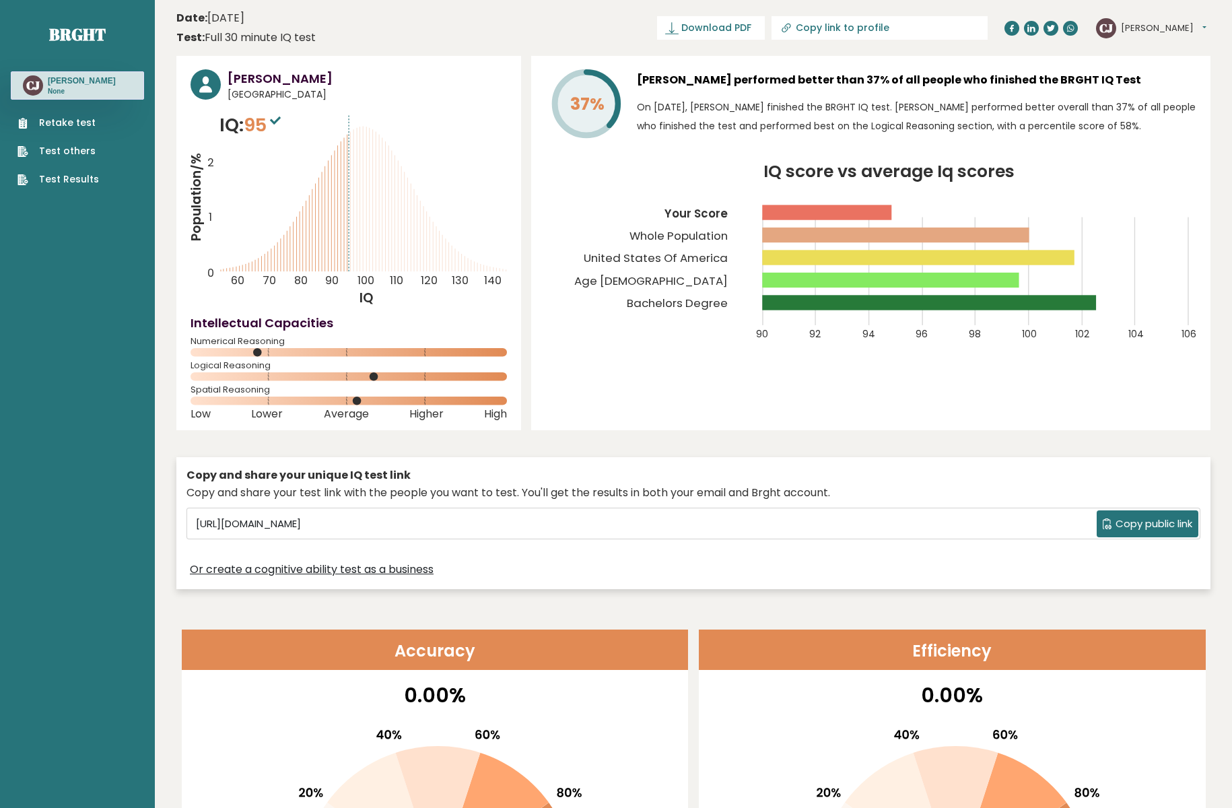
click at [86, 184] on link "Test Results" at bounding box center [58, 179] width 81 height 14
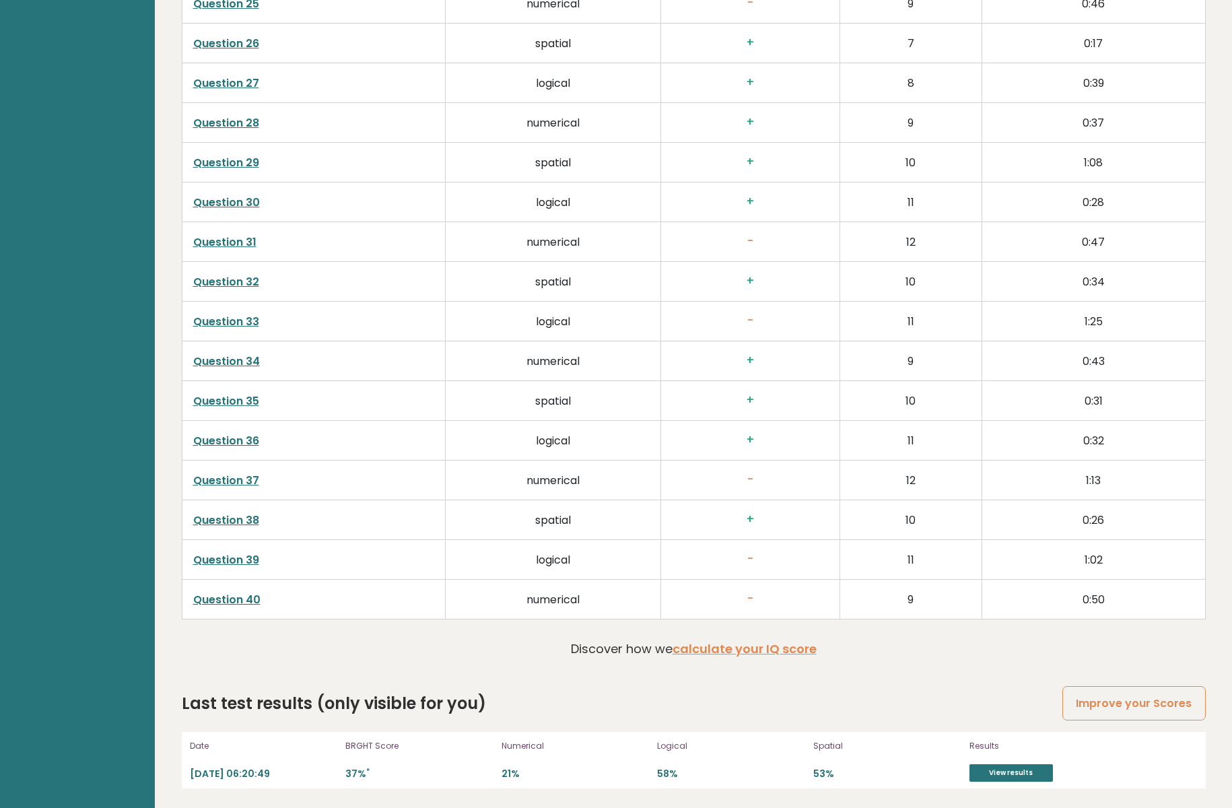
scroll to position [3228, 0]
click at [718, 648] on link "calculate your IQ score" at bounding box center [745, 648] width 144 height 17
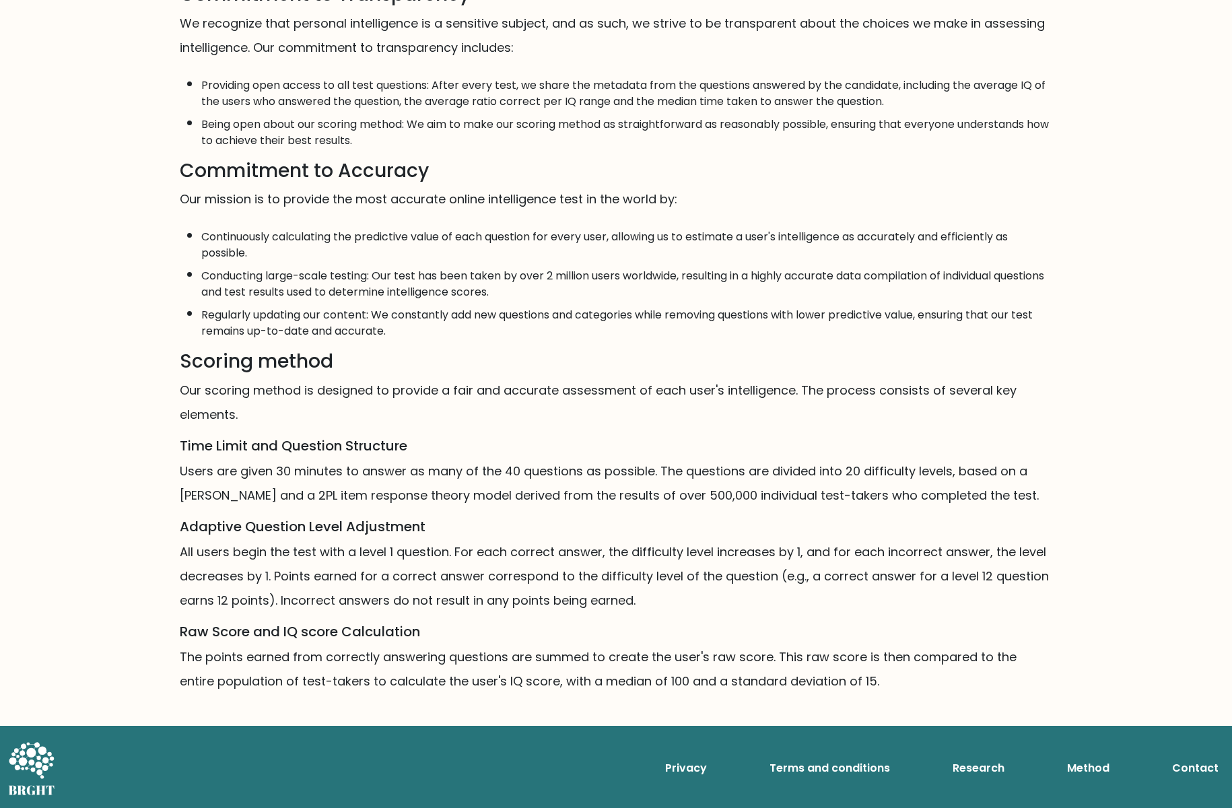
scroll to position [520, 0]
